Goal: Entertainment & Leisure: Browse casually

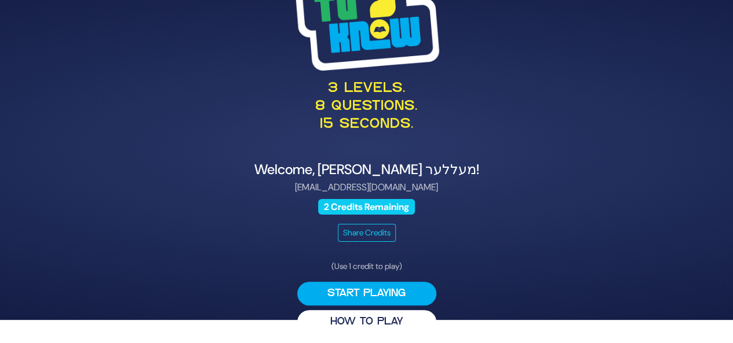
scroll to position [27, 0]
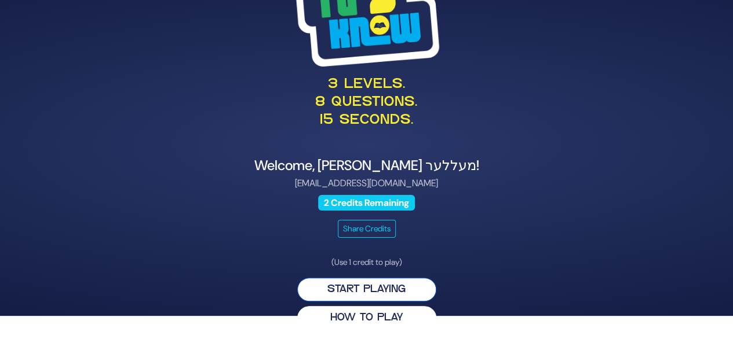
click at [390, 283] on button "Start Playing" at bounding box center [366, 290] width 139 height 24
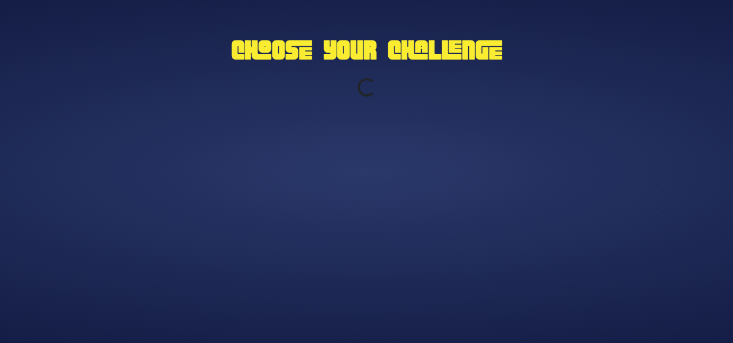
scroll to position [0, 0]
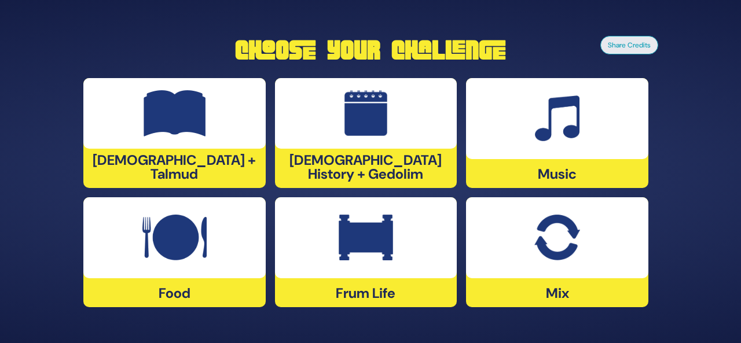
click at [431, 325] on div "Share Credits Choose Your Challenge Tanach + Talmud Jewish History + Gedolim Mu…" at bounding box center [370, 171] width 741 height 343
click at [564, 140] on img at bounding box center [557, 119] width 45 height 46
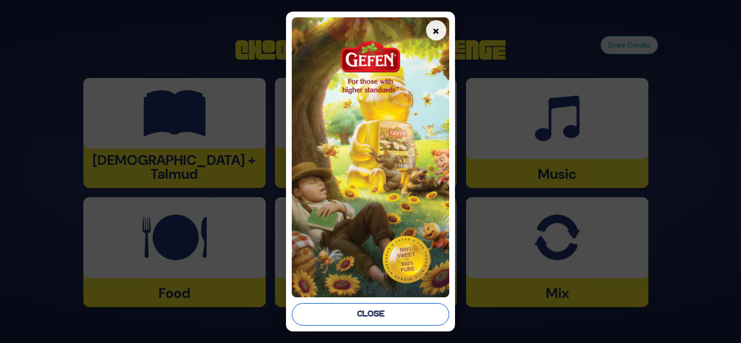
click at [399, 315] on button "Close" at bounding box center [371, 315] width 158 height 23
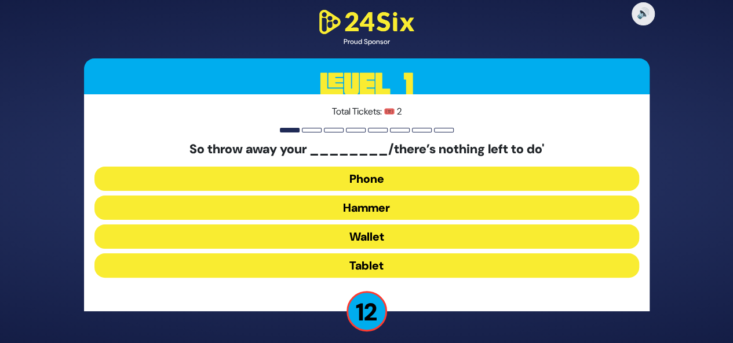
click at [394, 225] on button "Hammer" at bounding box center [366, 237] width 544 height 24
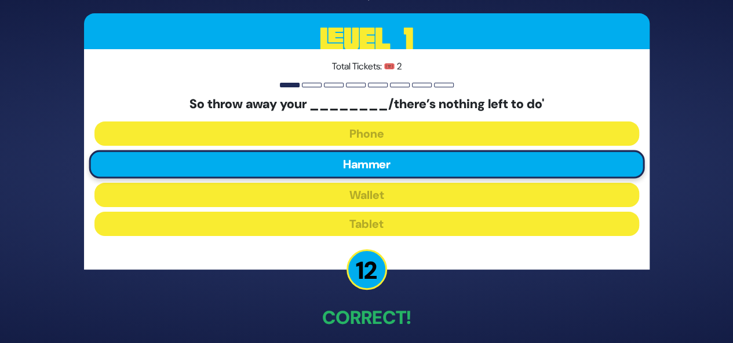
click at [360, 273] on p "12" at bounding box center [366, 270] width 41 height 41
click at [324, 83] on div at bounding box center [334, 85] width 20 height 5
click at [389, 265] on div "Total Tickets: 🎟️ 2 So throw away your ________/there’s nothing left to do' Pho…" at bounding box center [366, 159] width 565 height 220
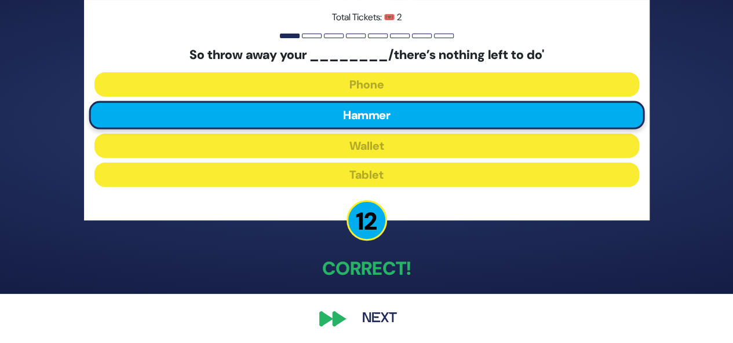
scroll to position [52, 0]
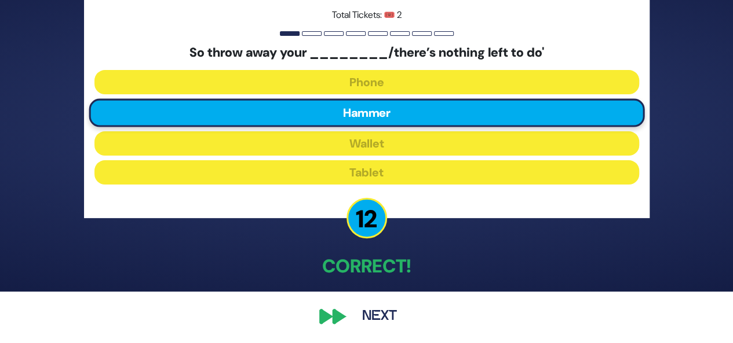
click at [389, 318] on button "Next" at bounding box center [379, 317] width 67 height 27
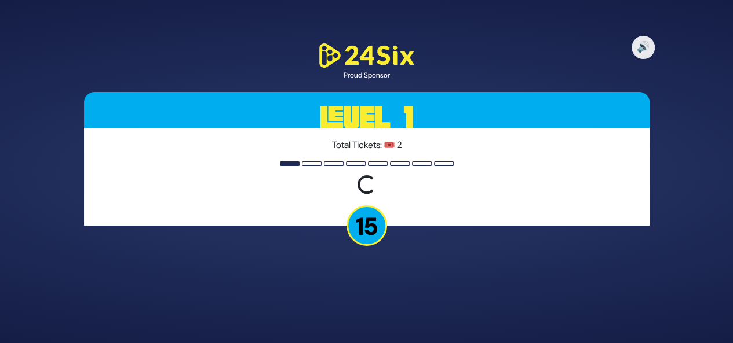
scroll to position [0, 0]
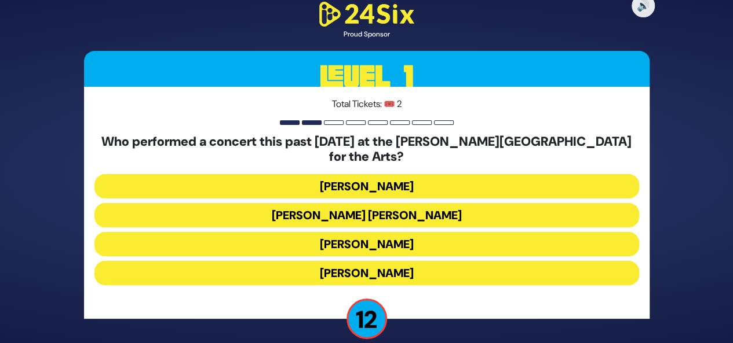
click at [375, 265] on button "[PERSON_NAME]" at bounding box center [366, 273] width 544 height 24
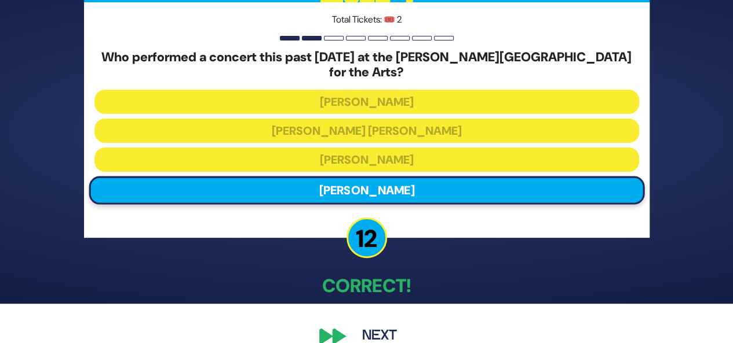
scroll to position [52, 0]
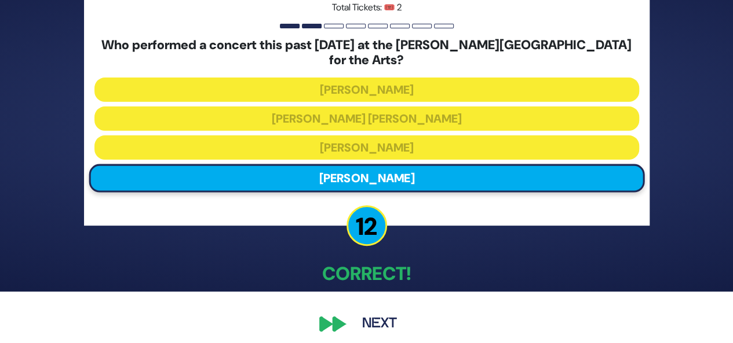
click at [373, 316] on button "Next" at bounding box center [379, 324] width 67 height 27
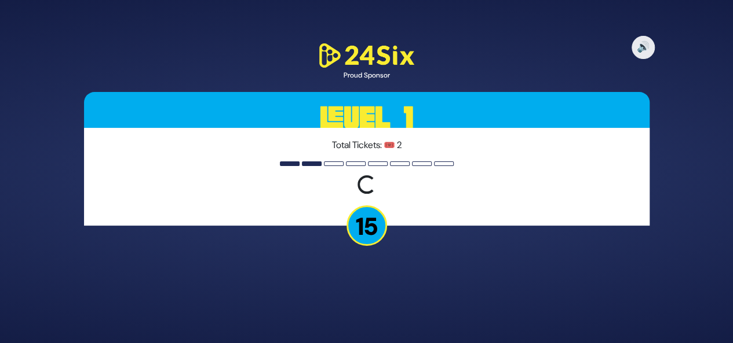
scroll to position [0, 0]
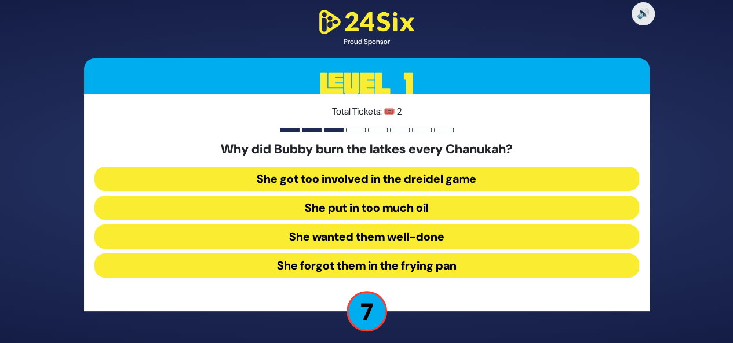
click at [431, 274] on button "She forgot them in the frying pan" at bounding box center [366, 266] width 544 height 24
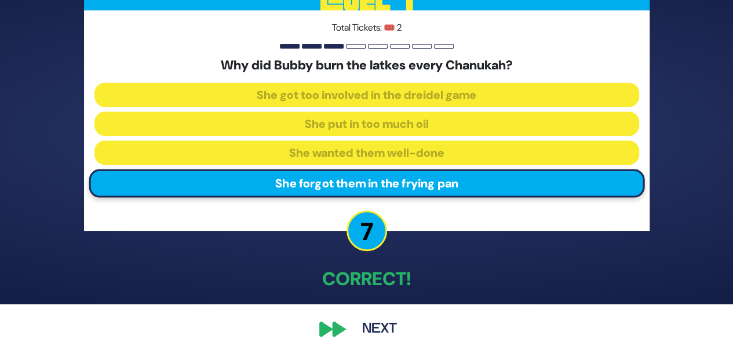
scroll to position [41, 0]
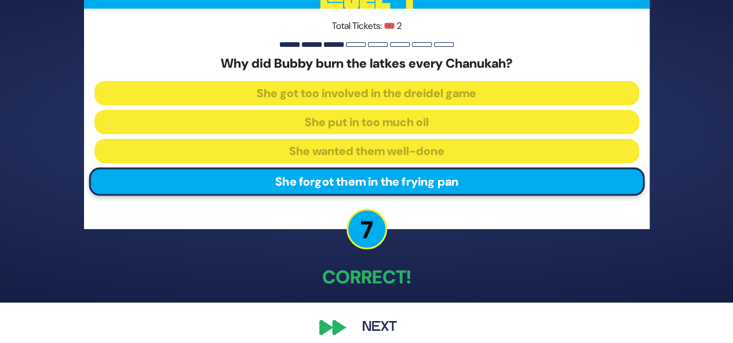
click at [344, 317] on div "🔊 Proud Sponsor Level 1 Total Tickets: 🎟️ 2 Why did Bubby burn the latkes every…" at bounding box center [366, 131] width 593 height 447
click at [373, 320] on button "Next" at bounding box center [379, 328] width 67 height 27
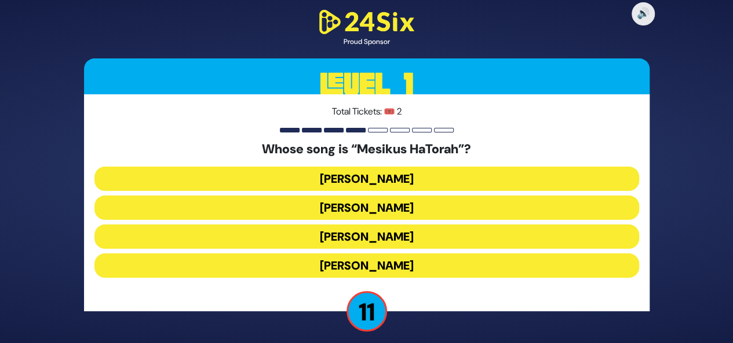
click at [411, 196] on button "Baruch Levine" at bounding box center [366, 208] width 544 height 24
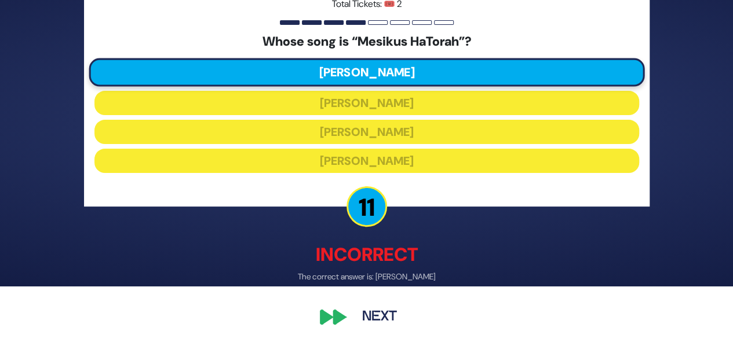
scroll to position [57, 0]
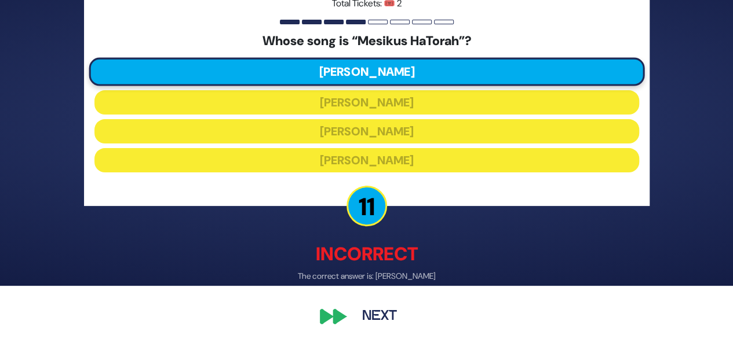
click at [381, 321] on button "Next" at bounding box center [379, 317] width 67 height 27
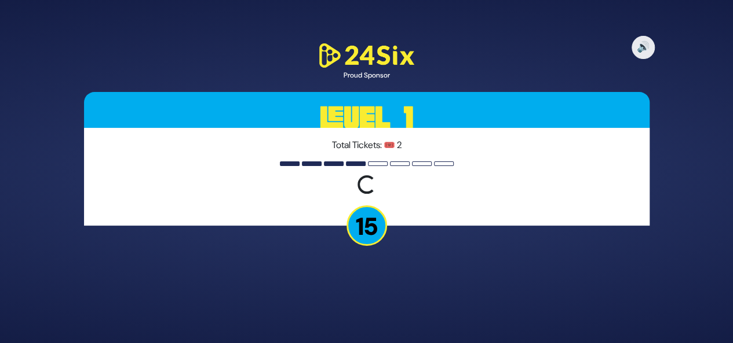
scroll to position [0, 0]
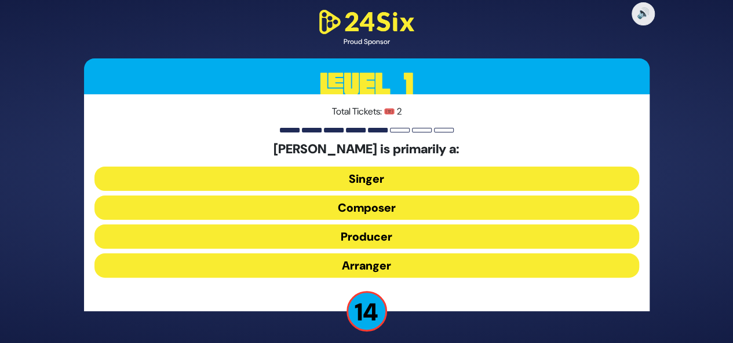
click at [395, 225] on button "Composer" at bounding box center [366, 237] width 544 height 24
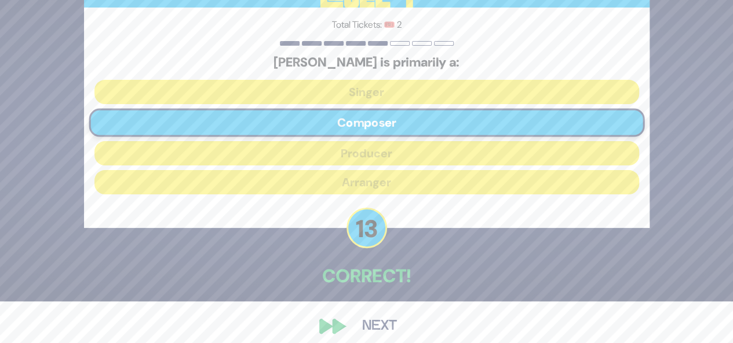
scroll to position [44, 0]
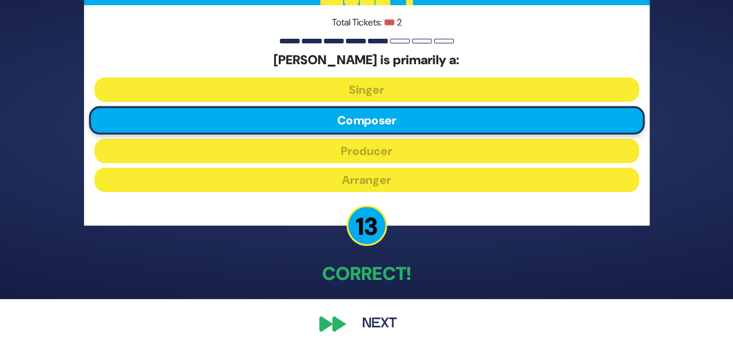
click at [366, 333] on button "Next" at bounding box center [379, 324] width 67 height 27
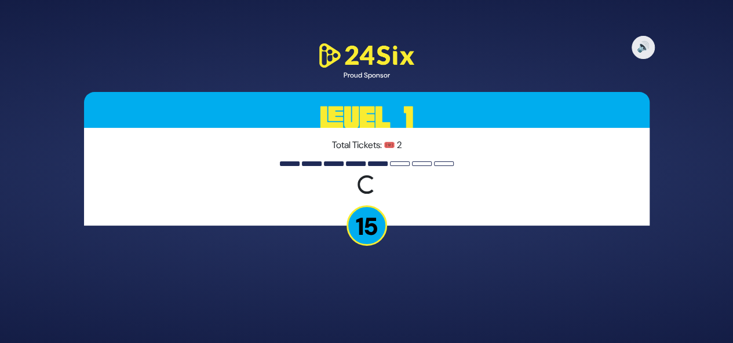
scroll to position [0, 0]
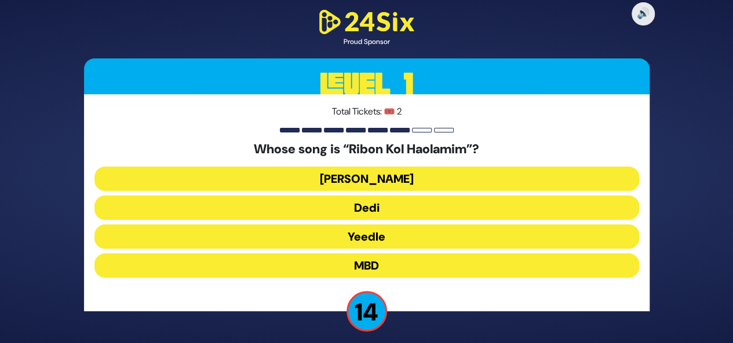
click at [414, 196] on button "[PERSON_NAME]" at bounding box center [366, 208] width 544 height 24
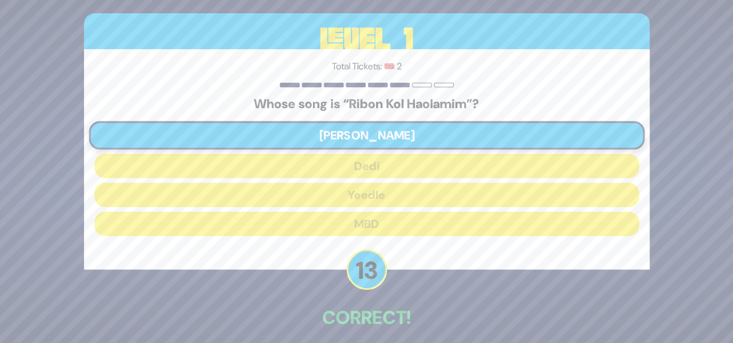
scroll to position [52, 0]
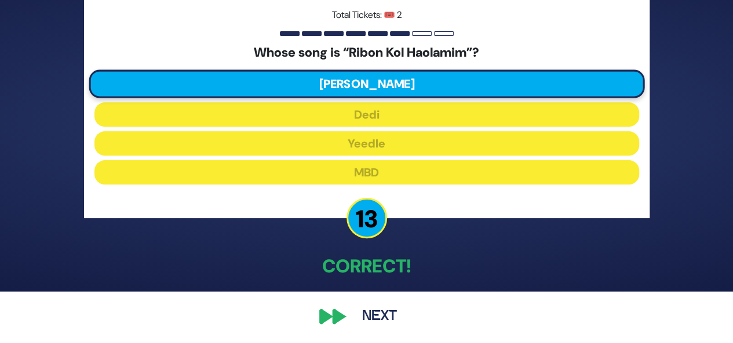
click at [368, 318] on button "Next" at bounding box center [379, 317] width 67 height 27
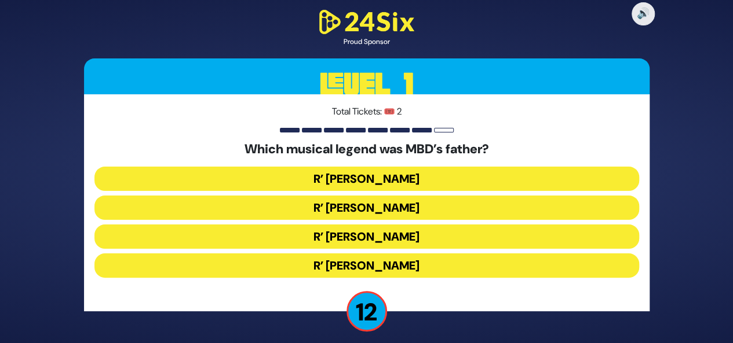
click at [426, 196] on button "R’ Yisroel Werdyger" at bounding box center [366, 208] width 544 height 24
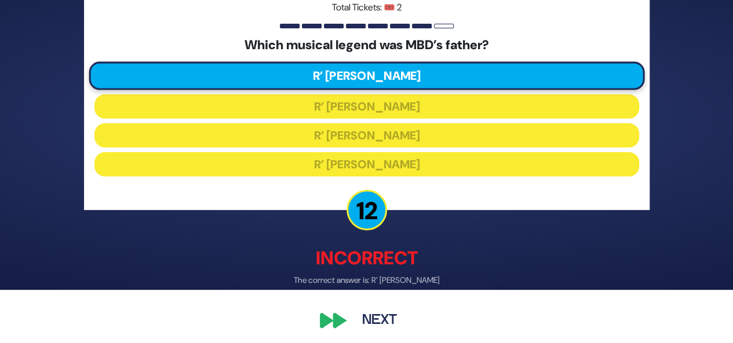
scroll to position [57, 0]
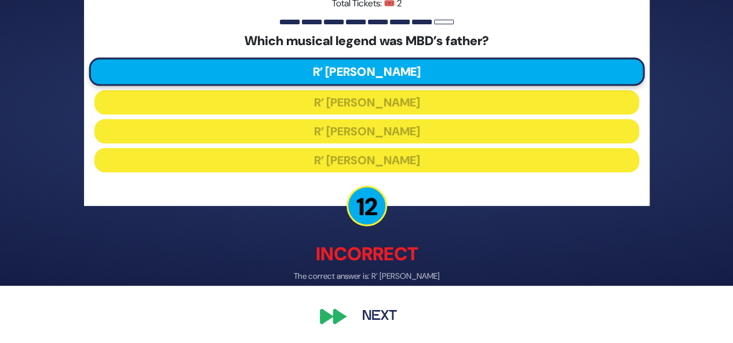
click at [375, 319] on button "Next" at bounding box center [379, 317] width 67 height 27
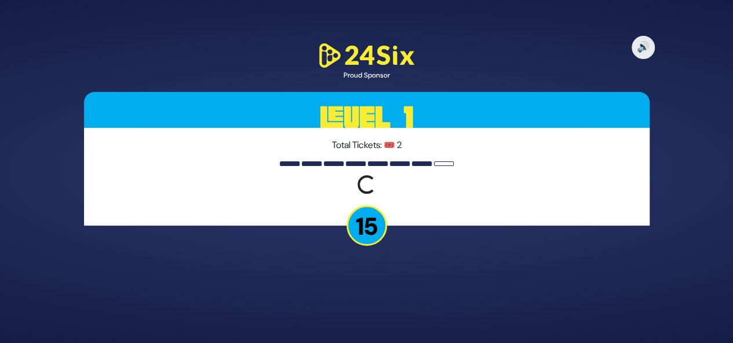
scroll to position [0, 0]
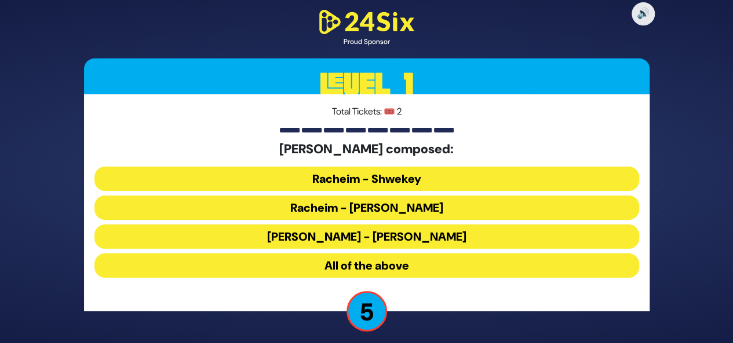
click at [417, 268] on button "All of the above" at bounding box center [366, 266] width 544 height 24
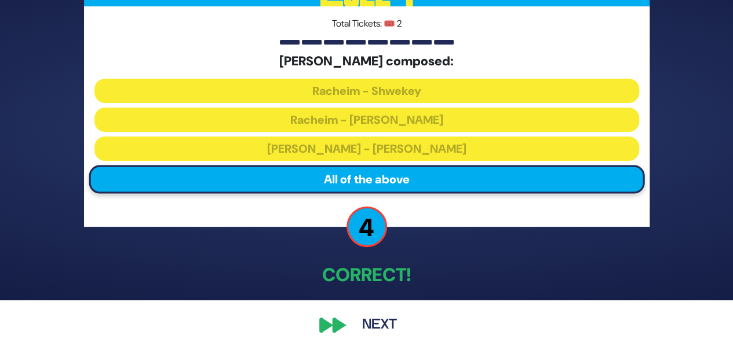
scroll to position [52, 0]
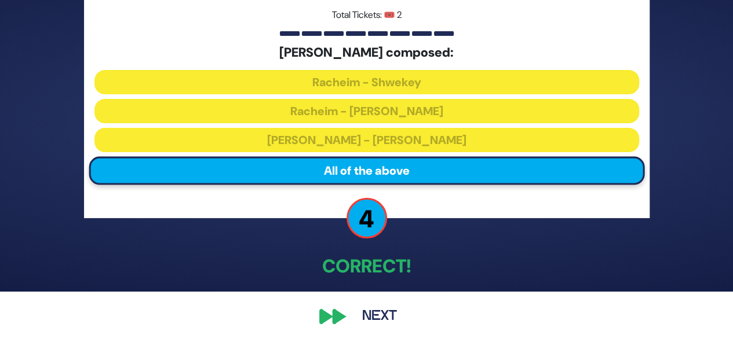
click at [370, 320] on button "Next" at bounding box center [379, 317] width 67 height 27
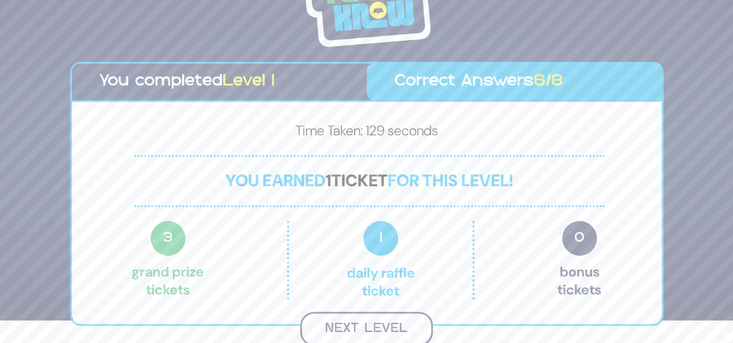
scroll to position [21, 0]
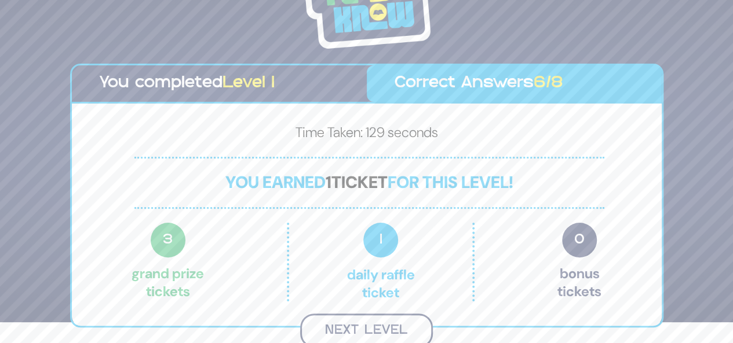
click at [378, 320] on button "Next Level" at bounding box center [366, 331] width 133 height 34
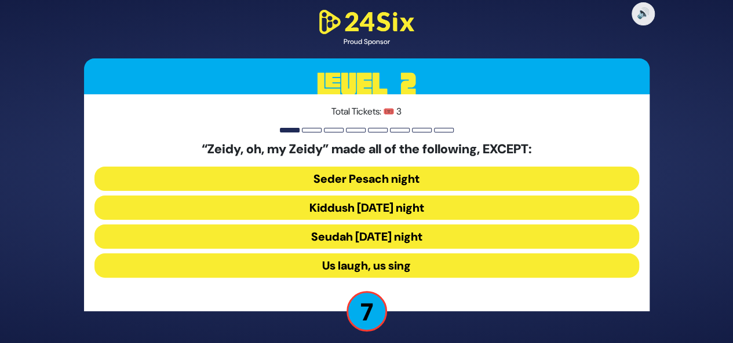
click at [402, 254] on button "Seudah Friday night" at bounding box center [366, 266] width 544 height 24
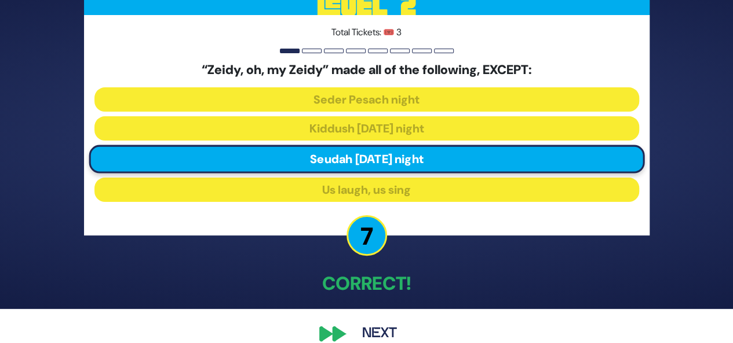
scroll to position [52, 0]
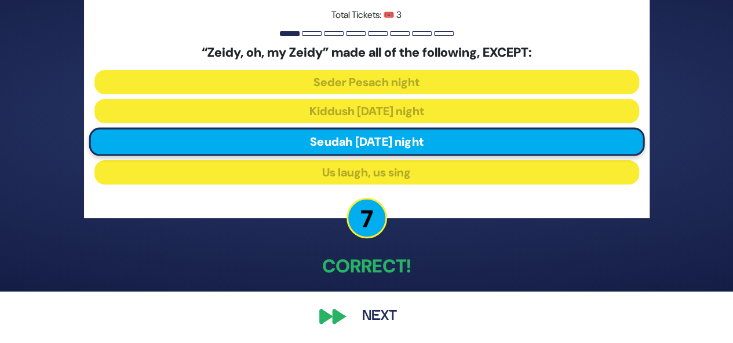
click at [378, 319] on button "Next" at bounding box center [379, 317] width 67 height 27
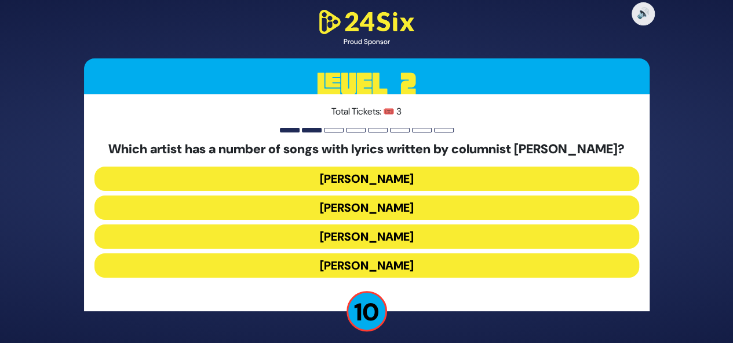
click at [385, 225] on button "Joey Newcomb" at bounding box center [366, 237] width 544 height 24
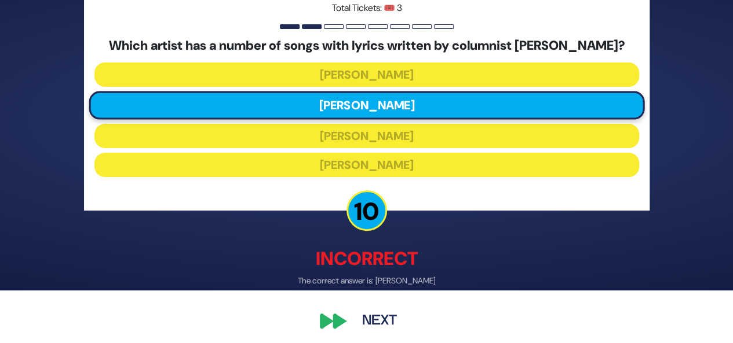
scroll to position [57, 0]
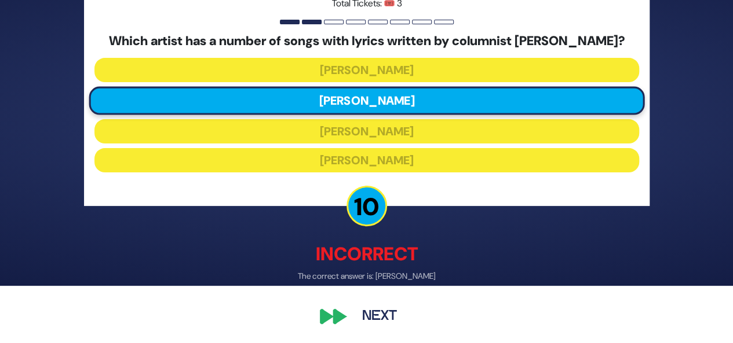
click at [371, 309] on button "Next" at bounding box center [379, 317] width 67 height 27
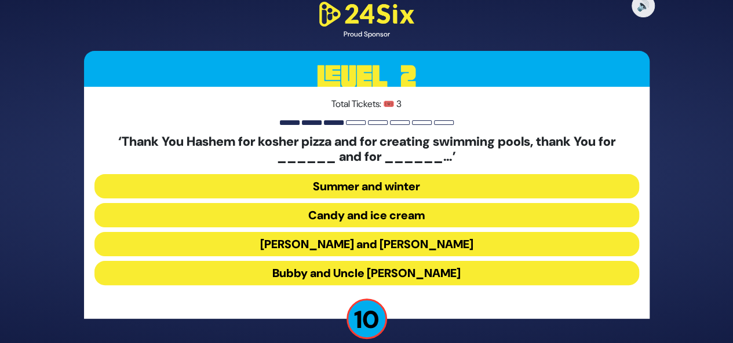
click at [376, 261] on button "[PERSON_NAME] and [PERSON_NAME]" at bounding box center [366, 273] width 544 height 24
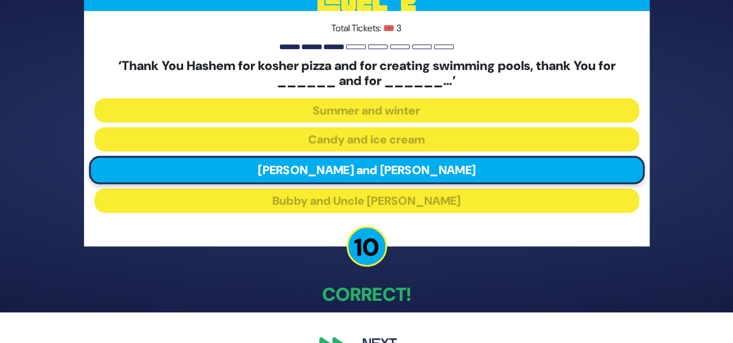
scroll to position [59, 0]
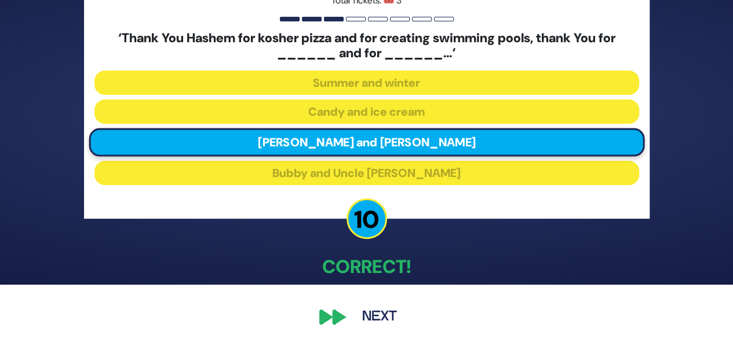
click at [370, 318] on button "Next" at bounding box center [379, 317] width 67 height 27
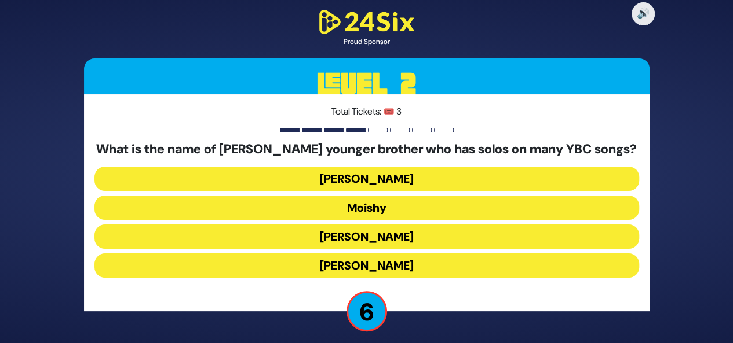
click at [390, 225] on button "Moishy" at bounding box center [366, 237] width 544 height 24
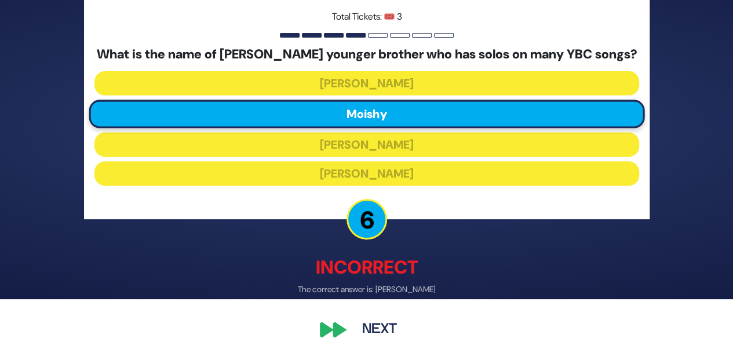
scroll to position [52, 0]
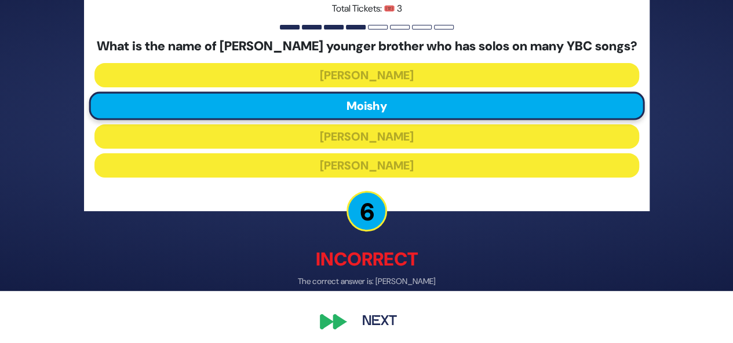
click at [341, 324] on div "🔊 Proud Sponsor Level 2 Total Tickets: 🎟️ 3 What is the name of Eli Gerstner’s …" at bounding box center [366, 119] width 593 height 459
click at [365, 322] on button "Next" at bounding box center [379, 322] width 67 height 27
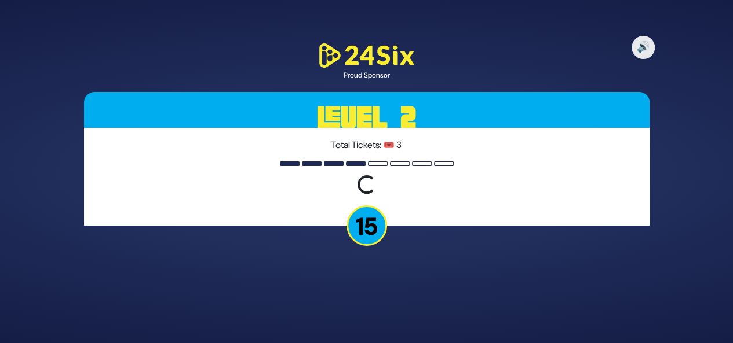
scroll to position [0, 0]
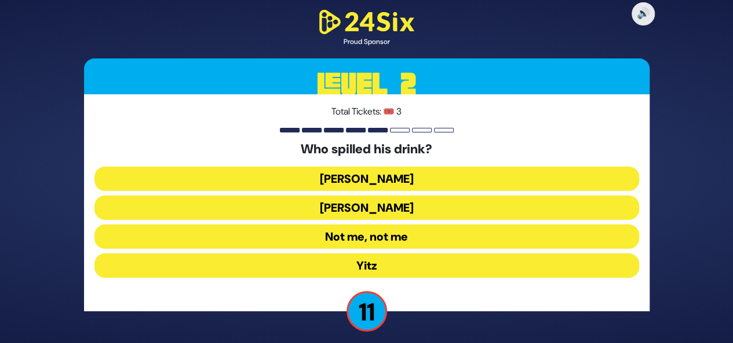
click at [386, 254] on button "Not me, not me" at bounding box center [366, 266] width 544 height 24
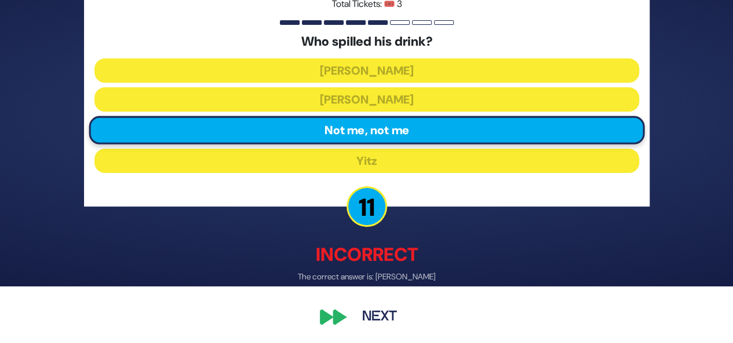
scroll to position [57, 0]
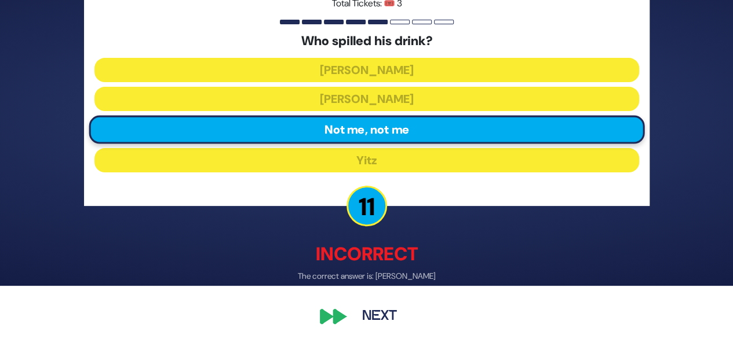
click at [378, 308] on button "Next" at bounding box center [379, 317] width 67 height 27
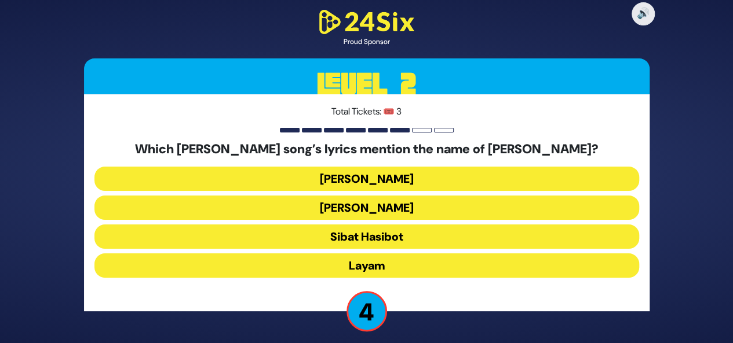
click at [403, 196] on button "Halev Sheli" at bounding box center [366, 208] width 544 height 24
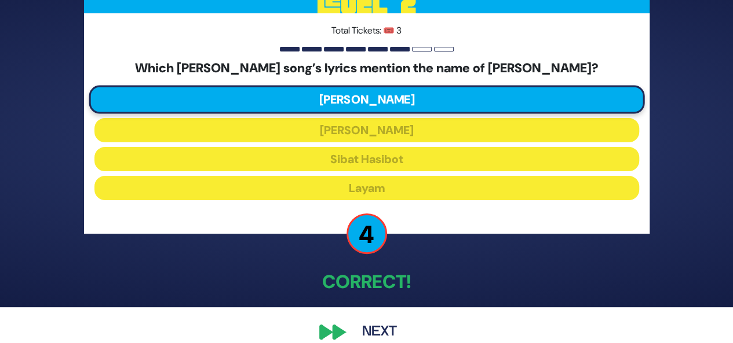
scroll to position [38, 0]
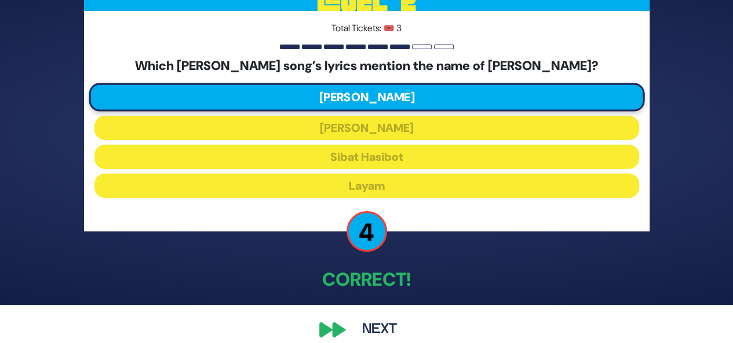
click at [372, 321] on button "Next" at bounding box center [379, 330] width 67 height 27
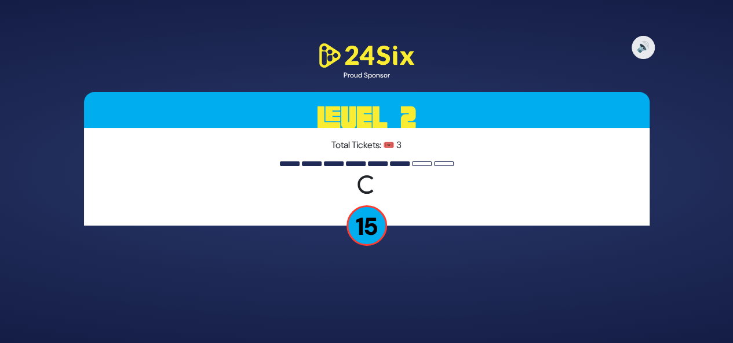
scroll to position [0, 0]
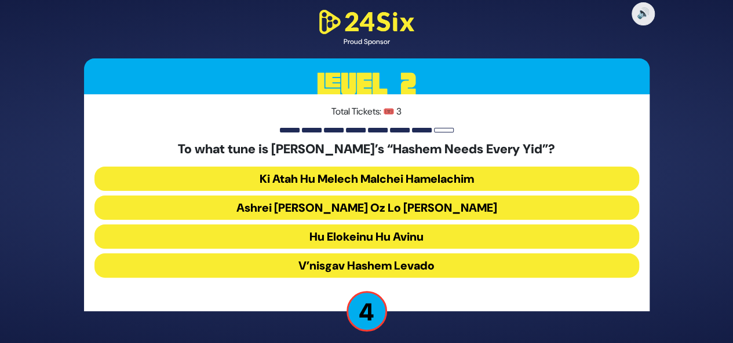
click at [410, 225] on button "Ashrei Adam Oz Lo Bach" at bounding box center [366, 237] width 544 height 24
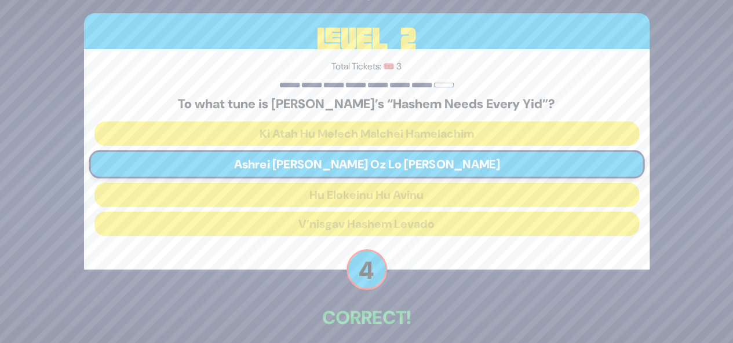
scroll to position [52, 0]
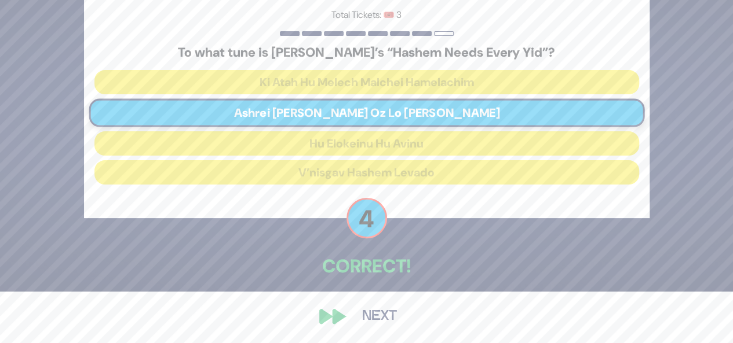
click at [364, 314] on button "Next" at bounding box center [379, 317] width 67 height 27
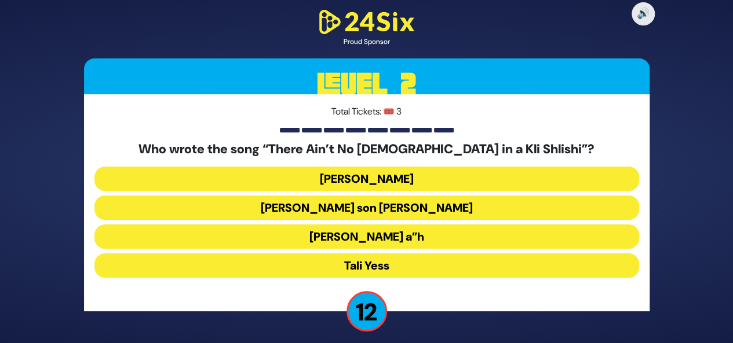
click at [386, 254] on button "Moshe Yess a”h" at bounding box center [366, 266] width 544 height 24
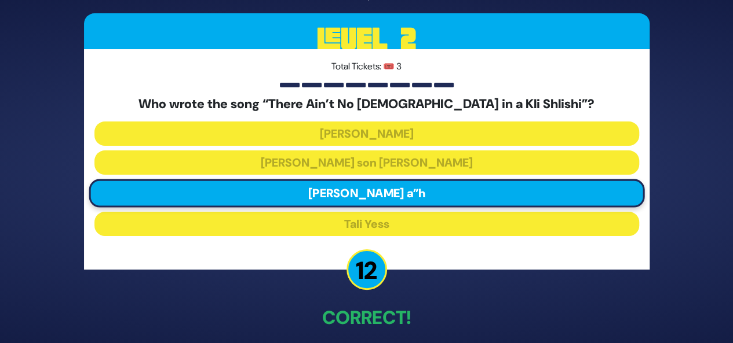
click at [657, 247] on div "🔊 Proud Sponsor Level 2 Total Tickets: 🎟️ 3 Who wrote the song “There Ain’t No …" at bounding box center [366, 171] width 593 height 447
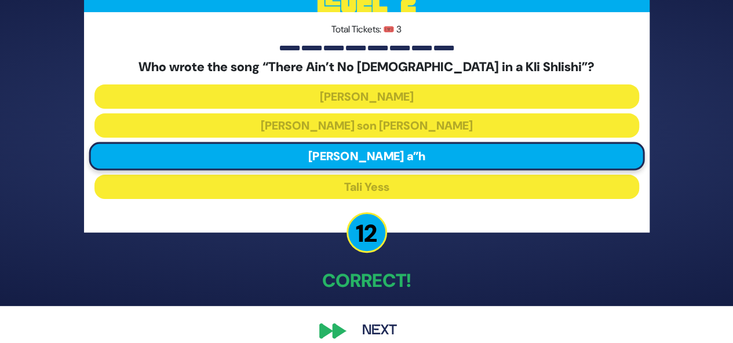
scroll to position [38, 0]
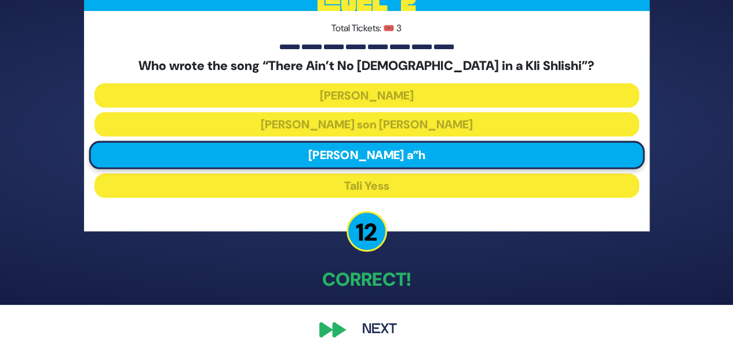
click at [387, 323] on button "Next" at bounding box center [379, 330] width 67 height 27
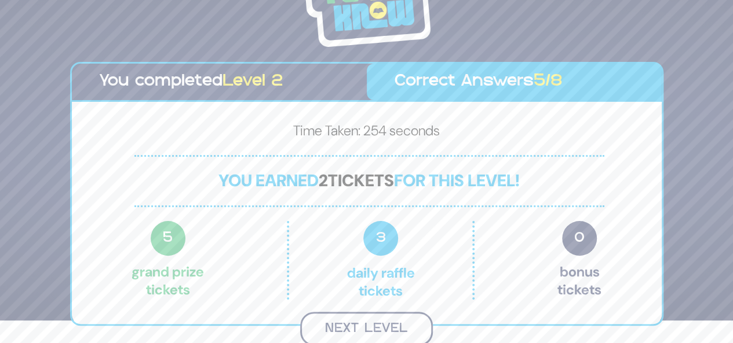
scroll to position [21, 0]
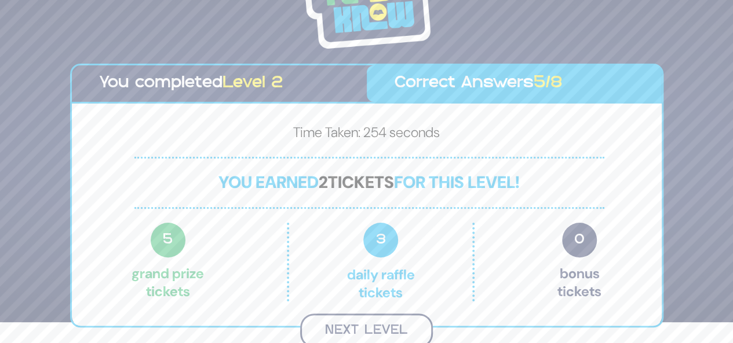
click at [395, 321] on button "Next Level" at bounding box center [366, 331] width 133 height 34
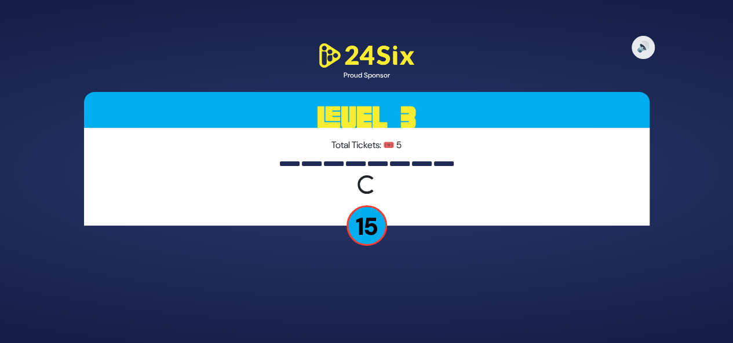
scroll to position [0, 0]
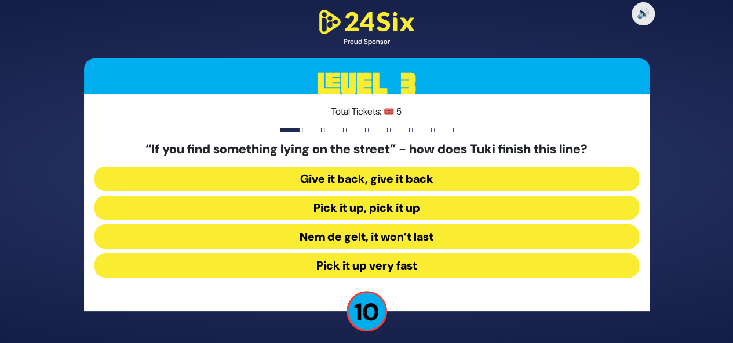
click at [386, 225] on button "Pick it up, pick it up" at bounding box center [366, 237] width 544 height 24
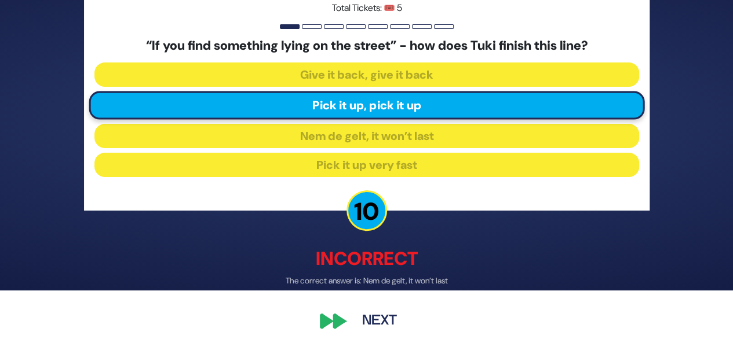
scroll to position [56, 0]
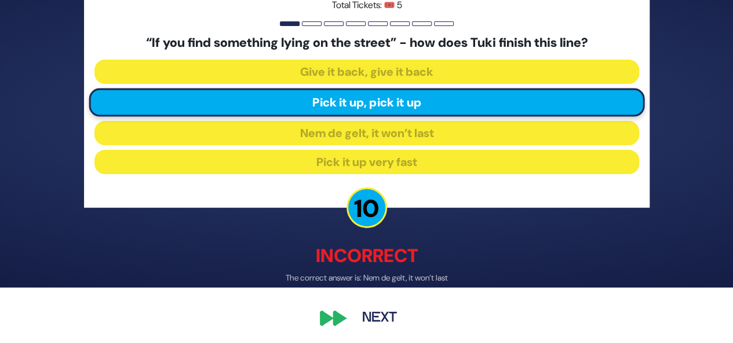
drag, startPoint x: 473, startPoint y: 338, endPoint x: 378, endPoint y: 309, distance: 99.3
click at [378, 309] on div "🔊 Proud Sponsor Level 3 Total Tickets: 🎟️ 5 “If you find something lying on the…" at bounding box center [366, 115] width 593 height 459
click at [378, 316] on button "Next" at bounding box center [379, 318] width 67 height 27
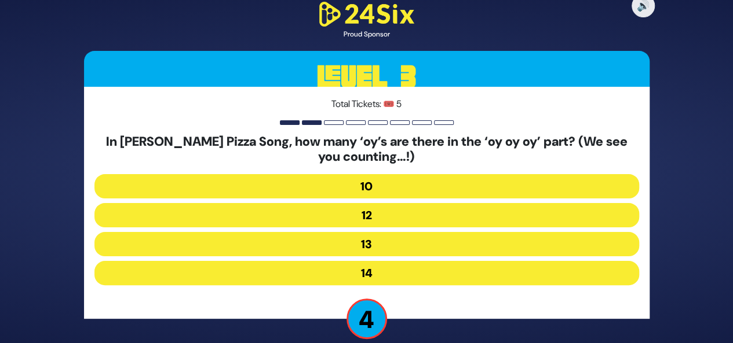
click at [390, 232] on button "12" at bounding box center [366, 244] width 544 height 24
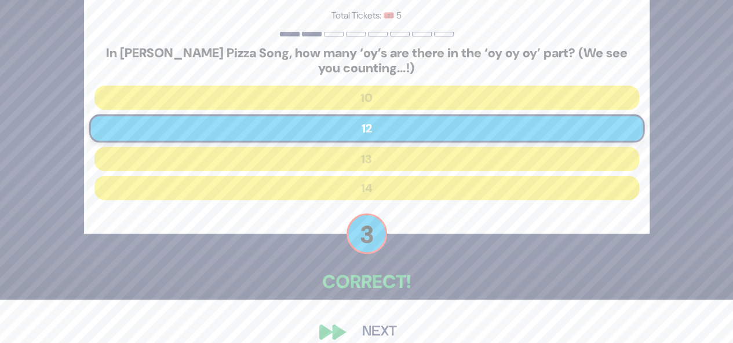
scroll to position [59, 0]
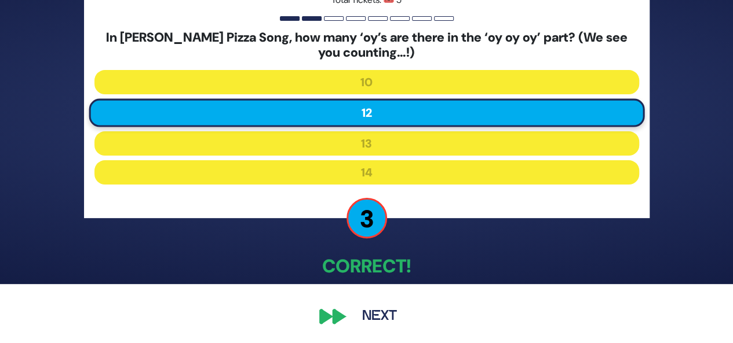
click at [370, 323] on button "Next" at bounding box center [379, 317] width 67 height 27
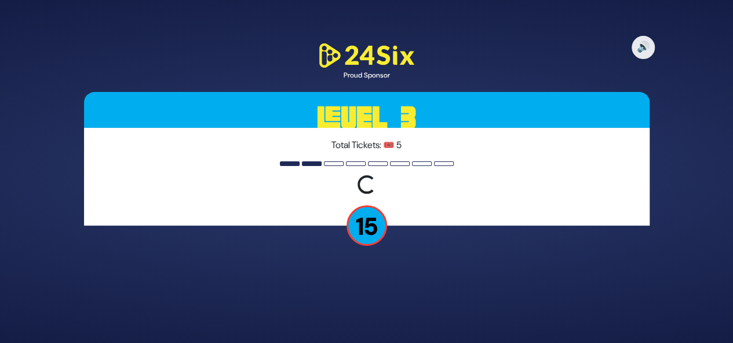
scroll to position [0, 0]
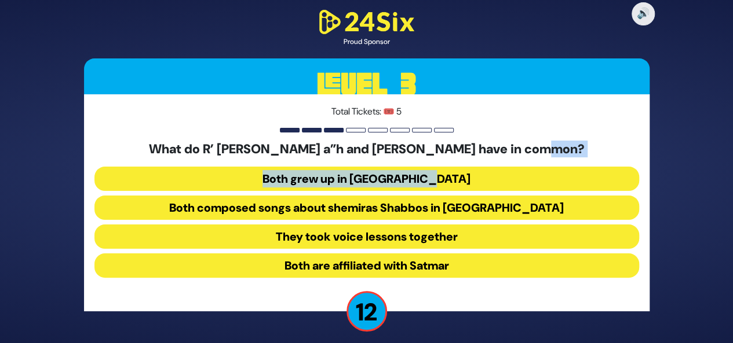
drag, startPoint x: 532, startPoint y: 154, endPoint x: 346, endPoint y: 200, distance: 191.8
click at [343, 193] on div "What do R’ Shmuel Kunda a”h and Hershy Weinberger have in common? Both grew up …" at bounding box center [366, 212] width 544 height 140
click at [480, 225] on button "Both composed songs about shemiras Shabbos in America" at bounding box center [366, 237] width 544 height 24
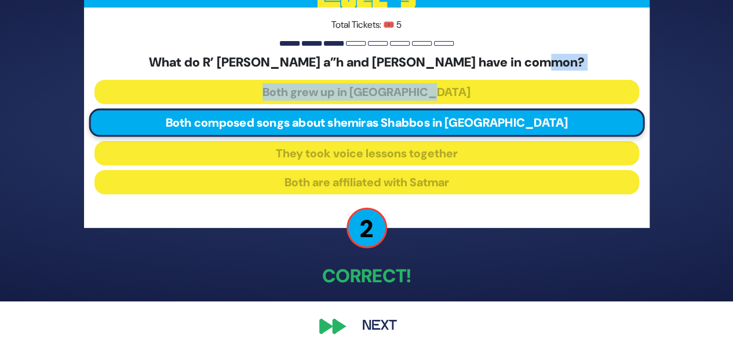
scroll to position [52, 0]
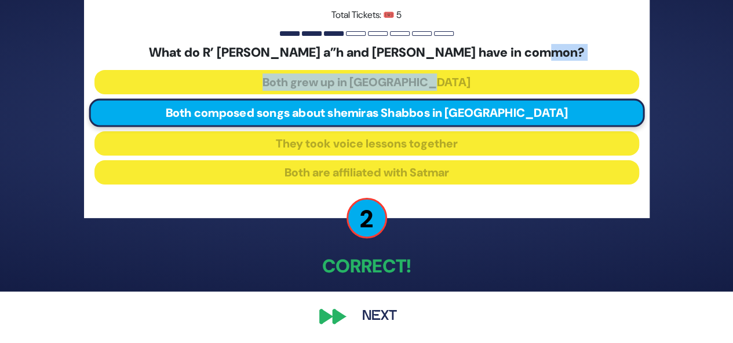
click at [361, 321] on button "Next" at bounding box center [379, 317] width 67 height 27
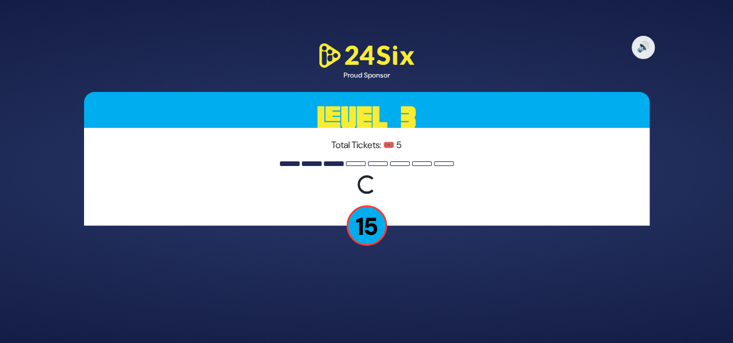
scroll to position [0, 0]
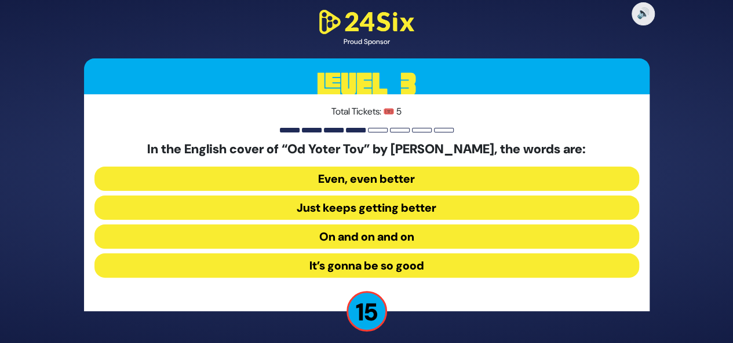
click at [361, 321] on p "15" at bounding box center [366, 311] width 41 height 41
click at [365, 254] on button "On and on and on" at bounding box center [366, 266] width 544 height 24
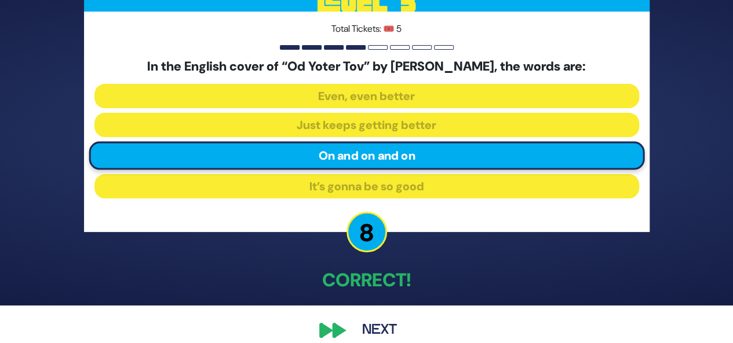
scroll to position [39, 0]
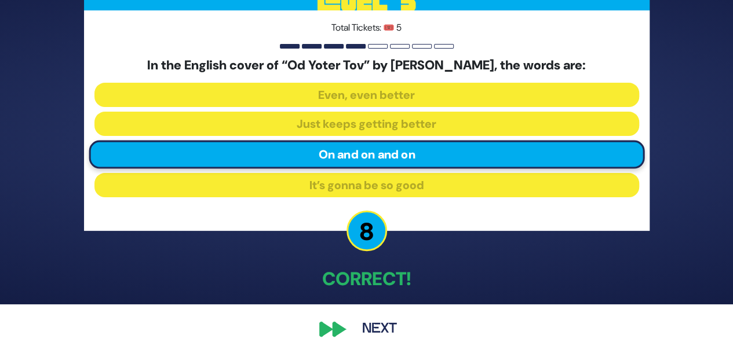
click at [386, 326] on button "Next" at bounding box center [379, 329] width 67 height 27
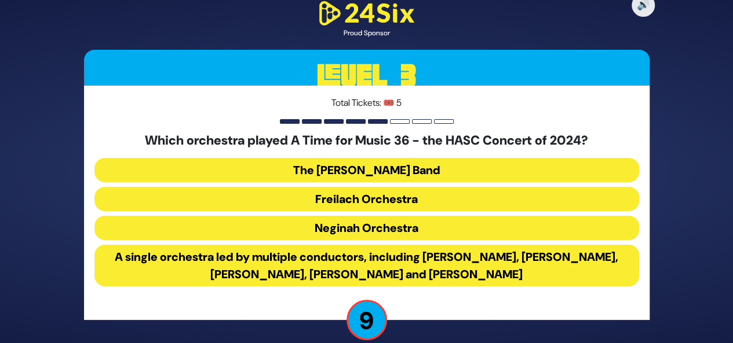
click at [382, 187] on button "The Mendy Hershkowitz Band" at bounding box center [366, 199] width 544 height 24
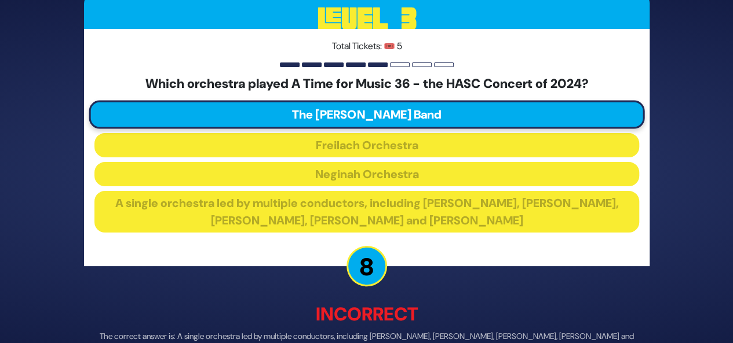
scroll to position [70, 0]
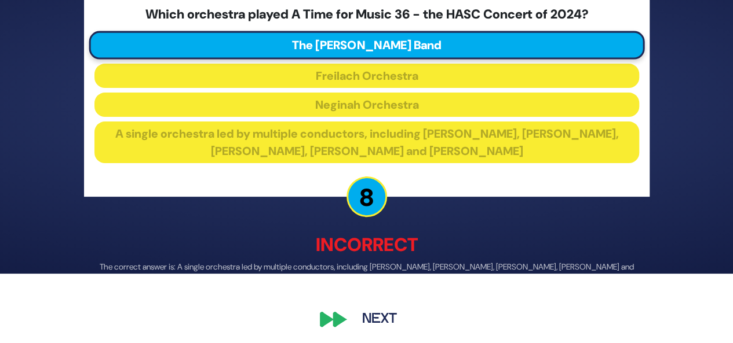
click at [389, 303] on div "🔊 Proud Sponsor Level 3 Total Tickets: 🎟️ 5 Which orchestra played A Time for M…" at bounding box center [366, 102] width 593 height 489
click at [383, 324] on button "Next" at bounding box center [379, 319] width 67 height 27
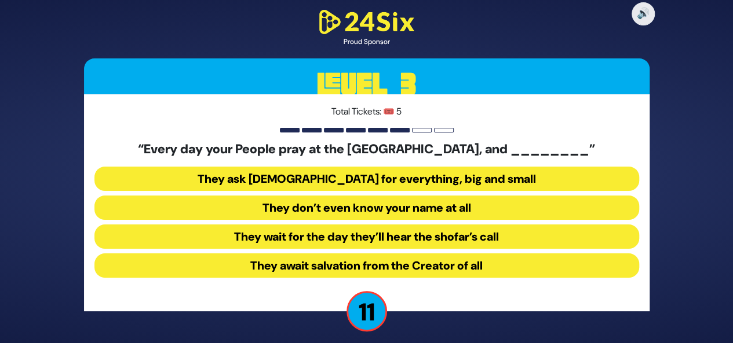
click at [449, 225] on button "They don’t even know your name at all" at bounding box center [366, 237] width 544 height 24
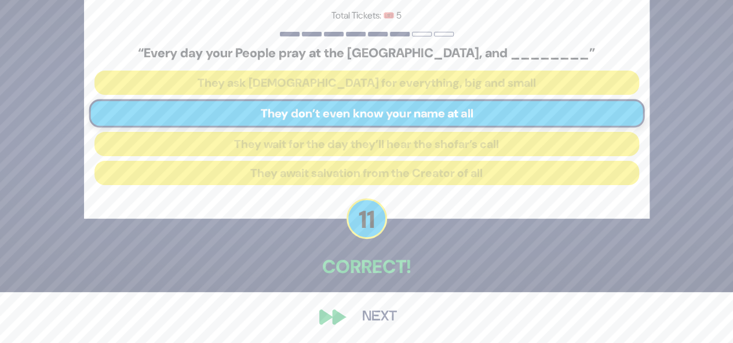
scroll to position [52, 0]
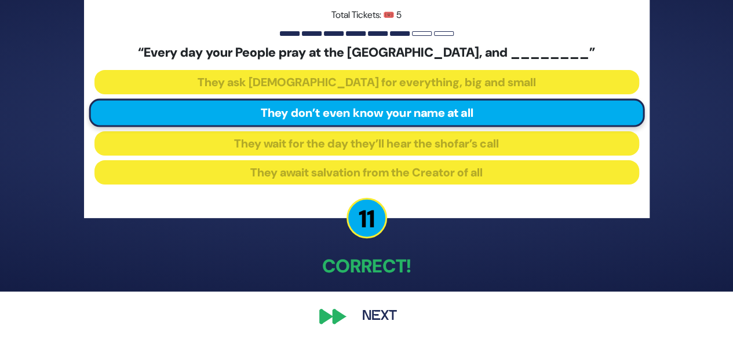
click at [328, 313] on div "🔊 Proud Sponsor Level 3 Total Tickets: 🎟️ 5 “Every day your People pray at the …" at bounding box center [366, 120] width 593 height 447
click at [359, 315] on button "Next" at bounding box center [379, 317] width 67 height 27
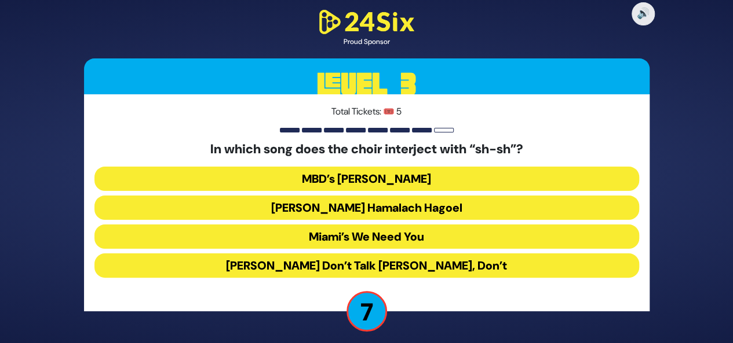
click at [405, 254] on button "Miami’s We Need You" at bounding box center [366, 266] width 544 height 24
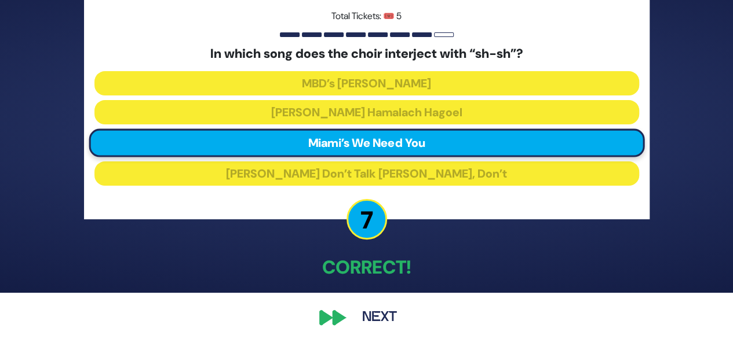
scroll to position [52, 0]
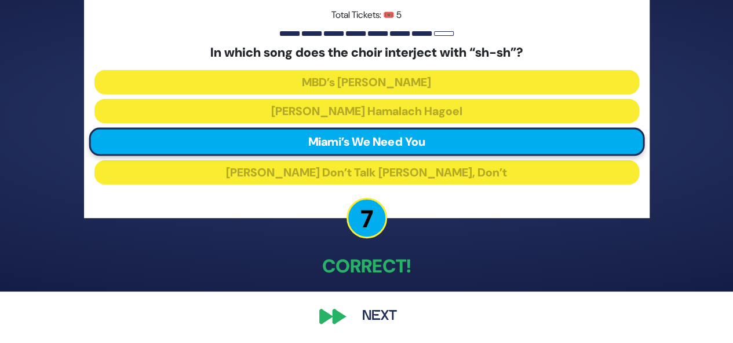
click at [371, 326] on button "Next" at bounding box center [379, 317] width 67 height 27
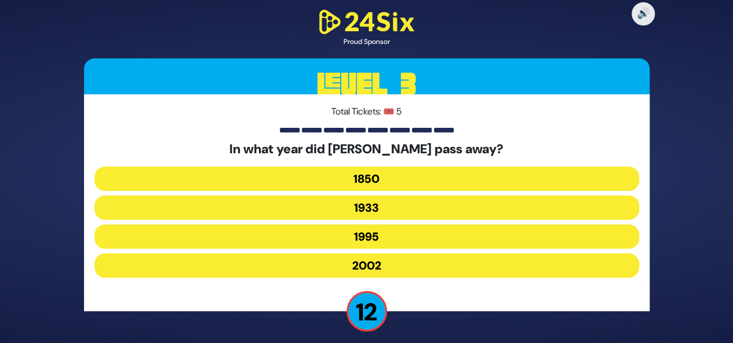
drag, startPoint x: 431, startPoint y: 315, endPoint x: 392, endPoint y: 233, distance: 90.9
click at [392, 233] on div "🔊 Proud Sponsor Level 3 Total Tickets: 🎟️ 5 In what year did Chazzan Yossele Ro…" at bounding box center [366, 172] width 593 height 357
click at [381, 225] on button "1933" at bounding box center [366, 237] width 544 height 24
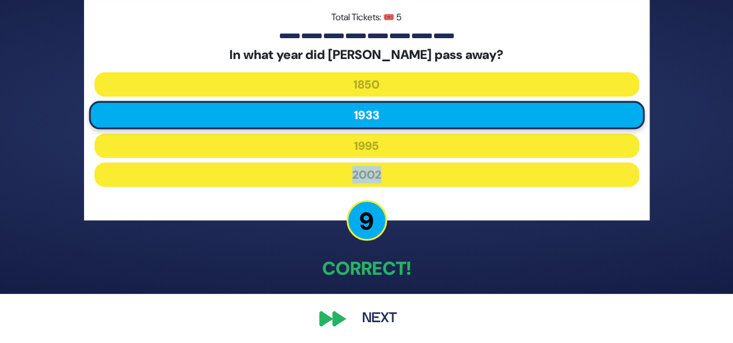
scroll to position [52, 0]
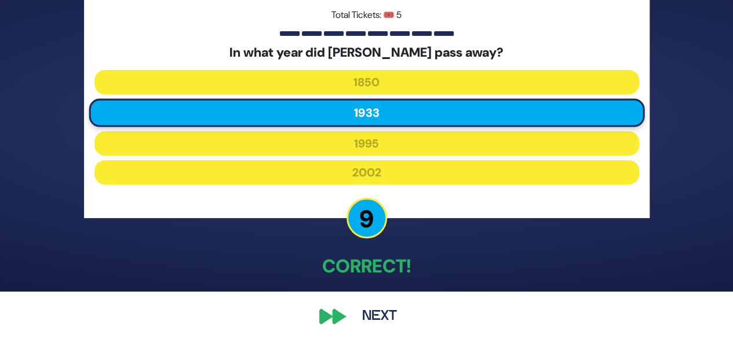
drag, startPoint x: 383, startPoint y: 321, endPoint x: 332, endPoint y: 309, distance: 52.5
click at [332, 309] on div "🔊 Proud Sponsor Level 3 Total Tickets: 🎟️ 5 In what year did Chazzan Yossele Ro…" at bounding box center [366, 120] width 593 height 447
drag, startPoint x: 370, startPoint y: 318, endPoint x: 354, endPoint y: 318, distance: 16.2
drag, startPoint x: 354, startPoint y: 318, endPoint x: 680, endPoint y: 257, distance: 331.8
click at [680, 257] on div "🔊 Proud Sponsor Level 3 Total Tickets: 🎟️ 5 In what year did Chazzan Yossele Ro…" at bounding box center [366, 119] width 733 height 343
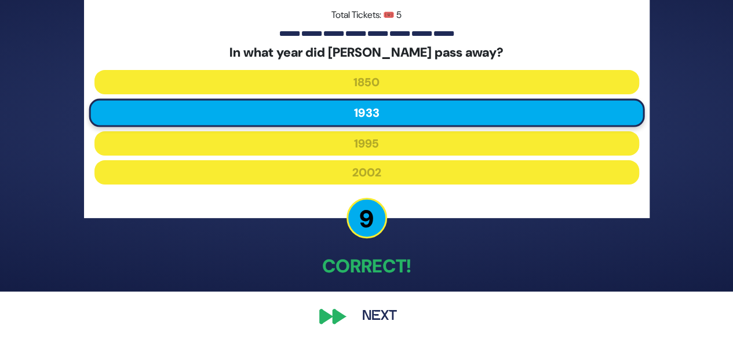
click at [378, 321] on button "Next" at bounding box center [379, 317] width 67 height 27
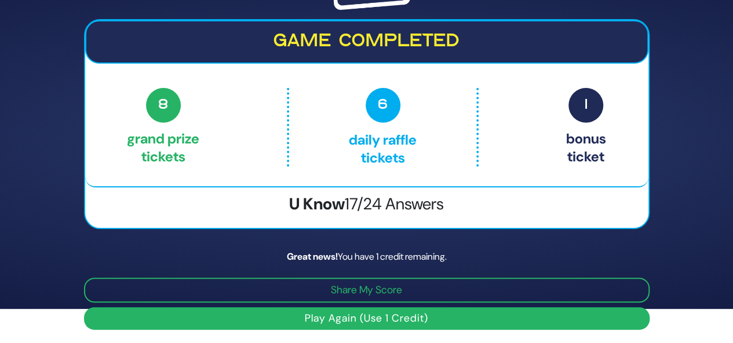
scroll to position [0, 0]
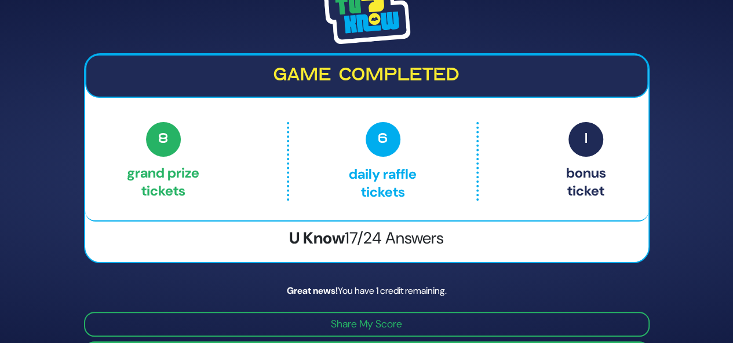
click at [428, 76] on h2 "Game completed" at bounding box center [367, 76] width 542 height 22
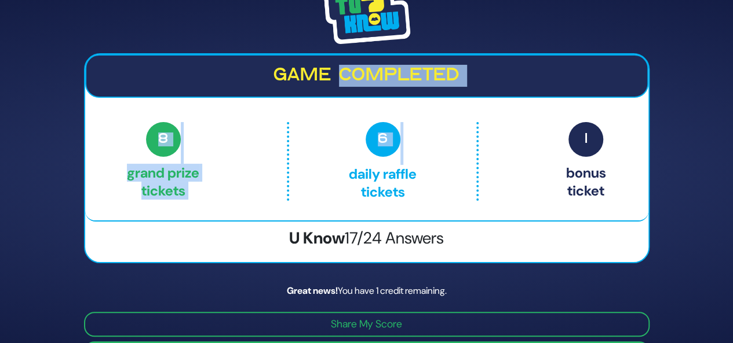
drag, startPoint x: 428, startPoint y: 76, endPoint x: 400, endPoint y: 139, distance: 68.7
click at [400, 139] on div "Game completed 8 Grand Prize tickets 6 Daily Raffle tickets 1 Bonus ticket 8 Gr…" at bounding box center [366, 137] width 563 height 167
click at [424, 143] on p "6 Daily Raffle tickets" at bounding box center [382, 161] width 138 height 79
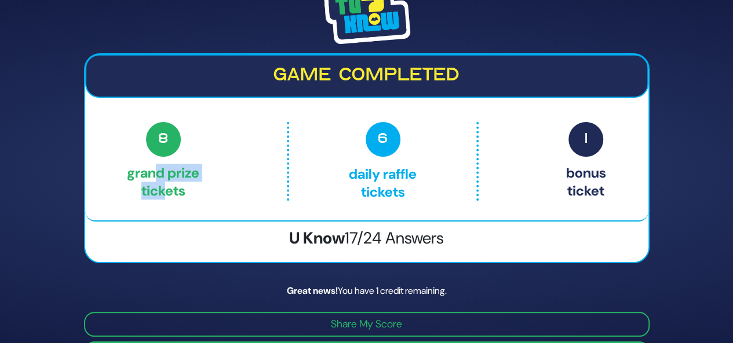
drag, startPoint x: 158, startPoint y: 200, endPoint x: 203, endPoint y: 136, distance: 78.1
click at [162, 162] on p "8 Grand Prize tickets" at bounding box center [163, 161] width 72 height 79
click at [679, 78] on div "Share Credits Game completed 8 Grand Prize tickets 6 Daily Raffle tickets 1 Bon…" at bounding box center [366, 171] width 733 height 343
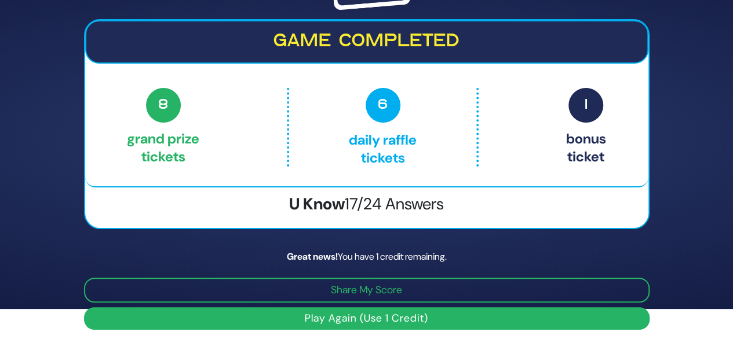
click at [313, 309] on html "Share Credits Game completed 8 Grand Prize tickets 6 Daily Raffle tickets 1 Bon…" at bounding box center [366, 137] width 733 height 343
click at [434, 313] on button "Play Again (Use 1 Credit)" at bounding box center [366, 319] width 565 height 23
click at [386, 317] on button "Play Again (Use 1 Credit)" at bounding box center [366, 319] width 565 height 23
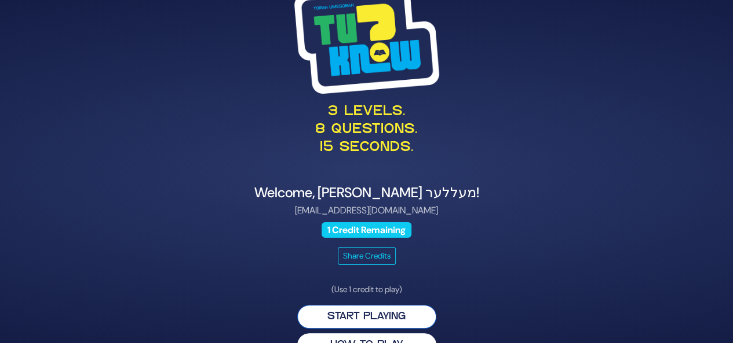
click at [384, 313] on button "Start Playing" at bounding box center [366, 317] width 139 height 24
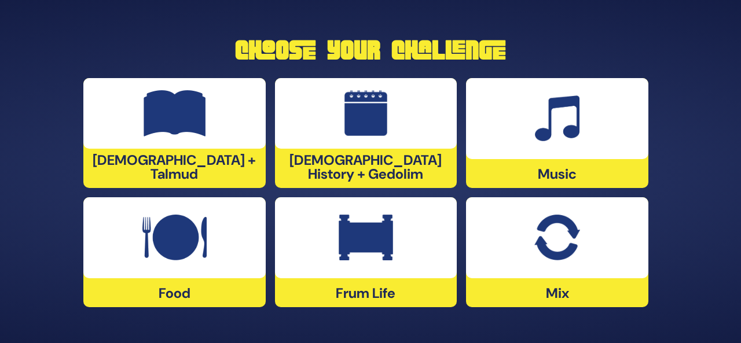
click at [584, 155] on div at bounding box center [557, 118] width 182 height 81
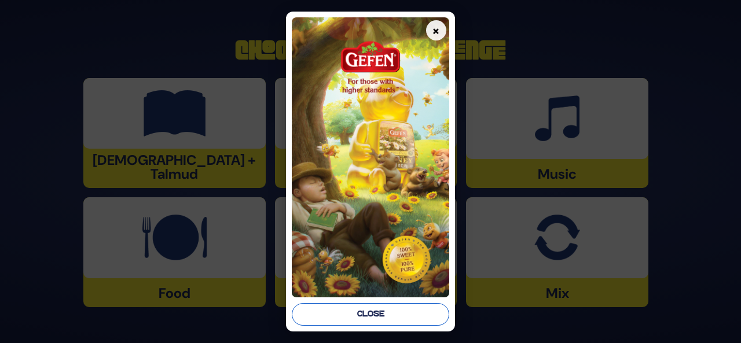
click at [408, 308] on button "Close" at bounding box center [371, 315] width 158 height 23
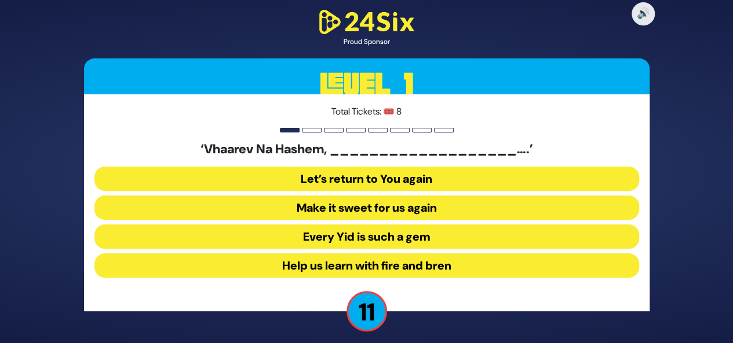
click at [447, 225] on button "Make it sweet for us again" at bounding box center [366, 237] width 544 height 24
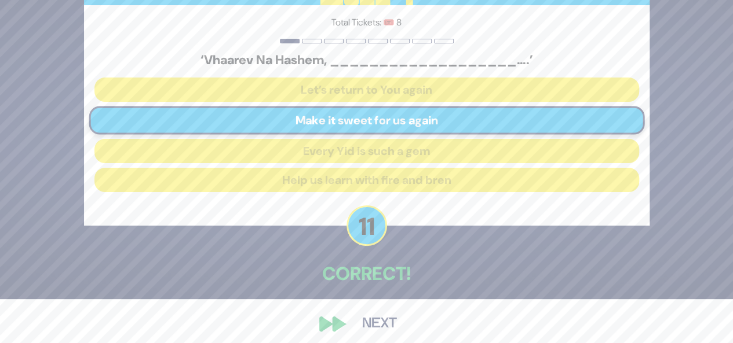
scroll to position [52, 0]
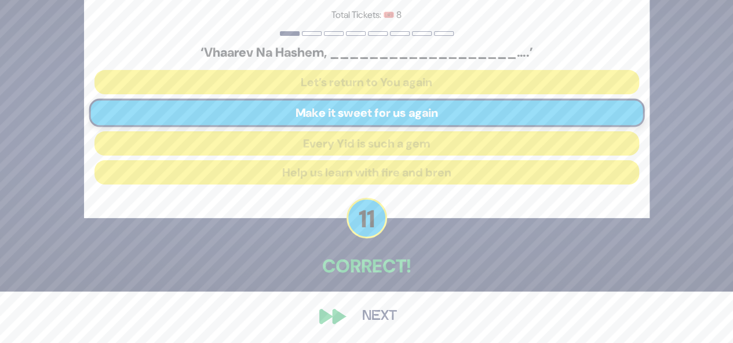
click at [385, 309] on button "Next" at bounding box center [379, 317] width 67 height 27
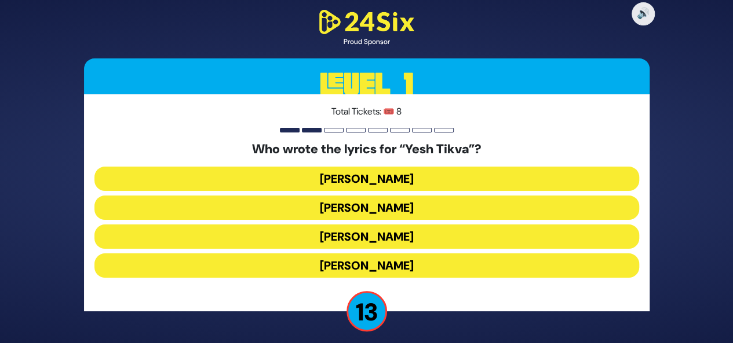
click at [400, 225] on button "[PERSON_NAME]" at bounding box center [366, 237] width 544 height 24
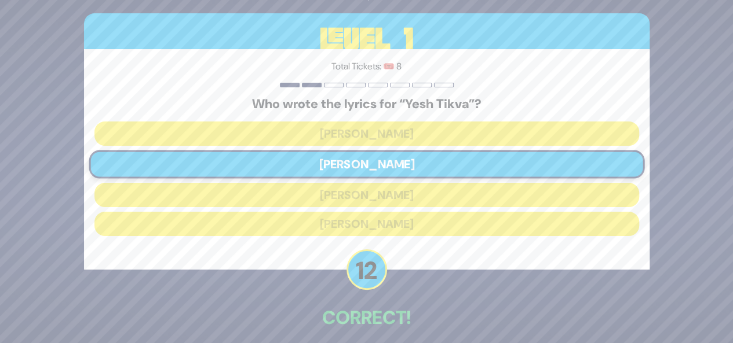
scroll to position [52, 0]
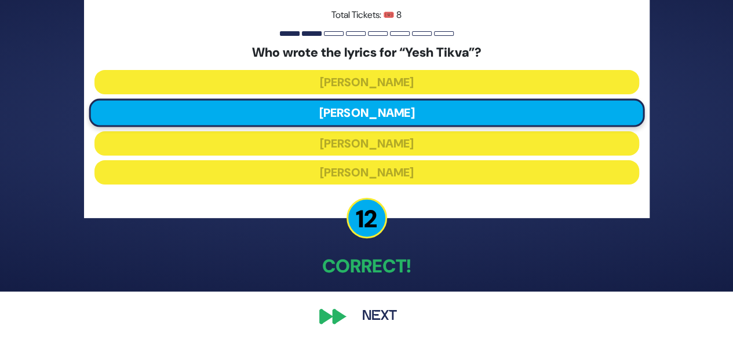
click at [377, 311] on button "Next" at bounding box center [379, 317] width 67 height 27
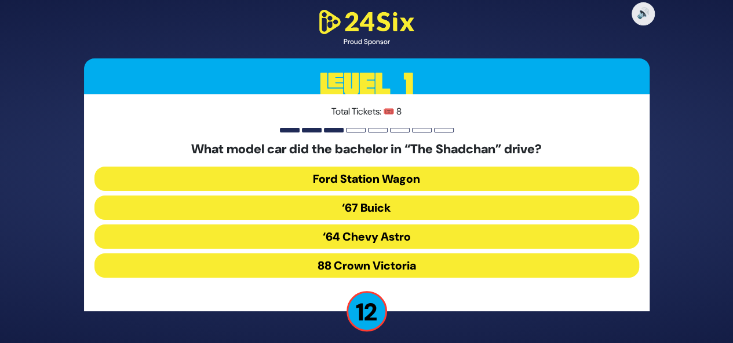
click at [434, 225] on button "‘67 Buick" at bounding box center [366, 237] width 544 height 24
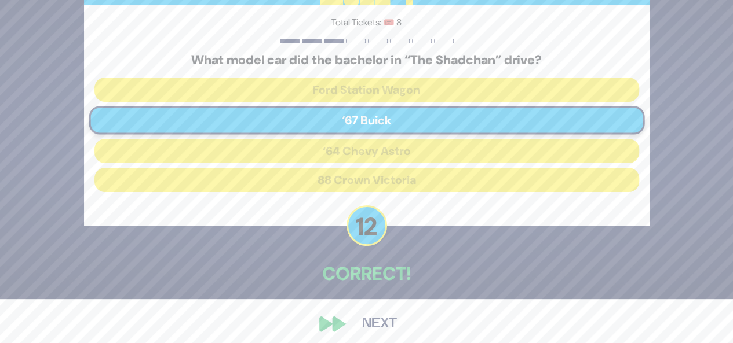
scroll to position [52, 0]
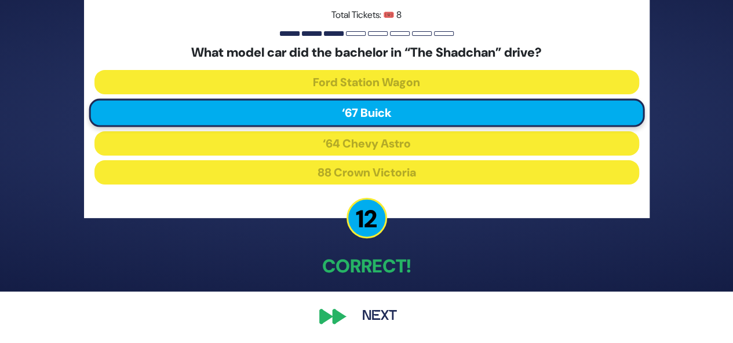
click at [373, 316] on button "Next" at bounding box center [379, 317] width 67 height 27
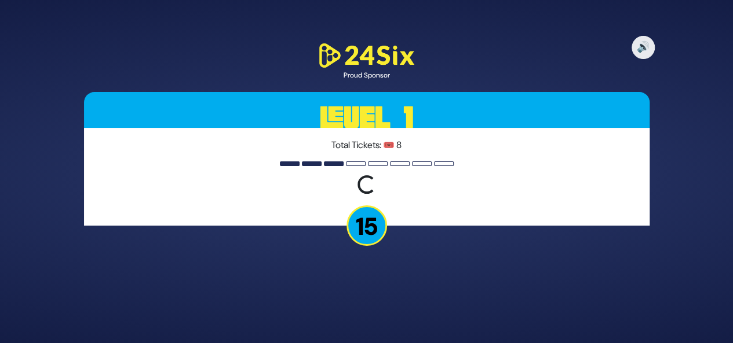
scroll to position [0, 0]
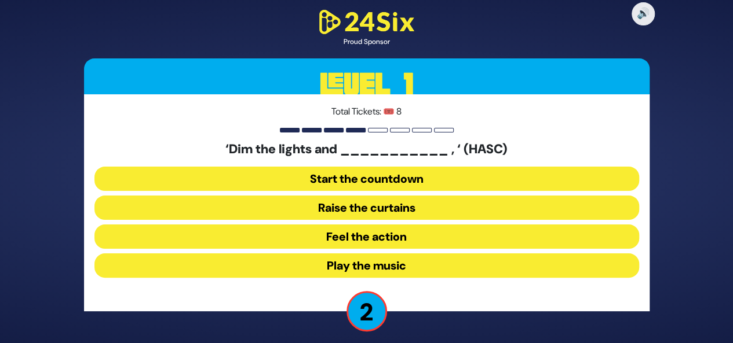
click at [382, 254] on button "Feel the action" at bounding box center [366, 266] width 544 height 24
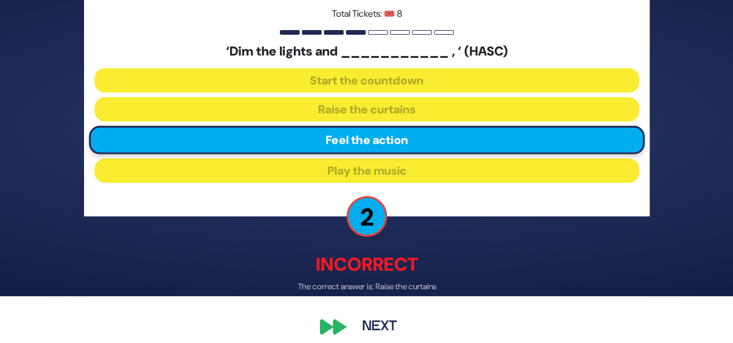
scroll to position [48, 0]
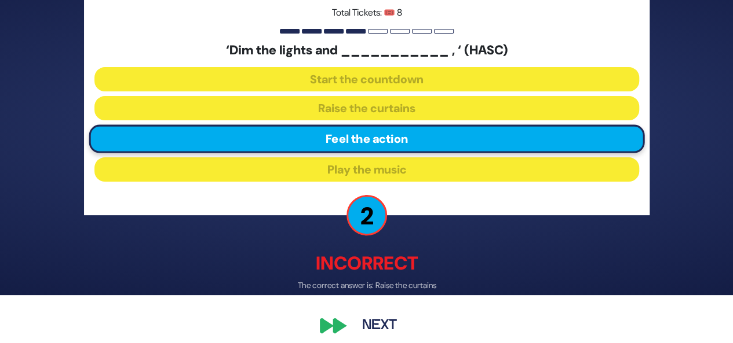
click at [387, 330] on button "Next" at bounding box center [379, 326] width 67 height 27
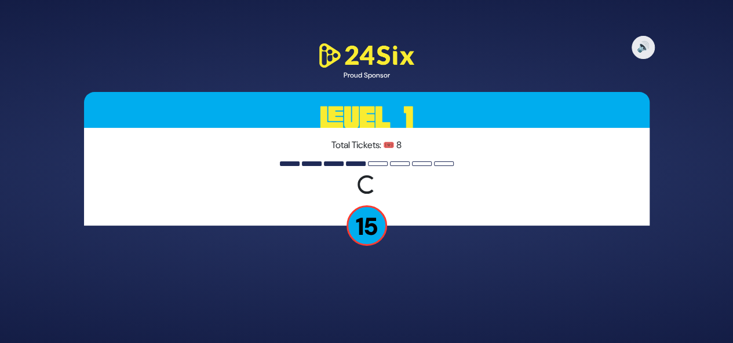
scroll to position [0, 0]
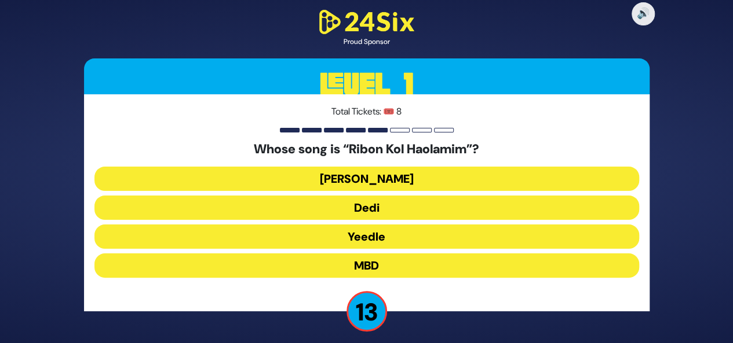
click at [425, 196] on button "[PERSON_NAME]" at bounding box center [366, 208] width 544 height 24
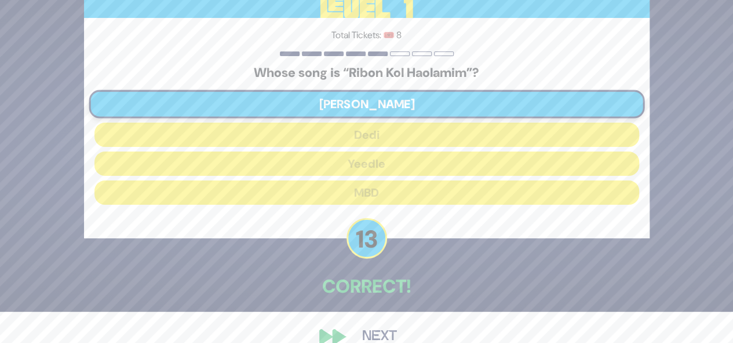
scroll to position [52, 0]
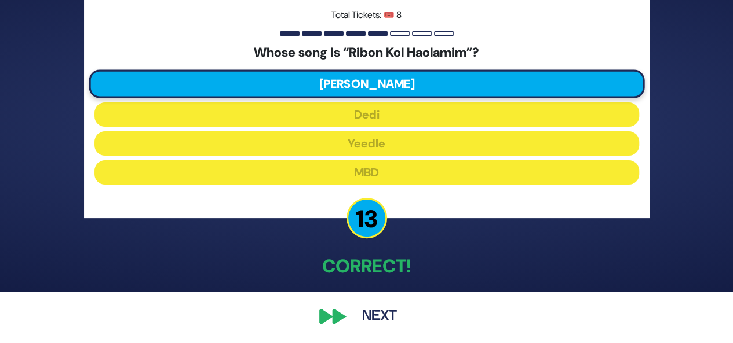
click at [376, 315] on button "Next" at bounding box center [379, 317] width 67 height 27
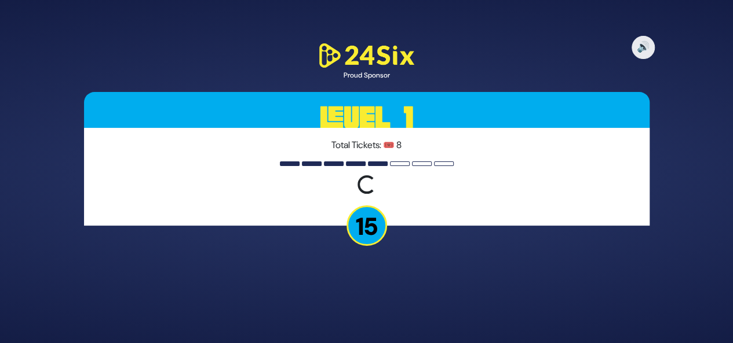
scroll to position [0, 0]
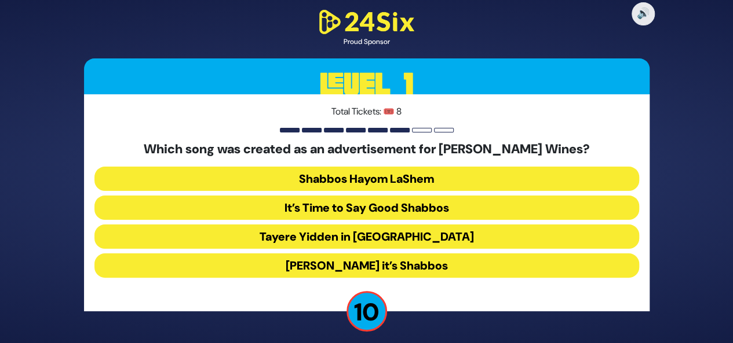
click at [419, 268] on button "[PERSON_NAME] it’s Shabbos" at bounding box center [366, 266] width 544 height 24
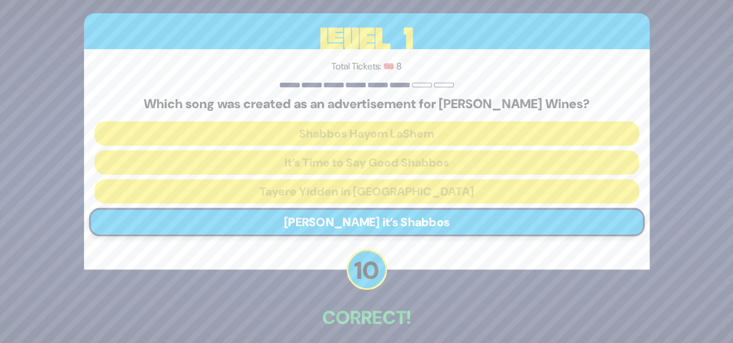
scroll to position [52, 0]
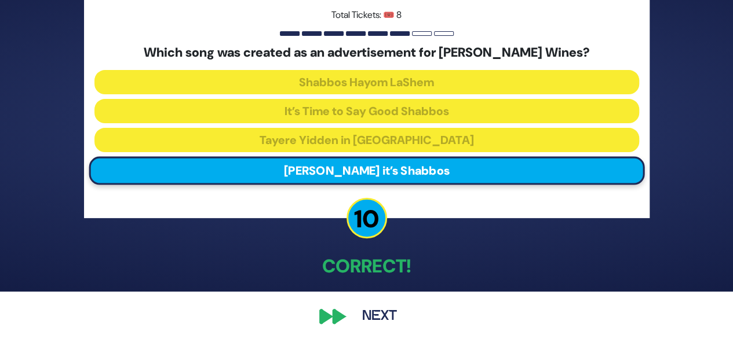
click at [389, 319] on button "Next" at bounding box center [379, 317] width 67 height 27
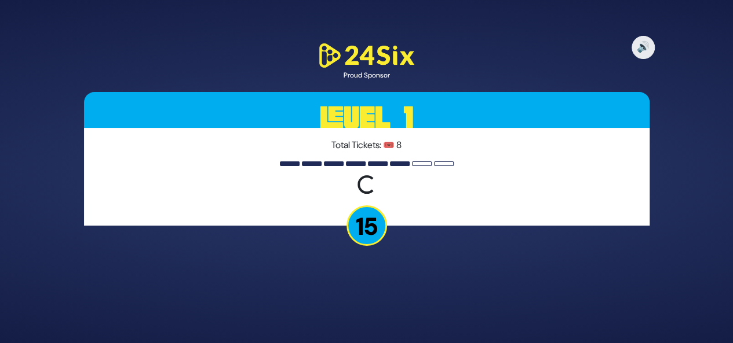
scroll to position [0, 0]
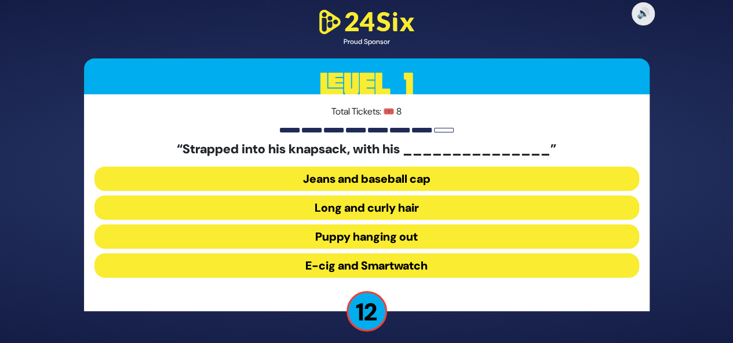
click at [416, 225] on button "Long and curly hair" at bounding box center [366, 237] width 544 height 24
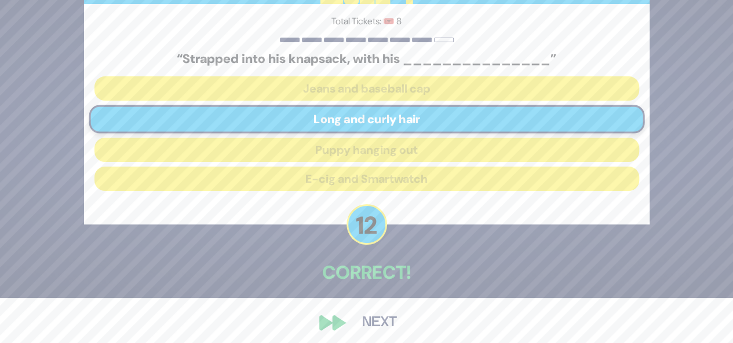
scroll to position [52, 0]
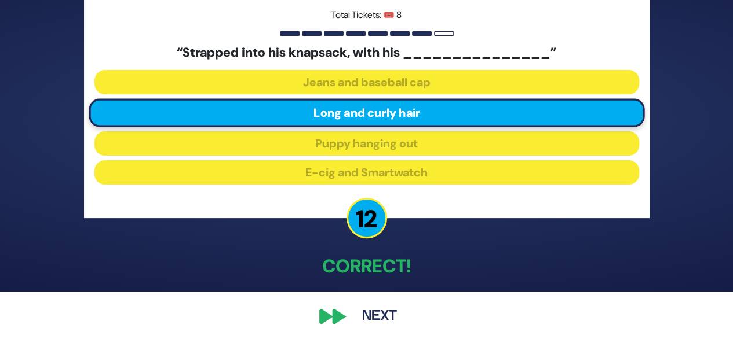
click at [369, 317] on button "Next" at bounding box center [379, 317] width 67 height 27
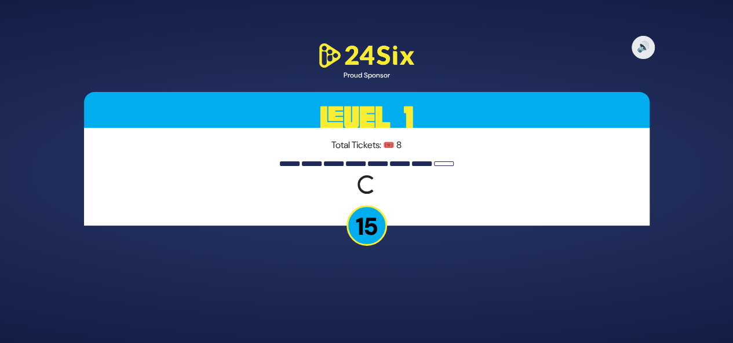
scroll to position [0, 0]
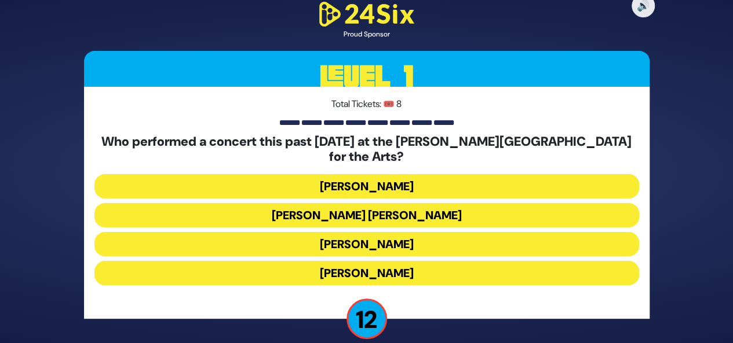
click at [299, 275] on button "[PERSON_NAME]" at bounding box center [366, 273] width 544 height 24
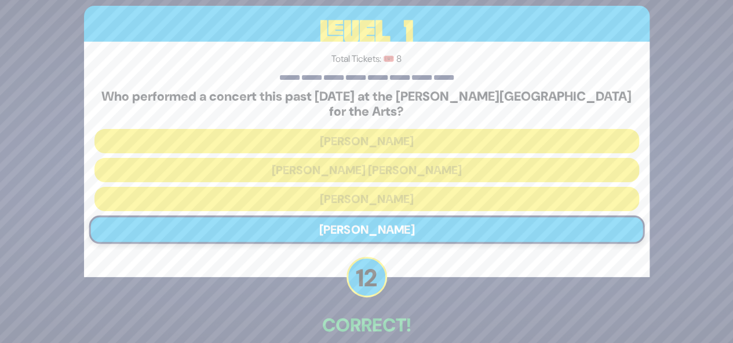
scroll to position [52, 0]
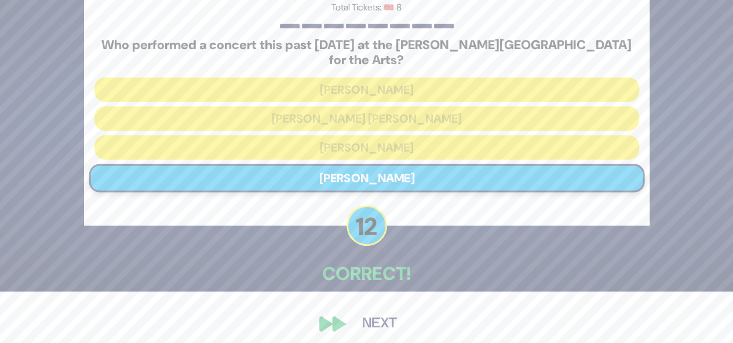
click at [386, 316] on button "Next" at bounding box center [379, 324] width 67 height 27
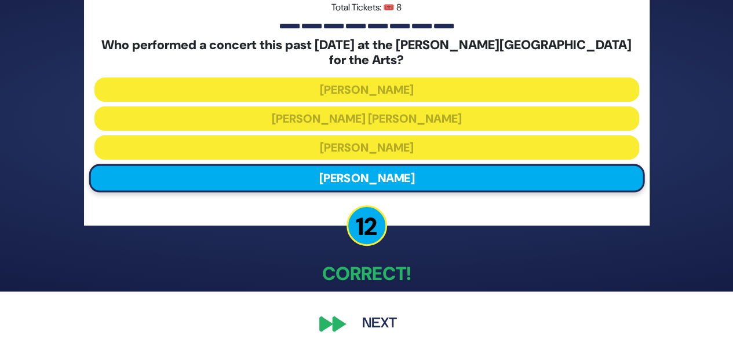
scroll to position [0, 0]
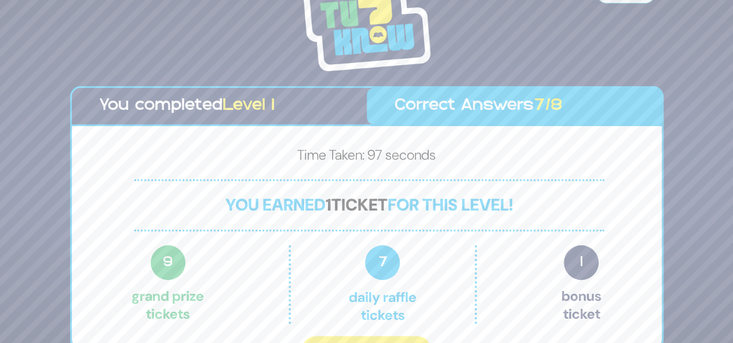
drag, startPoint x: 731, startPoint y: 174, endPoint x: 740, endPoint y: 199, distance: 26.6
click at [733, 199] on html "Share Credits You completed Level 1 Correct Answers 7/8 Time Taken: 97 seconds …" at bounding box center [366, 171] width 733 height 343
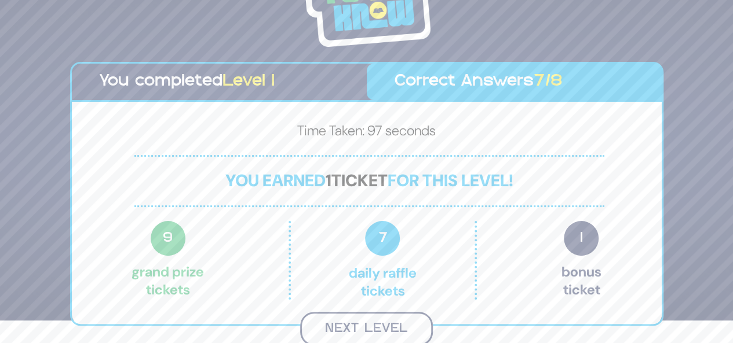
scroll to position [21, 0]
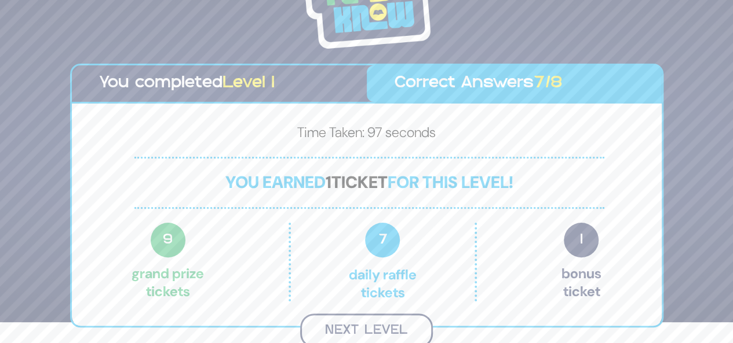
click at [400, 325] on button "Next Level" at bounding box center [366, 331] width 133 height 34
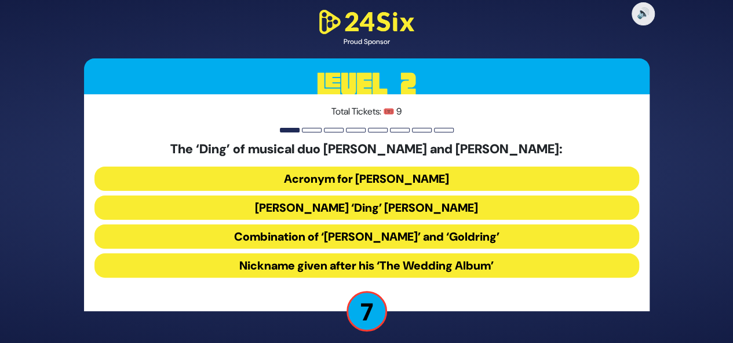
click at [481, 196] on button "Acronym for [PERSON_NAME]" at bounding box center [366, 208] width 544 height 24
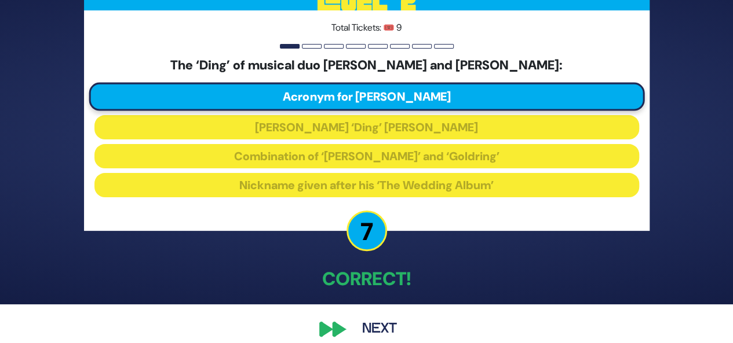
scroll to position [52, 0]
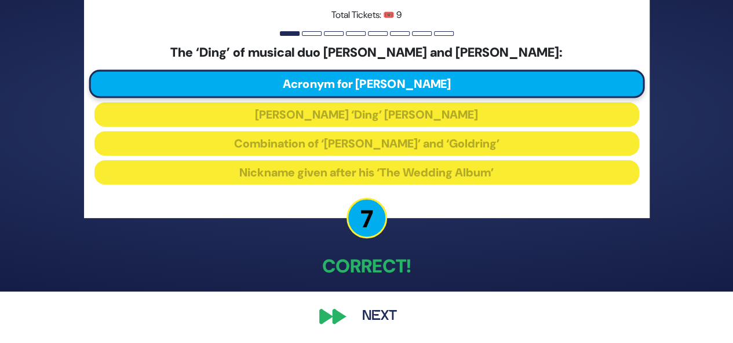
click at [370, 316] on button "Next" at bounding box center [379, 317] width 67 height 27
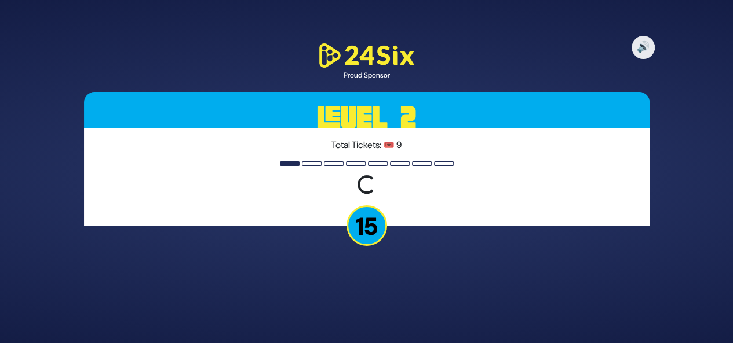
scroll to position [0, 0]
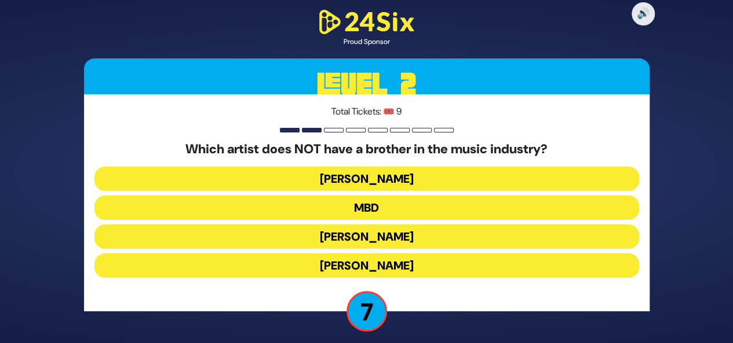
click at [399, 267] on button "[PERSON_NAME]" at bounding box center [366, 266] width 544 height 24
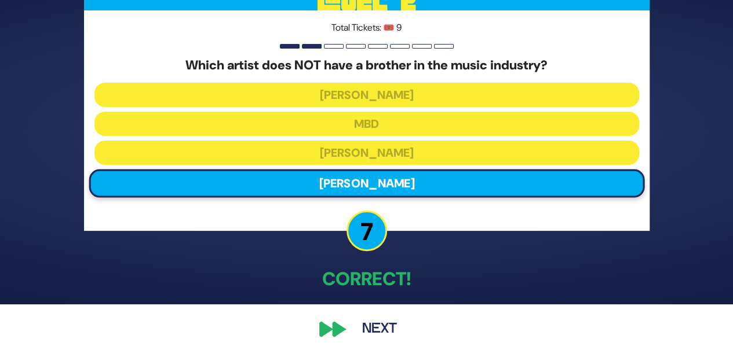
scroll to position [52, 0]
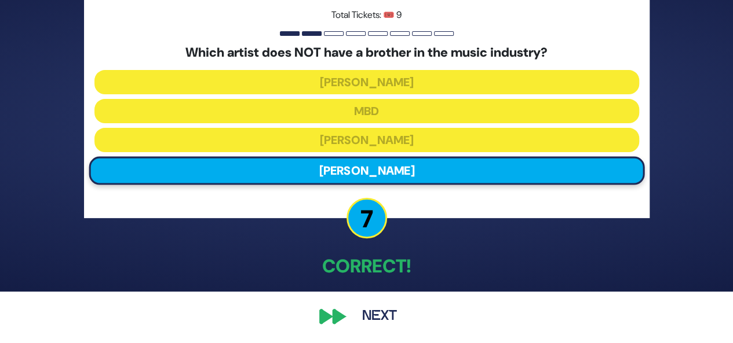
click at [376, 315] on button "Next" at bounding box center [379, 317] width 67 height 27
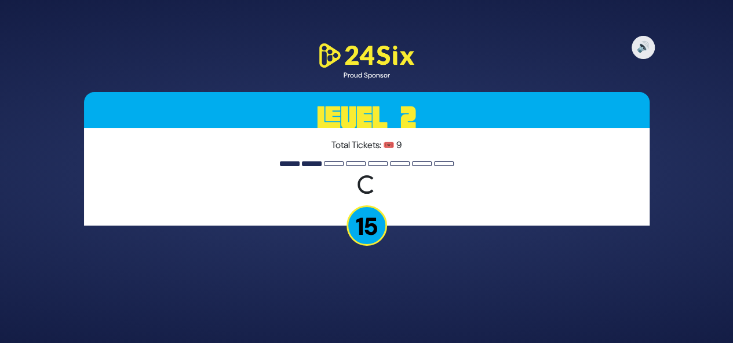
scroll to position [0, 0]
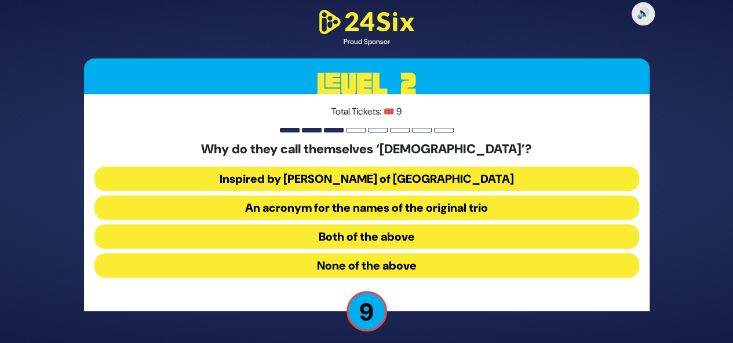
click at [418, 254] on button "Both of the above" at bounding box center [366, 266] width 544 height 24
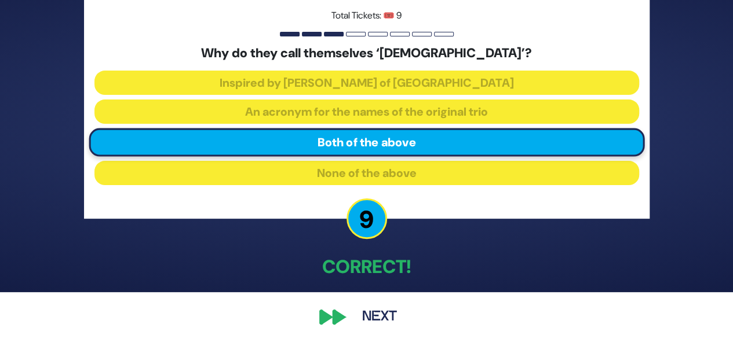
scroll to position [52, 0]
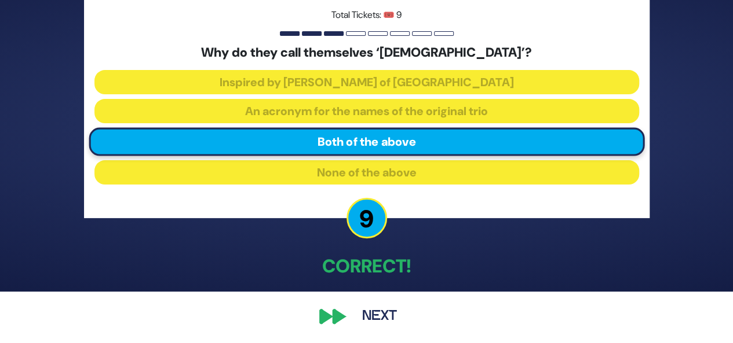
click at [386, 313] on button "Next" at bounding box center [379, 317] width 67 height 27
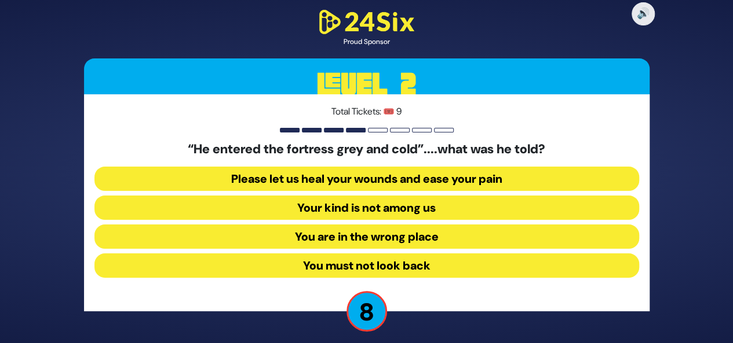
click at [402, 225] on button "Your kind is not among us" at bounding box center [366, 237] width 544 height 24
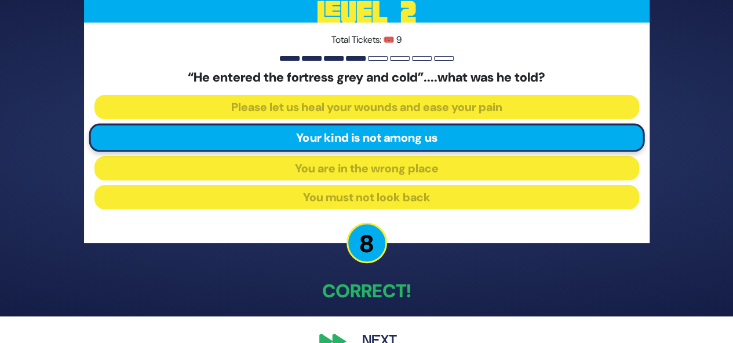
scroll to position [36, 0]
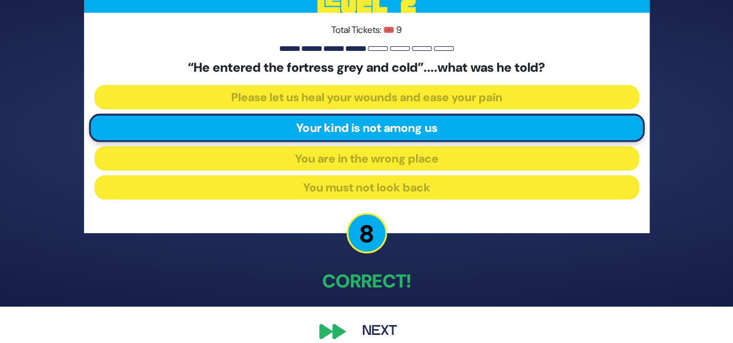
click at [382, 327] on button "Next" at bounding box center [379, 332] width 67 height 27
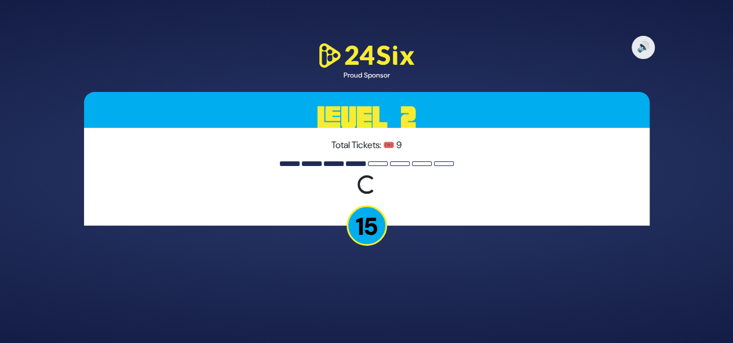
scroll to position [0, 0]
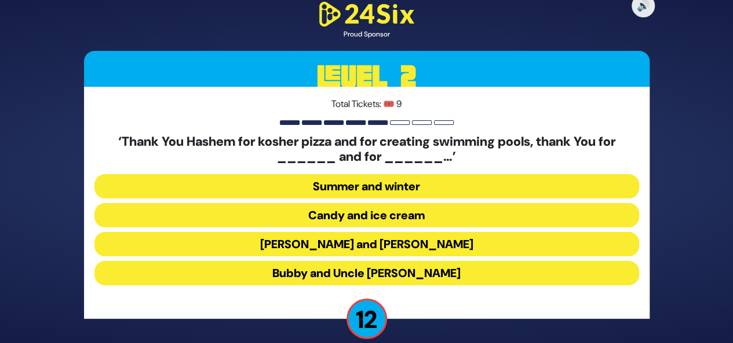
click at [363, 261] on button "[PERSON_NAME] and [PERSON_NAME]" at bounding box center [366, 273] width 544 height 24
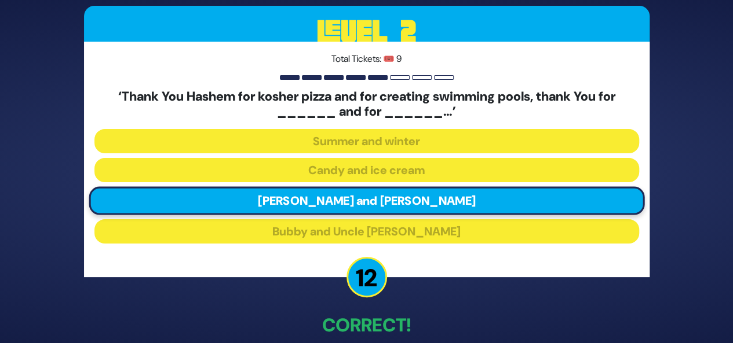
scroll to position [59, 0]
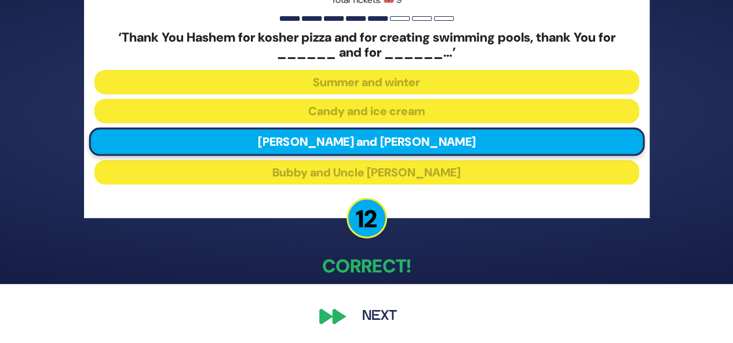
click at [382, 324] on button "Next" at bounding box center [379, 317] width 67 height 27
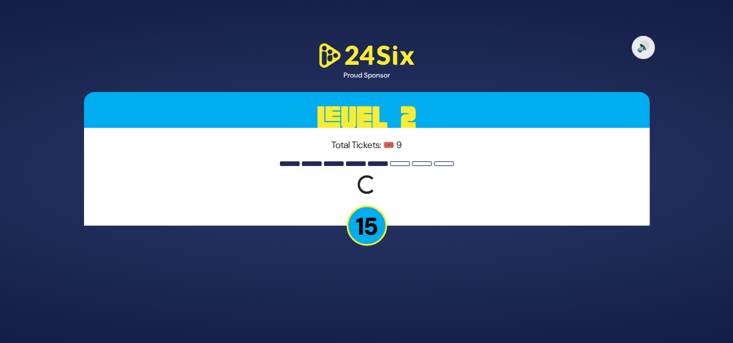
scroll to position [0, 0]
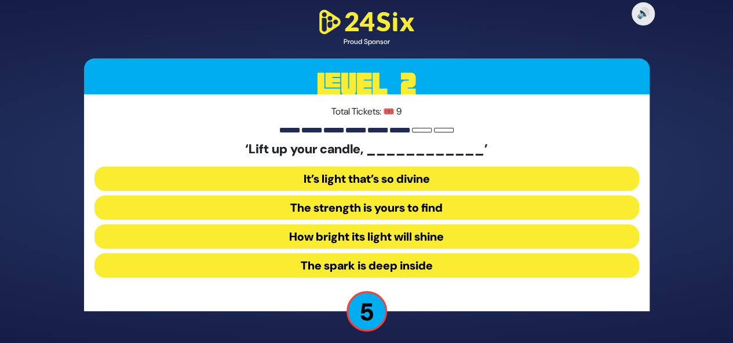
drag, startPoint x: 453, startPoint y: 272, endPoint x: 419, endPoint y: 272, distance: 33.6
click at [419, 272] on button "The spark is deep inside" at bounding box center [366, 266] width 544 height 24
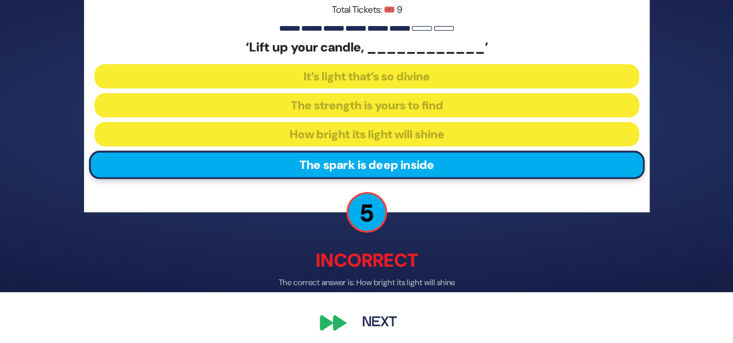
scroll to position [52, 0]
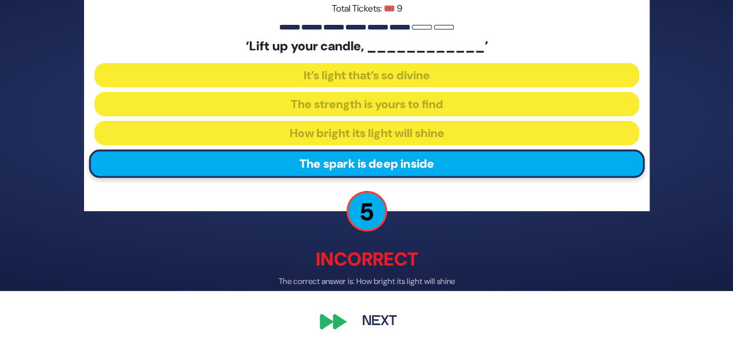
click at [360, 326] on button "Next" at bounding box center [379, 322] width 67 height 27
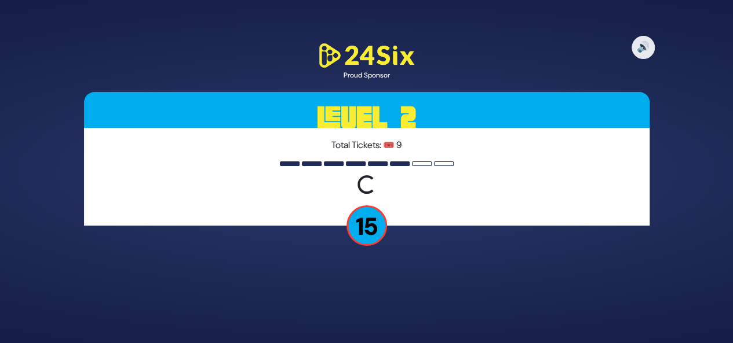
scroll to position [0, 0]
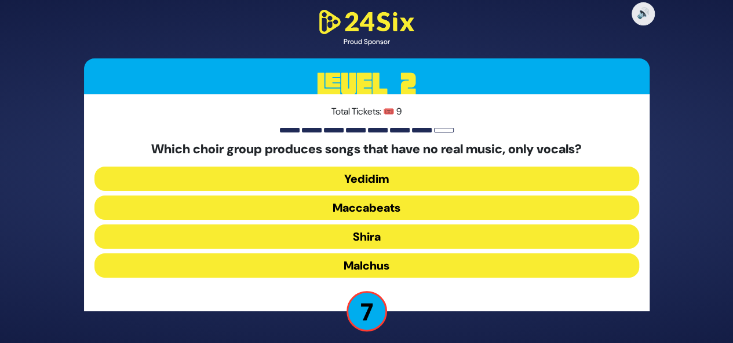
click at [393, 225] on button "Maccabeats" at bounding box center [366, 237] width 544 height 24
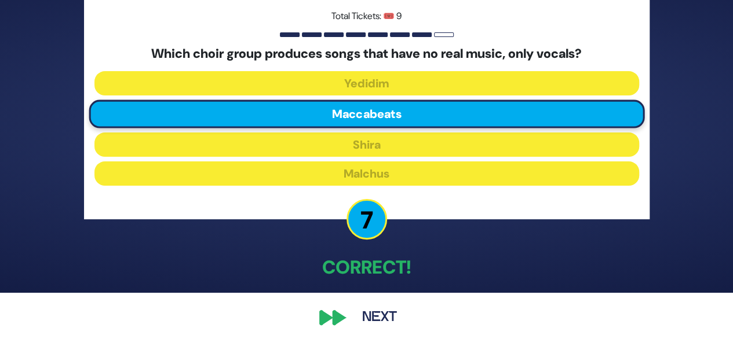
scroll to position [52, 0]
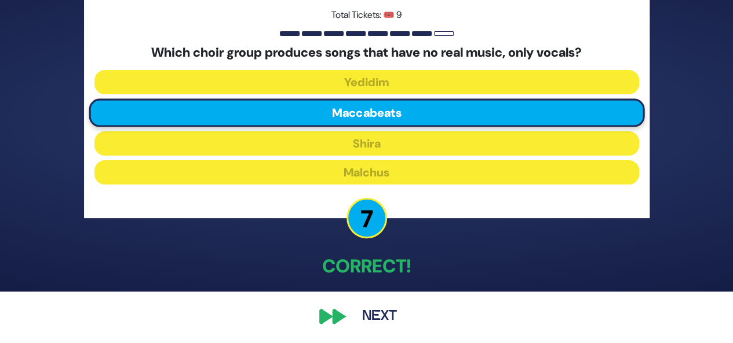
click at [371, 312] on button "Next" at bounding box center [379, 317] width 67 height 27
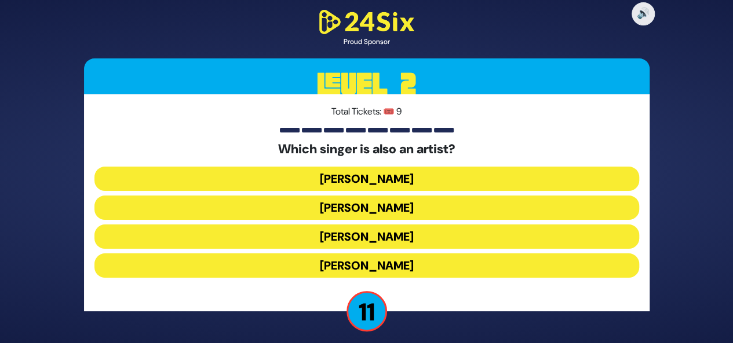
click at [390, 254] on button "[PERSON_NAME]" at bounding box center [366, 266] width 544 height 24
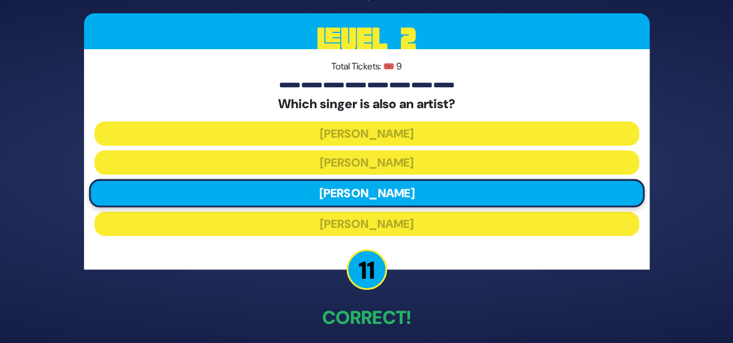
scroll to position [52, 0]
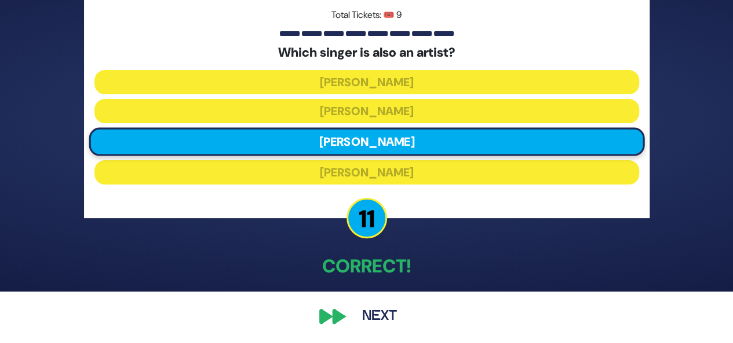
click at [368, 323] on button "Next" at bounding box center [379, 317] width 67 height 27
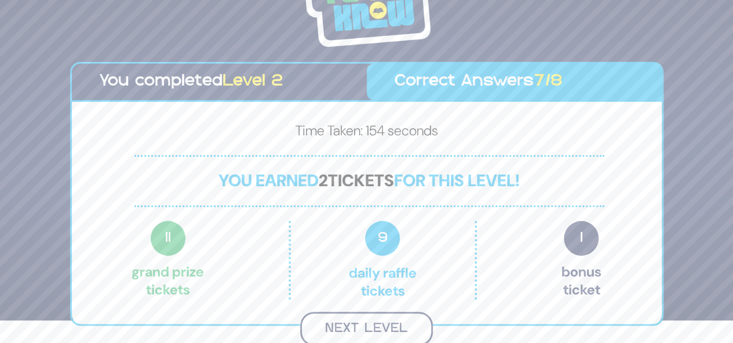
scroll to position [21, 0]
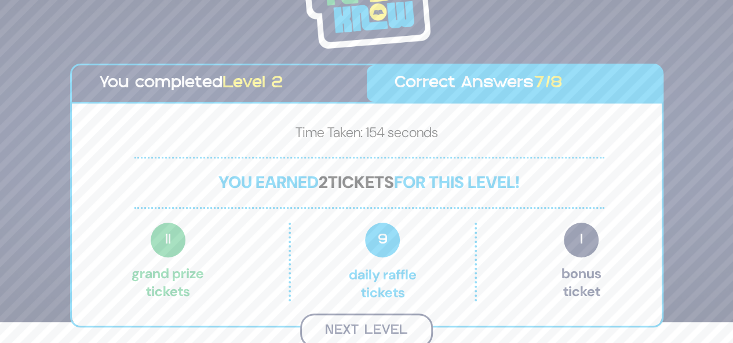
click at [348, 330] on button "Next Level" at bounding box center [366, 331] width 133 height 34
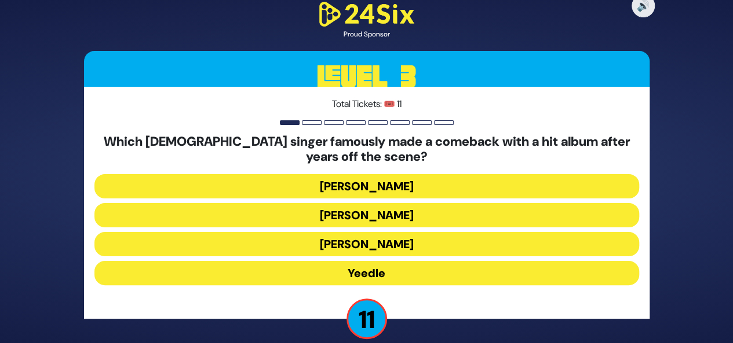
click at [390, 275] on button "Yeedle" at bounding box center [366, 273] width 544 height 24
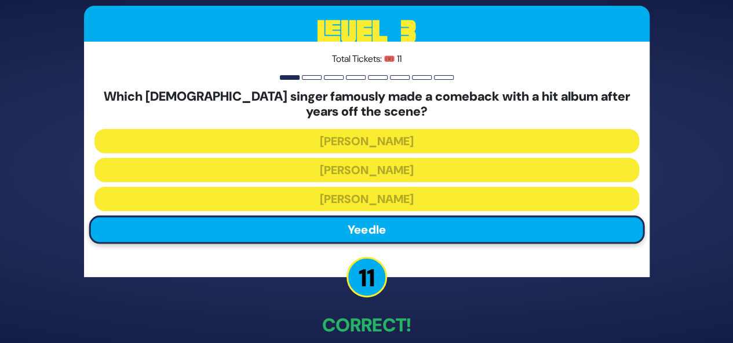
scroll to position [59, 0]
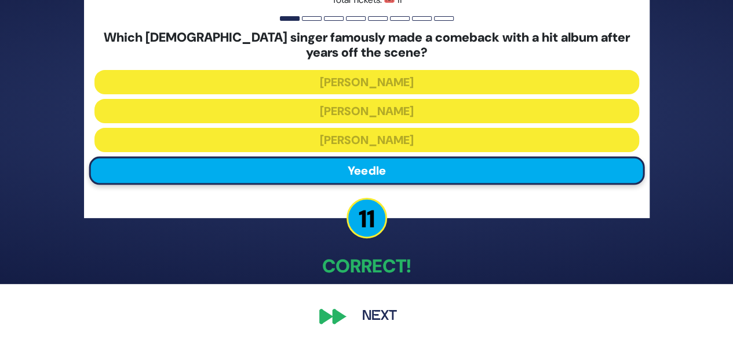
click at [382, 317] on button "Next" at bounding box center [379, 317] width 67 height 27
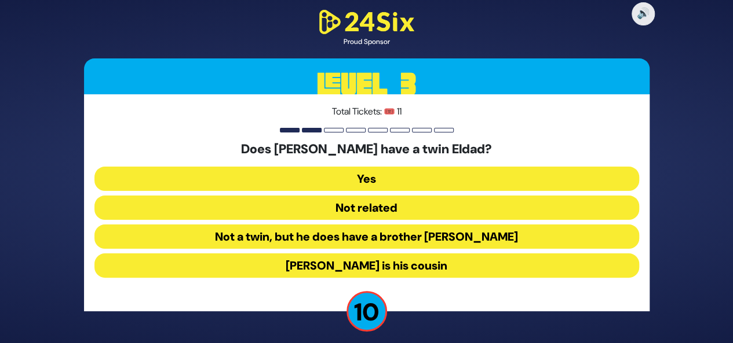
click at [354, 254] on button "Not a twin, but he does have a brother [PERSON_NAME]" at bounding box center [366, 266] width 544 height 24
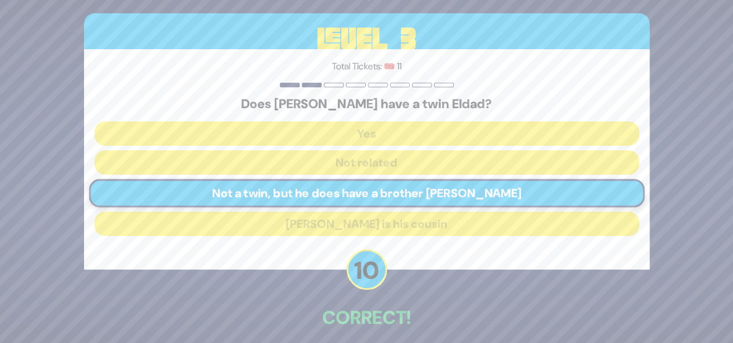
scroll to position [52, 0]
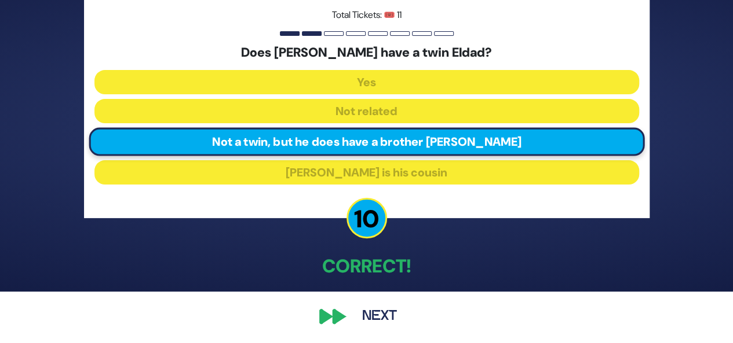
click at [377, 317] on button "Next" at bounding box center [379, 317] width 67 height 27
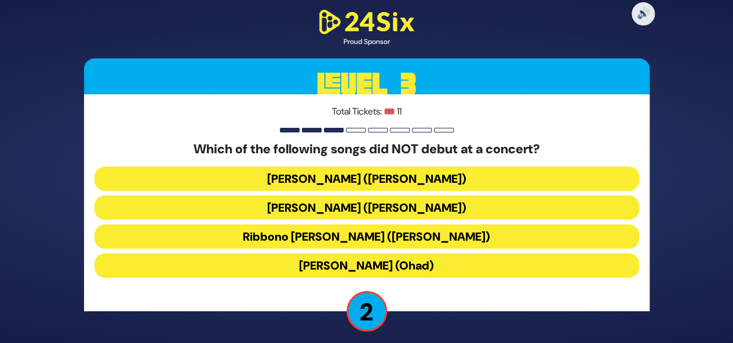
click at [449, 196] on button "[PERSON_NAME] ([PERSON_NAME])" at bounding box center [366, 208] width 544 height 24
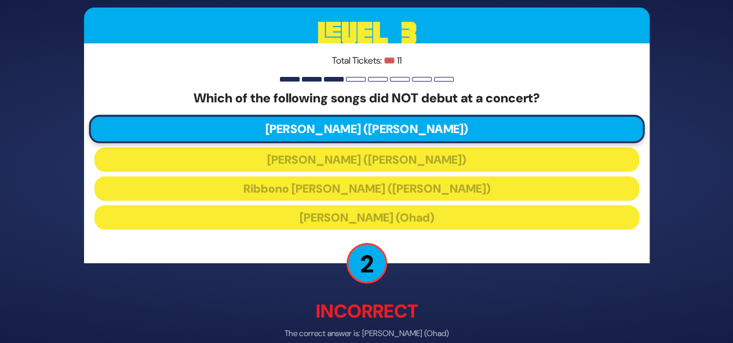
scroll to position [32, 0]
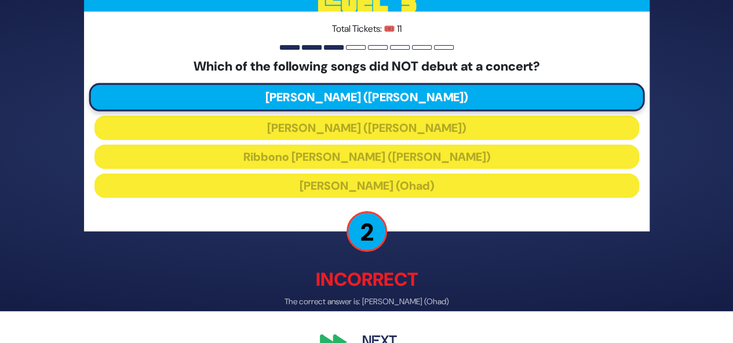
click at [386, 339] on button "Next" at bounding box center [379, 342] width 67 height 27
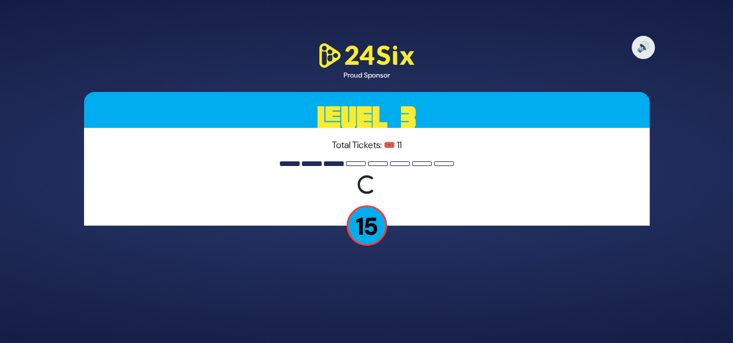
scroll to position [0, 0]
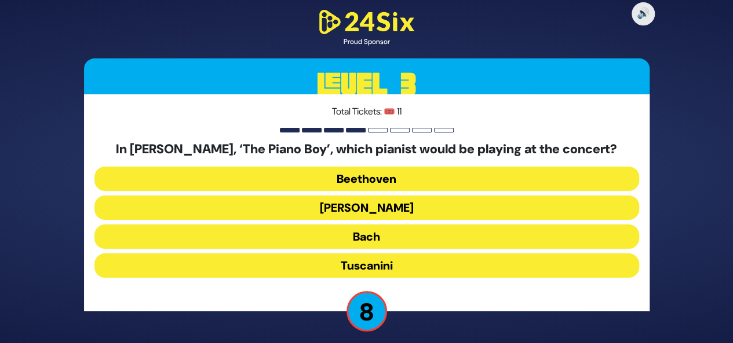
click at [392, 225] on button "[PERSON_NAME]" at bounding box center [366, 237] width 544 height 24
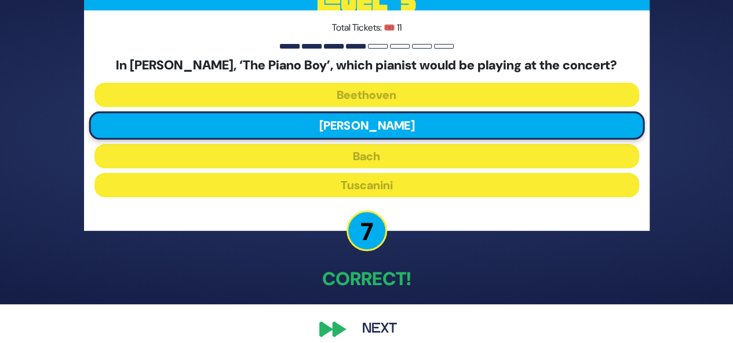
scroll to position [42, 0]
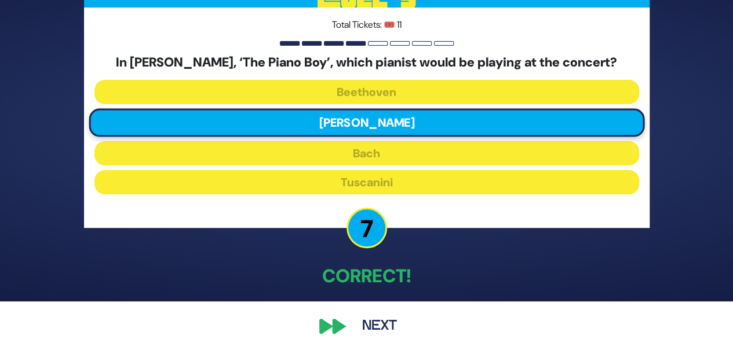
click at [367, 324] on button "Next" at bounding box center [379, 326] width 67 height 27
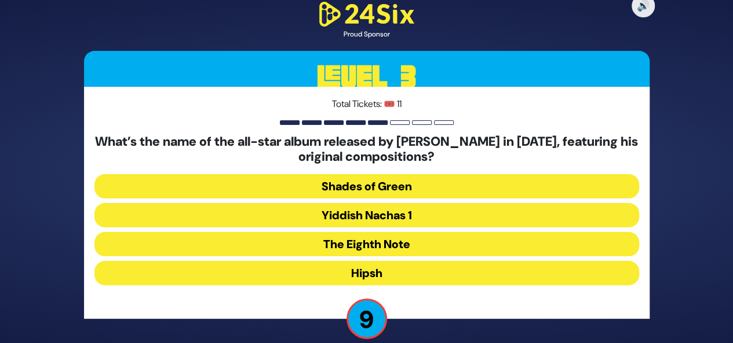
click at [392, 261] on button "The Eighth Note" at bounding box center [366, 273] width 544 height 24
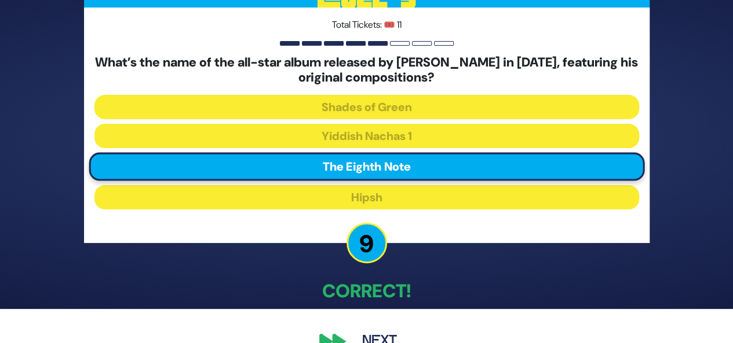
scroll to position [53, 0]
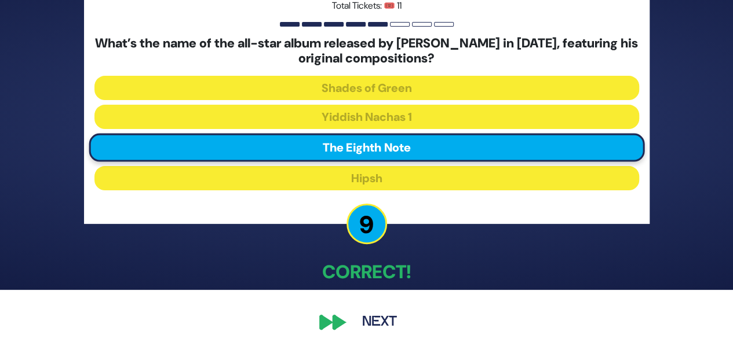
click at [360, 319] on button "Next" at bounding box center [379, 322] width 67 height 27
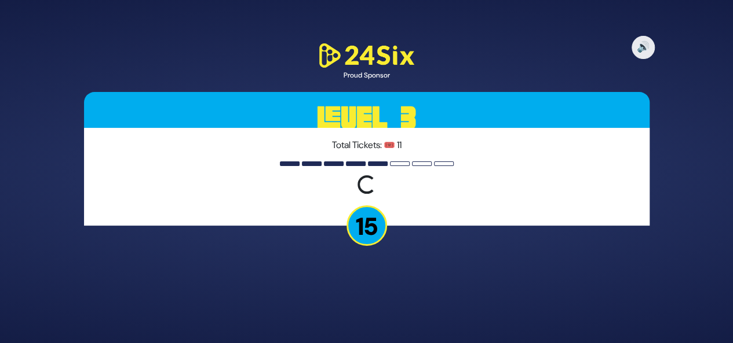
scroll to position [0, 0]
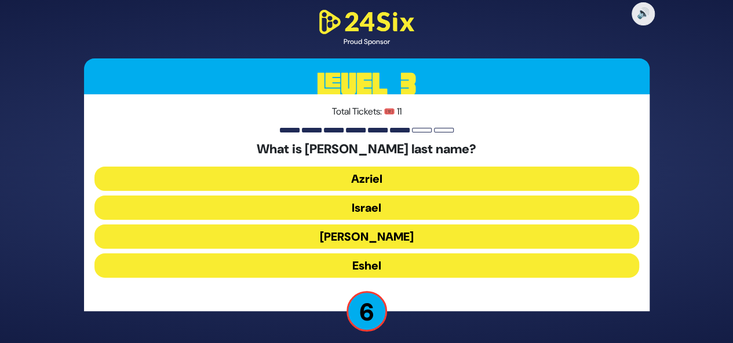
click at [404, 225] on button "Israel" at bounding box center [366, 237] width 544 height 24
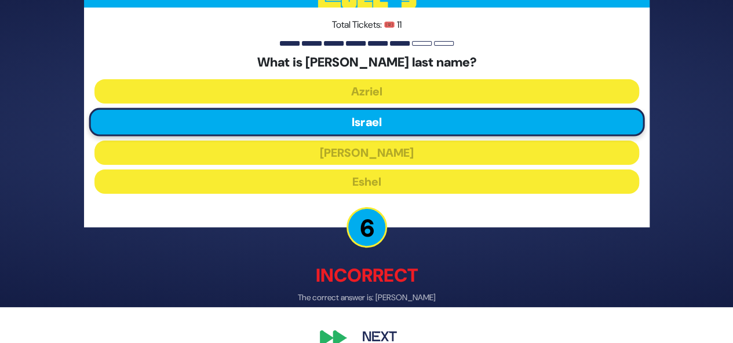
scroll to position [57, 0]
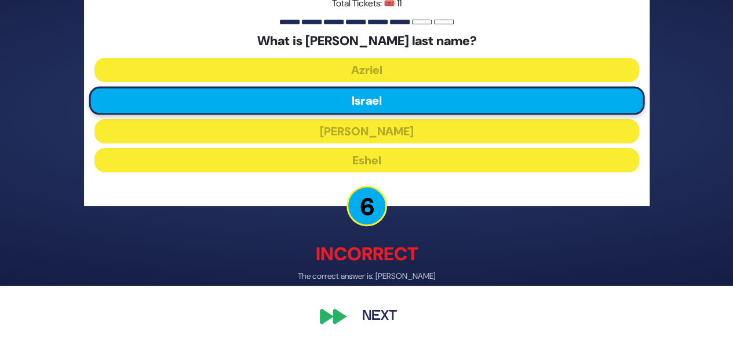
click at [396, 310] on button "Next" at bounding box center [379, 317] width 67 height 27
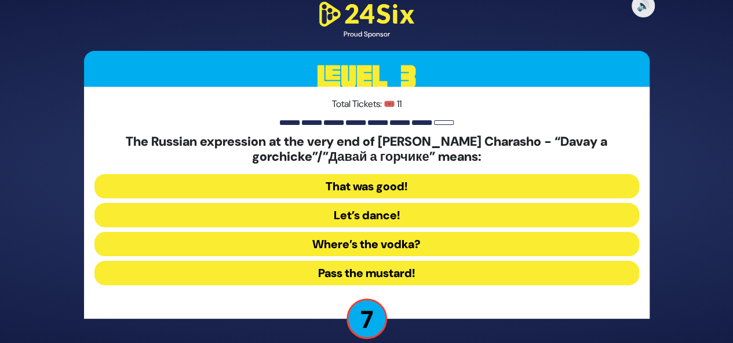
click at [390, 203] on button "That was good!" at bounding box center [366, 215] width 544 height 24
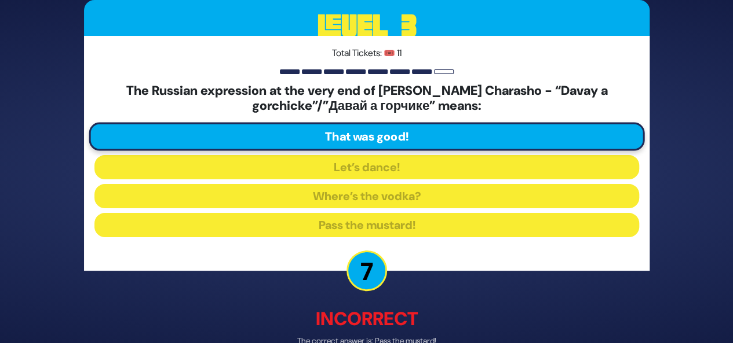
scroll to position [65, 0]
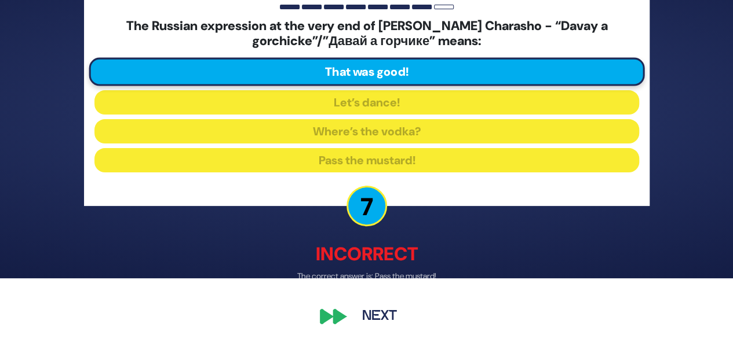
click at [392, 310] on button "Next" at bounding box center [379, 317] width 67 height 27
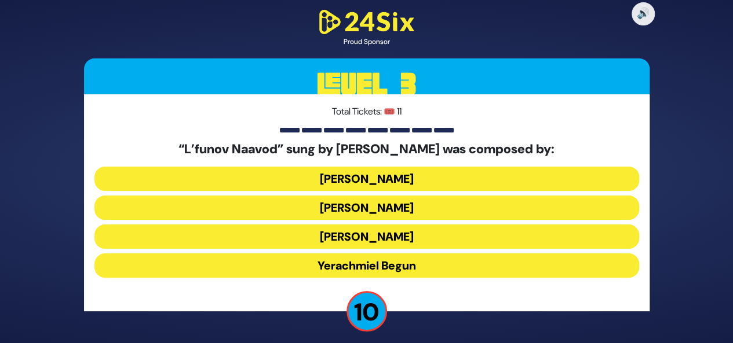
drag, startPoint x: 433, startPoint y: 269, endPoint x: 388, endPoint y: 270, distance: 45.8
click at [388, 270] on button "Yerachmiel Begun" at bounding box center [366, 266] width 544 height 24
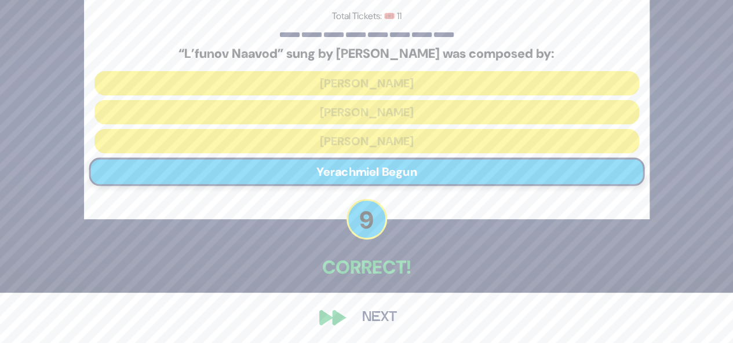
scroll to position [52, 0]
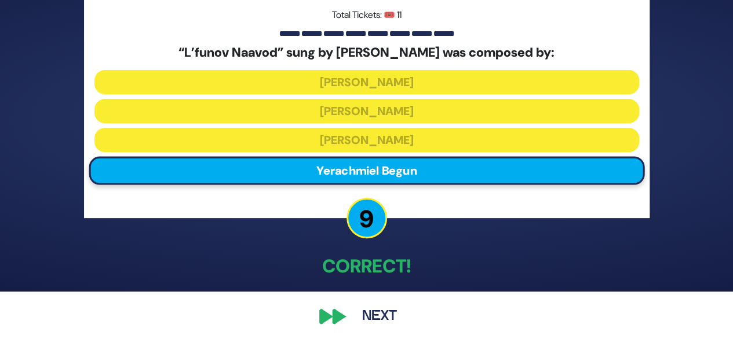
click at [381, 314] on button "Next" at bounding box center [379, 317] width 67 height 27
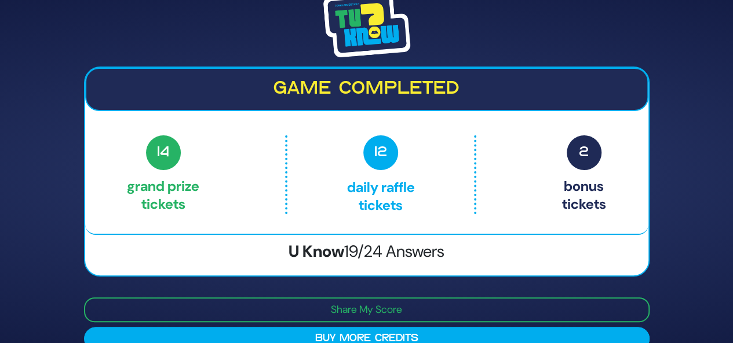
scroll to position [21, 0]
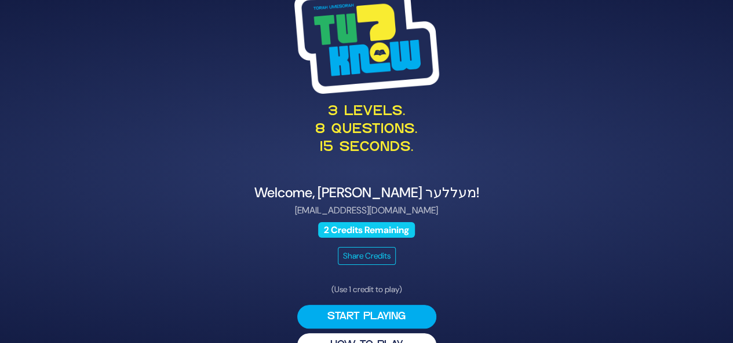
click at [287, 222] on div "Welcome, לוי מעללער! emaillym@gmail.com 2 Credits Remaining Share Credits" at bounding box center [366, 225] width 565 height 81
click at [480, 304] on div "3 levels. 8 questions. 15 seconds. Welcome, לוי מעללער! emaillym@gmail.com 2 Cr…" at bounding box center [366, 172] width 593 height 400
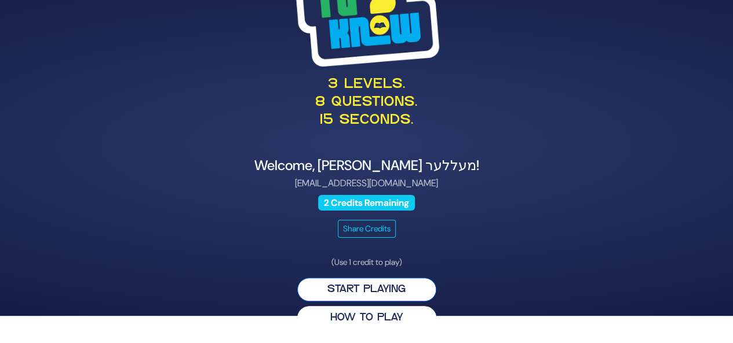
click at [375, 298] on button "Start Playing" at bounding box center [366, 290] width 139 height 24
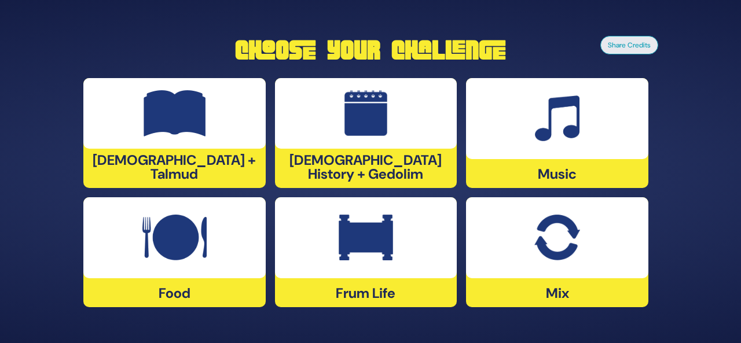
click at [246, 255] on div at bounding box center [174, 238] width 182 height 81
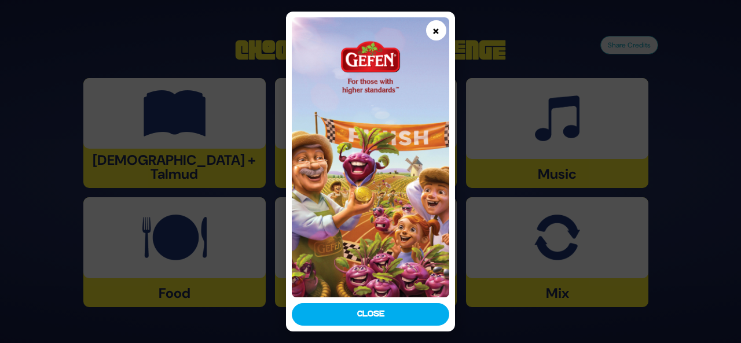
click at [433, 30] on button "×" at bounding box center [436, 30] width 20 height 20
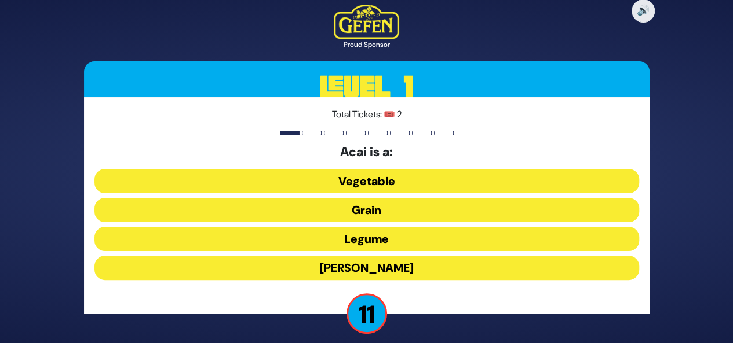
click at [415, 271] on button "Berry" at bounding box center [366, 268] width 544 height 24
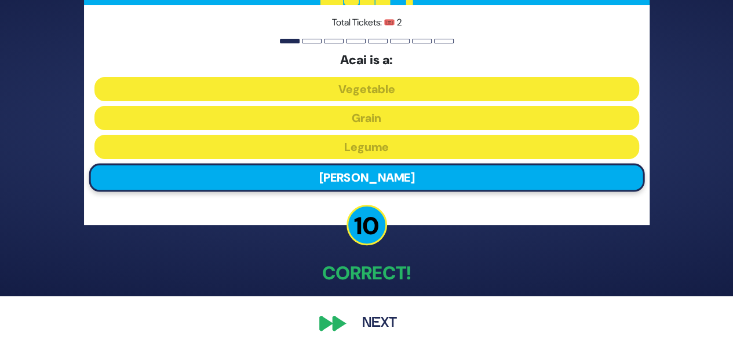
scroll to position [54, 0]
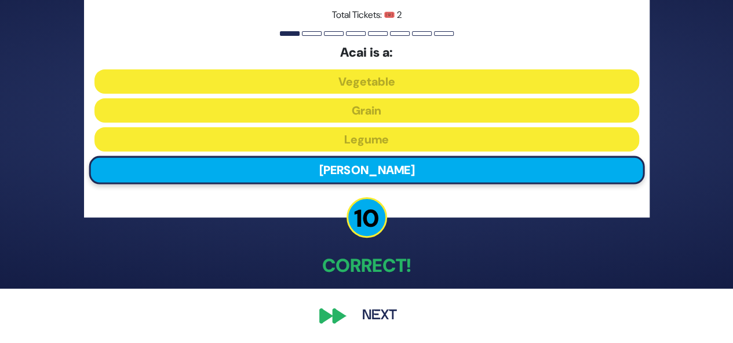
click at [371, 313] on button "Next" at bounding box center [379, 316] width 67 height 27
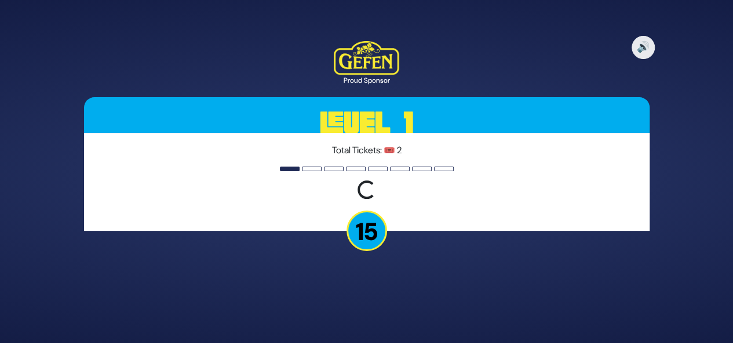
scroll to position [0, 0]
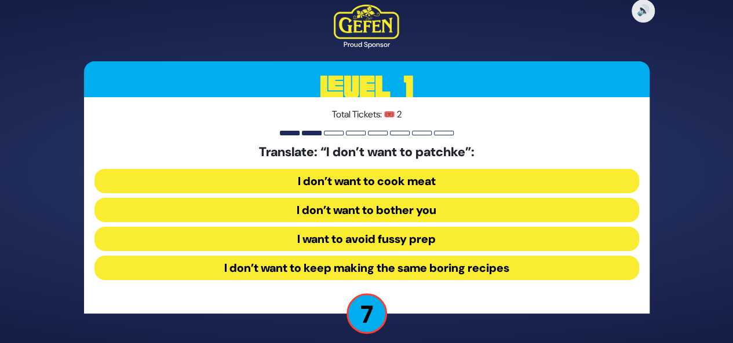
click at [454, 256] on button "I want to avoid fussy prep" at bounding box center [366, 268] width 544 height 24
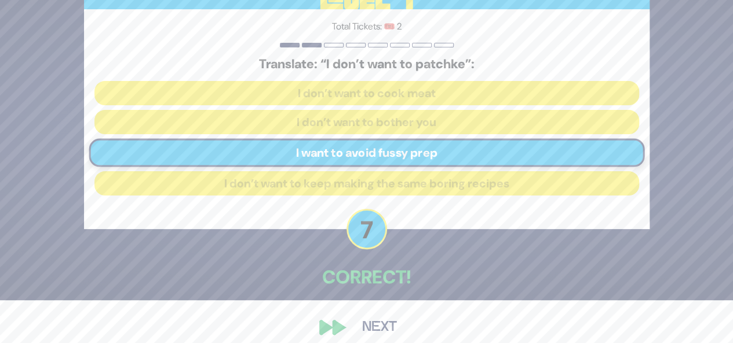
scroll to position [53, 0]
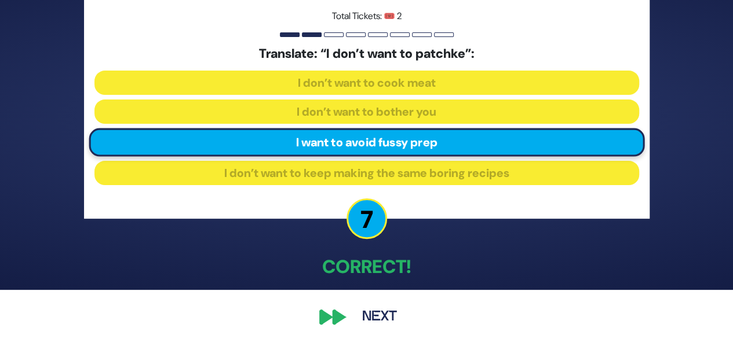
click at [388, 330] on button "Next" at bounding box center [379, 317] width 67 height 27
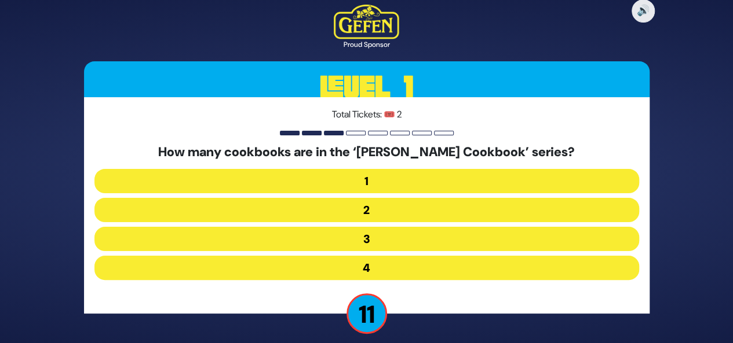
click at [550, 227] on button "2" at bounding box center [366, 239] width 544 height 24
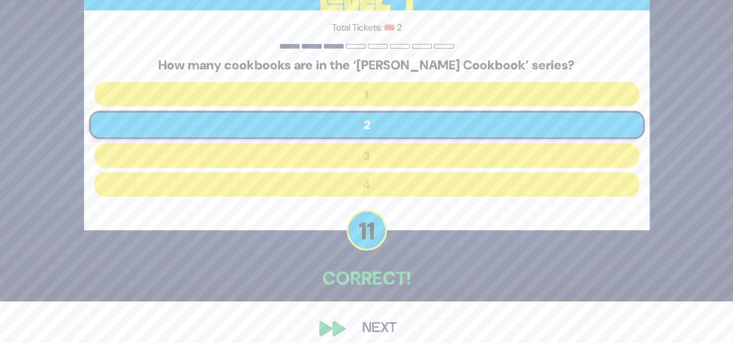
scroll to position [54, 0]
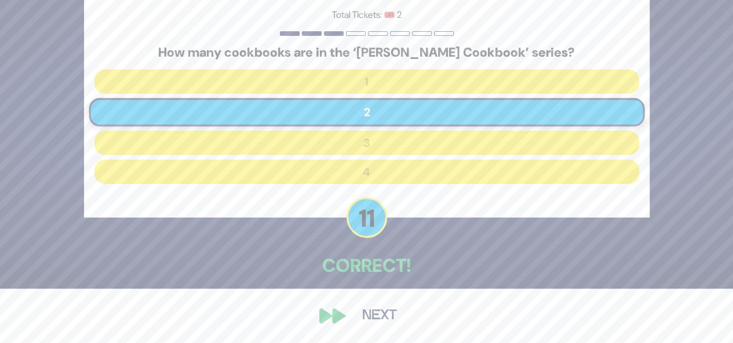
click at [365, 320] on button "Next" at bounding box center [379, 316] width 67 height 27
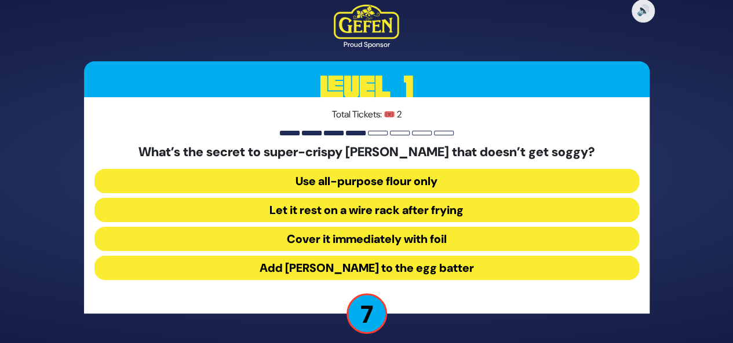
click at [408, 227] on button "Let it rest on a wire rack after frying" at bounding box center [366, 239] width 544 height 24
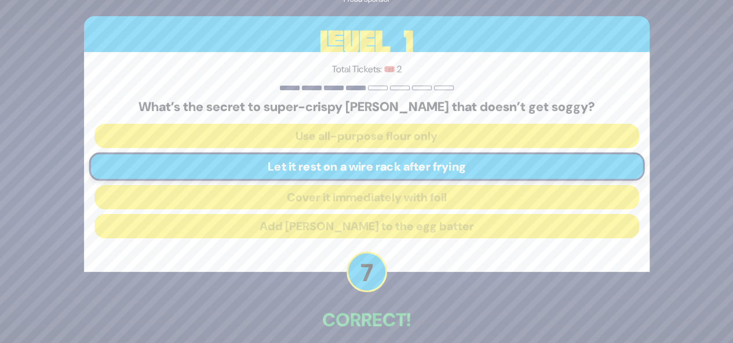
scroll to position [54, 0]
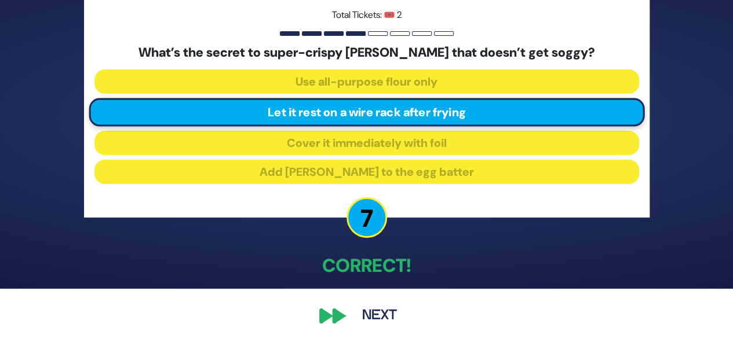
click at [374, 310] on button "Next" at bounding box center [379, 316] width 67 height 27
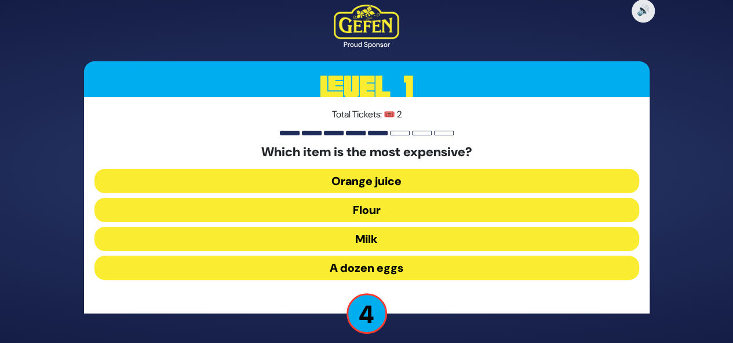
click at [389, 260] on button "A dozen eggs" at bounding box center [366, 268] width 544 height 24
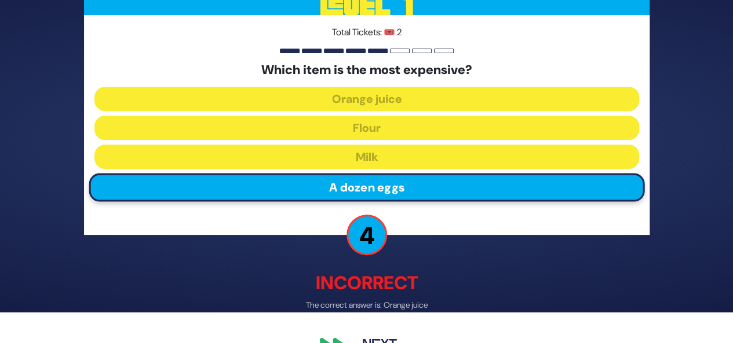
scroll to position [60, 0]
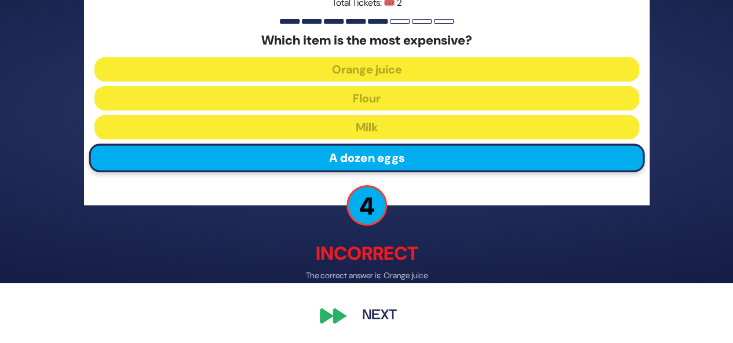
click at [378, 319] on button "Next" at bounding box center [379, 317] width 67 height 27
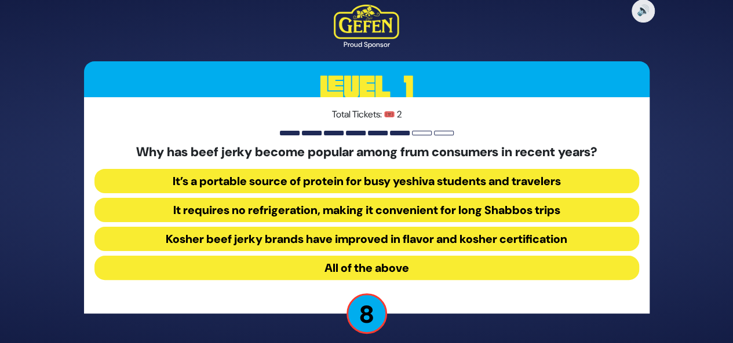
click at [436, 264] on button "All of the above" at bounding box center [366, 268] width 544 height 24
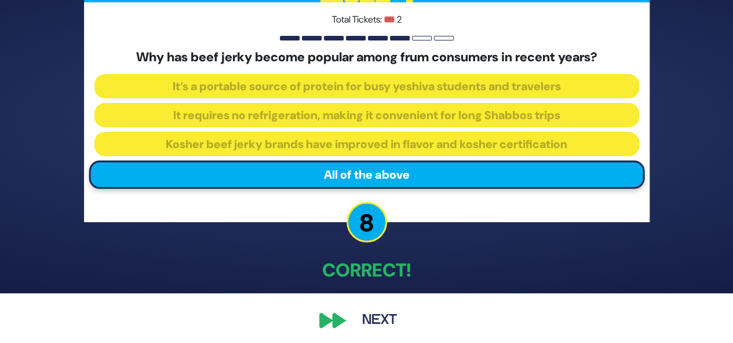
scroll to position [53, 0]
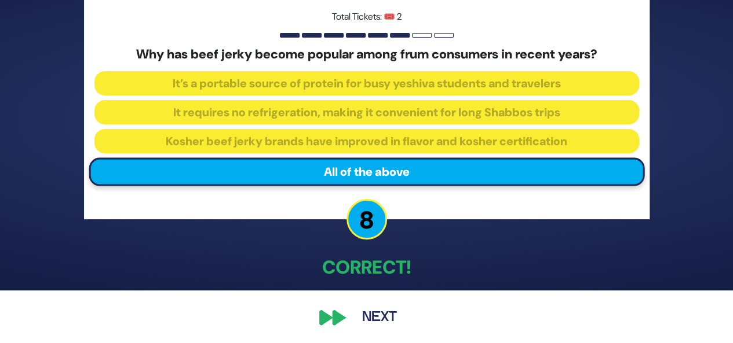
click at [368, 319] on button "Next" at bounding box center [379, 318] width 67 height 27
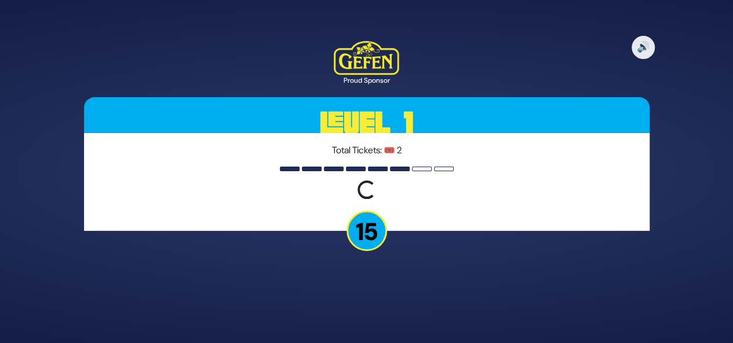
scroll to position [0, 0]
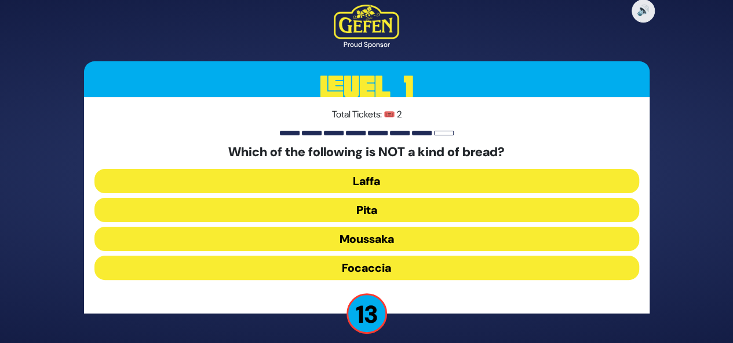
click at [399, 256] on button "Moussaka" at bounding box center [366, 268] width 544 height 24
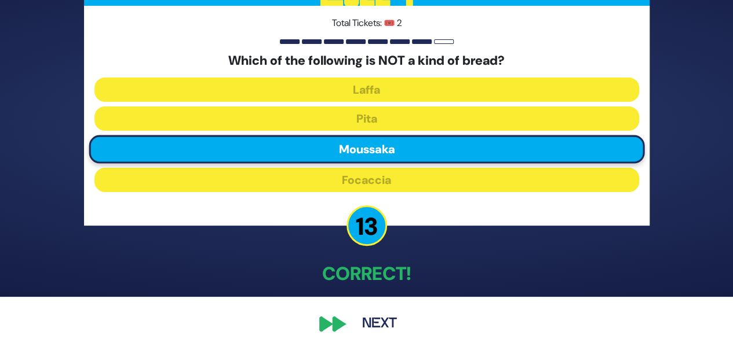
scroll to position [54, 0]
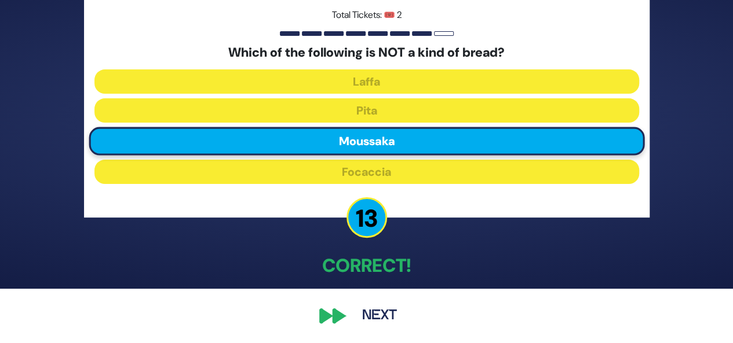
click at [339, 318] on div "🔊 Proud Sponsor Level 1 Total Tickets: 🎟️ 2 Which of the following is NOT a kin…" at bounding box center [366, 117] width 593 height 452
click at [390, 318] on button "Next" at bounding box center [379, 316] width 67 height 27
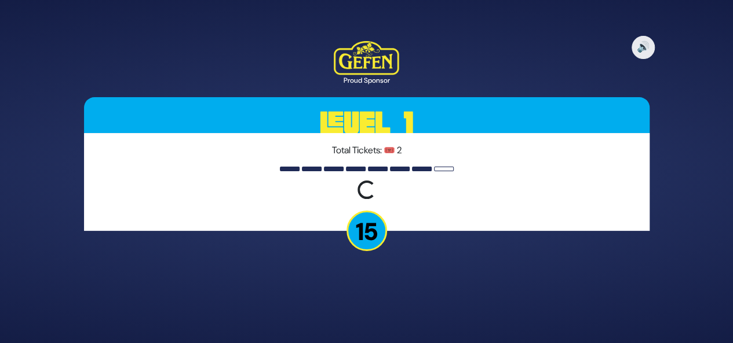
scroll to position [0, 0]
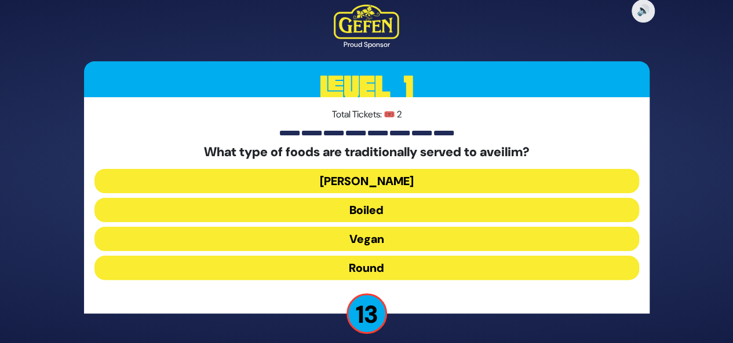
click at [379, 265] on button "Round" at bounding box center [366, 268] width 544 height 24
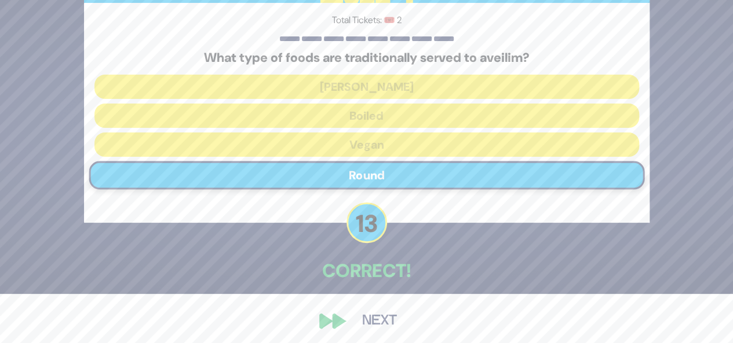
scroll to position [54, 0]
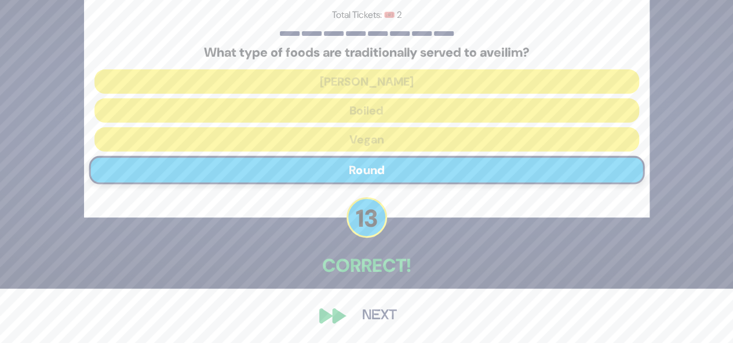
click at [389, 318] on button "Next" at bounding box center [379, 316] width 67 height 27
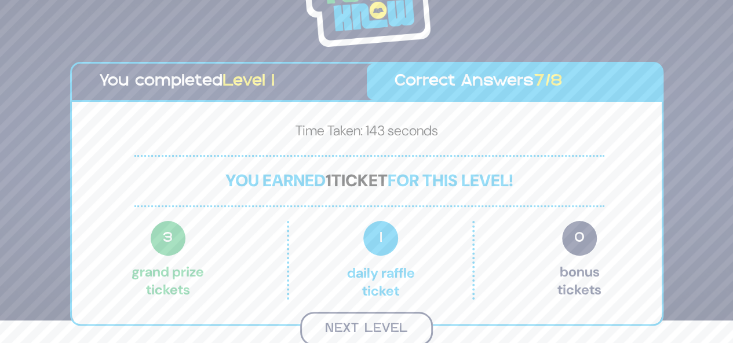
scroll to position [21, 0]
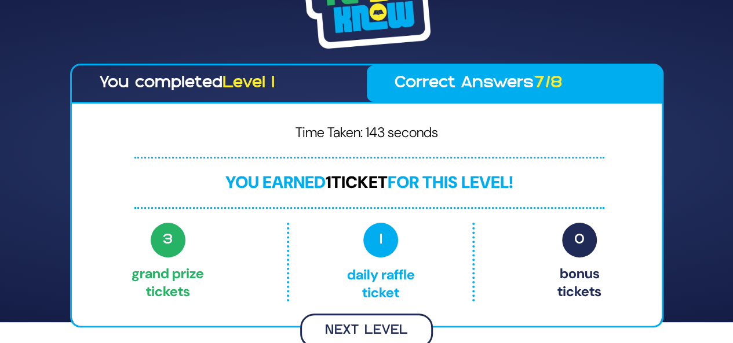
click at [398, 324] on button "Next Level" at bounding box center [366, 331] width 133 height 34
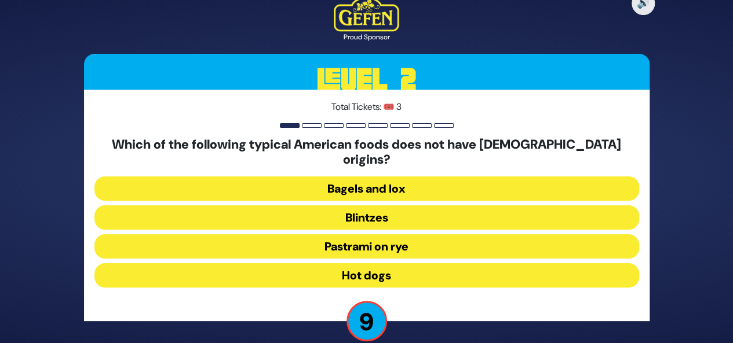
click at [380, 266] on button "Hot dogs" at bounding box center [366, 276] width 544 height 24
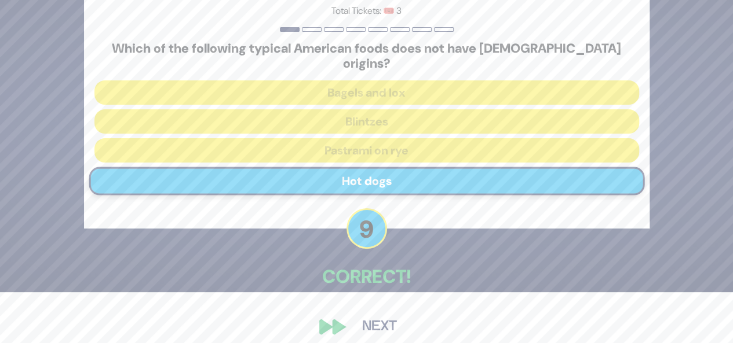
scroll to position [53, 0]
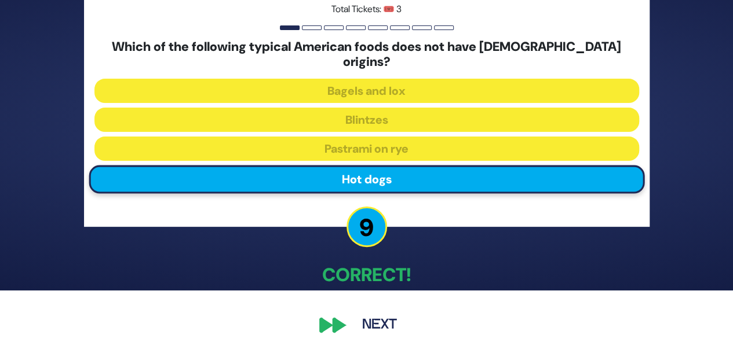
click at [364, 315] on button "Next" at bounding box center [379, 325] width 67 height 27
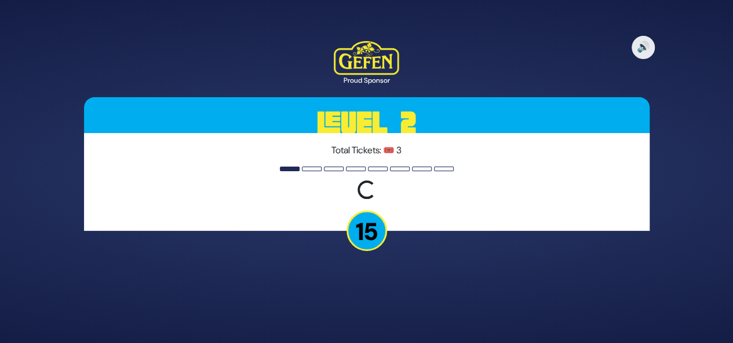
scroll to position [0, 0]
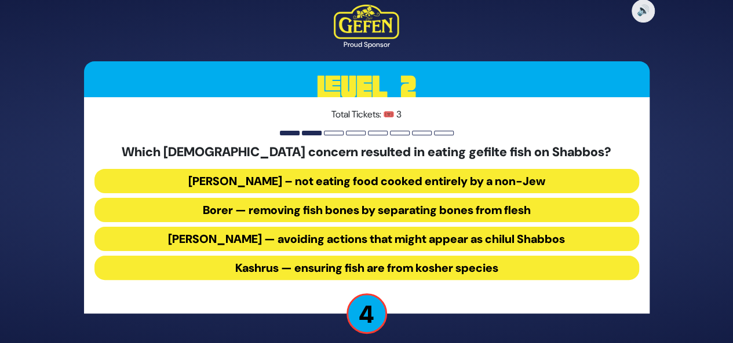
drag, startPoint x: 469, startPoint y: 216, endPoint x: 250, endPoint y: 211, distance: 219.0
click at [250, 227] on button "Borer — removing fish bones by separating bones from flesh" at bounding box center [366, 239] width 544 height 24
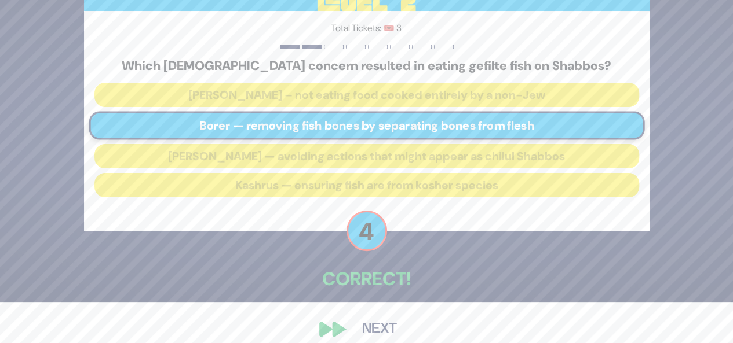
scroll to position [54, 0]
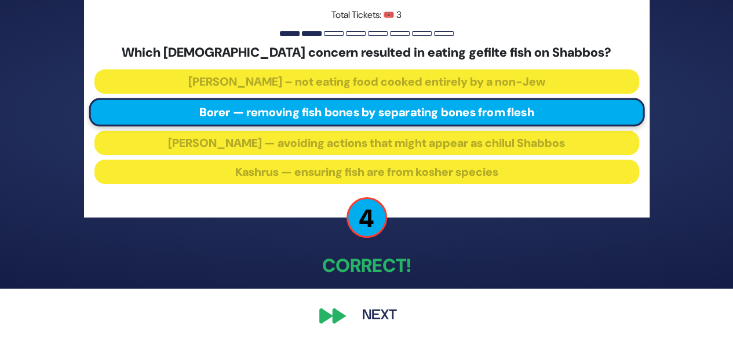
click at [390, 313] on button "Next" at bounding box center [379, 316] width 67 height 27
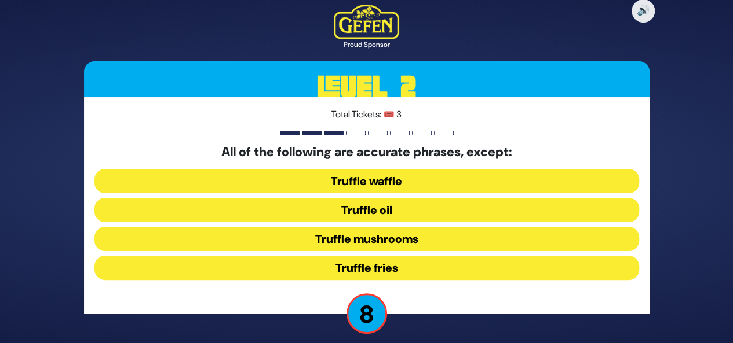
click at [399, 198] on button "Truffle waffle" at bounding box center [366, 210] width 544 height 24
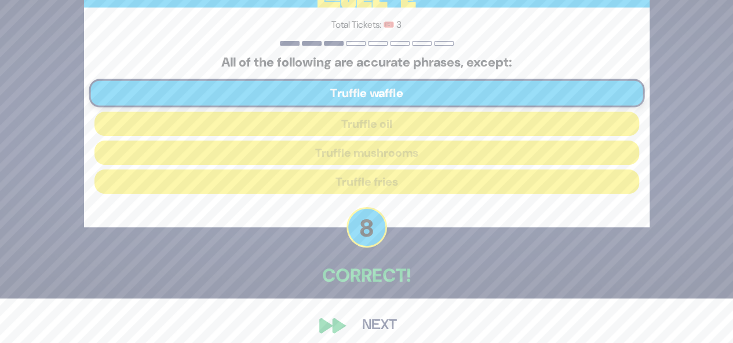
scroll to position [54, 0]
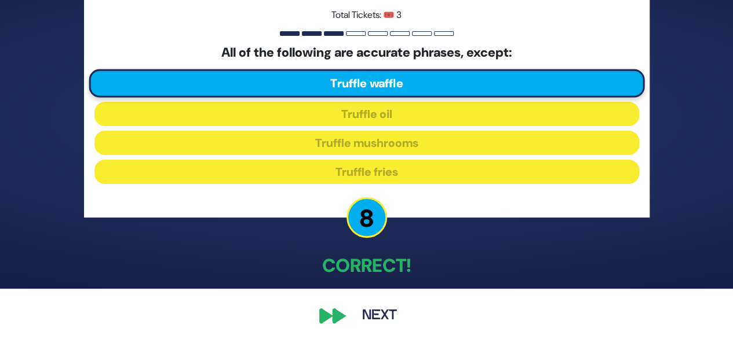
click at [392, 314] on button "Next" at bounding box center [379, 316] width 67 height 27
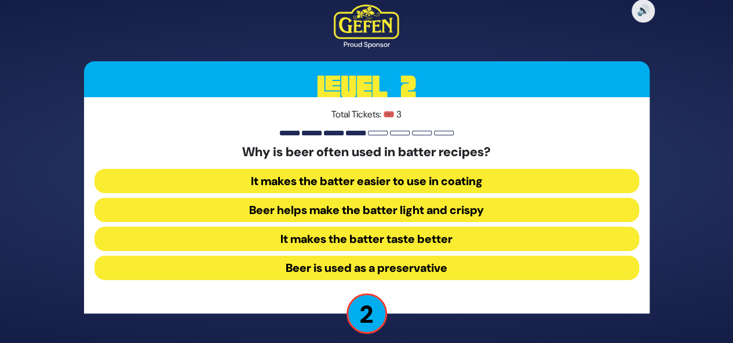
click at [373, 256] on button "It makes the batter taste better" at bounding box center [366, 268] width 544 height 24
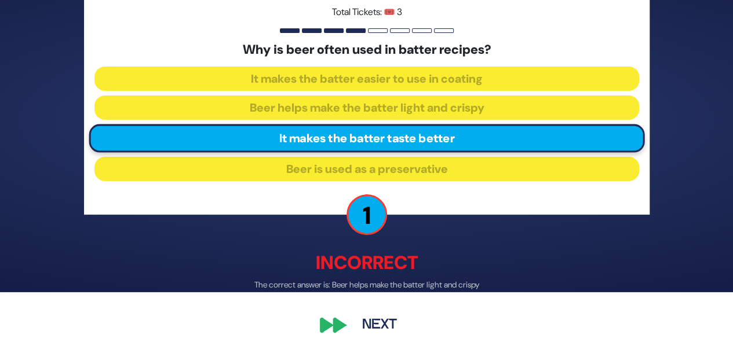
scroll to position [53, 0]
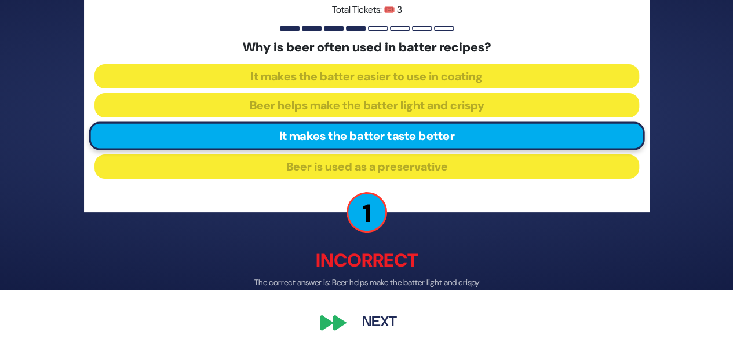
click at [379, 319] on button "Next" at bounding box center [379, 323] width 67 height 27
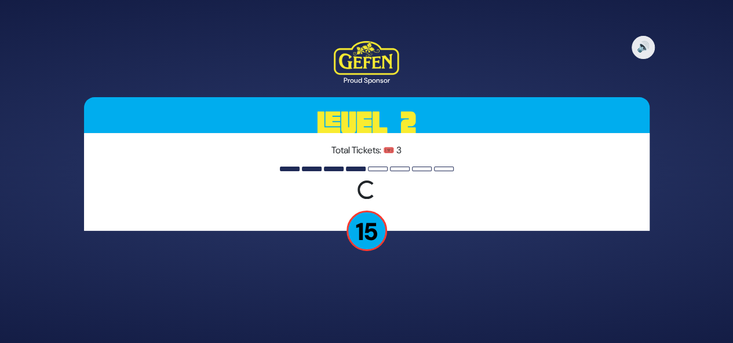
scroll to position [0, 0]
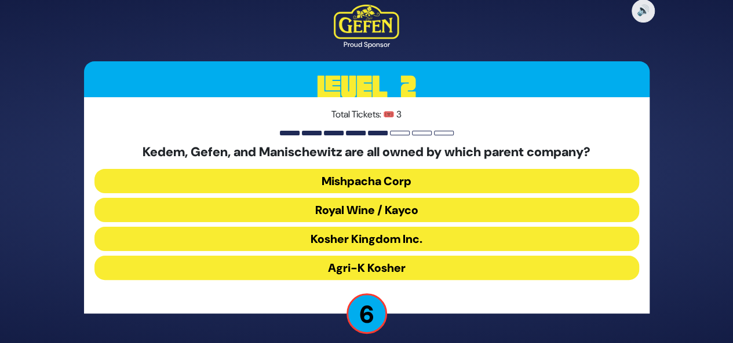
click at [432, 256] on button "Kosher Kingdom Inc." at bounding box center [366, 268] width 544 height 24
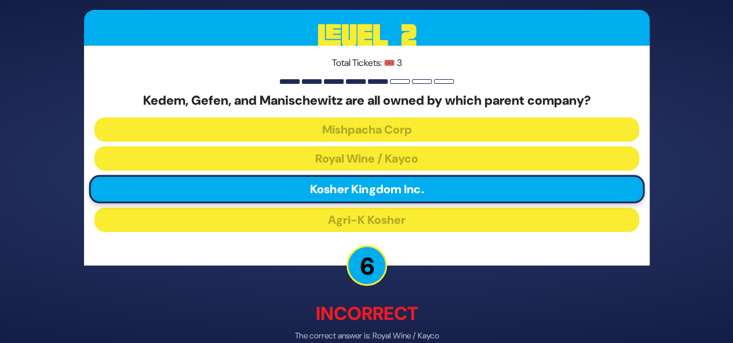
drag, startPoint x: 729, startPoint y: 239, endPoint x: 737, endPoint y: 255, distance: 17.9
click at [733, 255] on html "🔊 Proud Sponsor Level 2 Total Tickets: 🎟️ 3 Kedem, Gefen, and Manischewitz are …" at bounding box center [366, 171] width 733 height 343
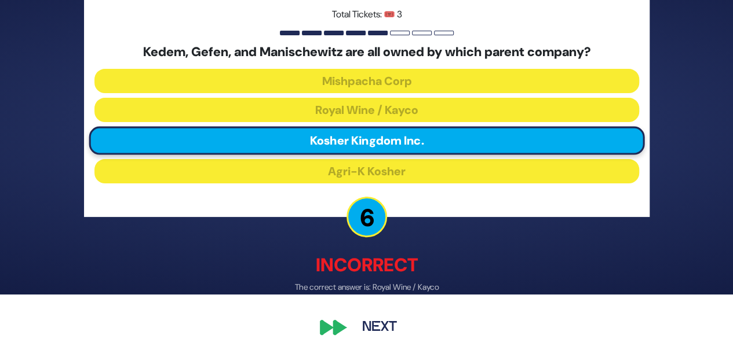
scroll to position [53, 0]
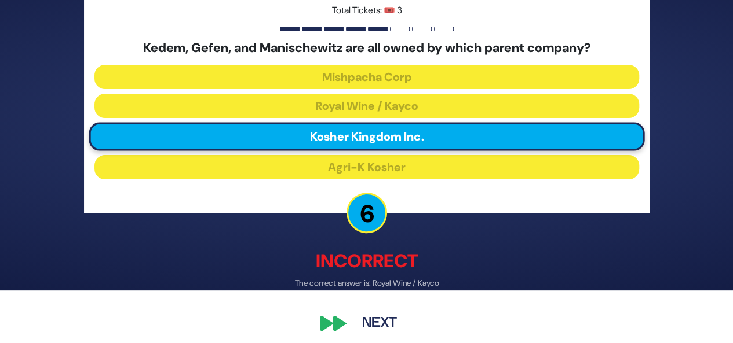
click at [381, 319] on button "Next" at bounding box center [379, 324] width 67 height 27
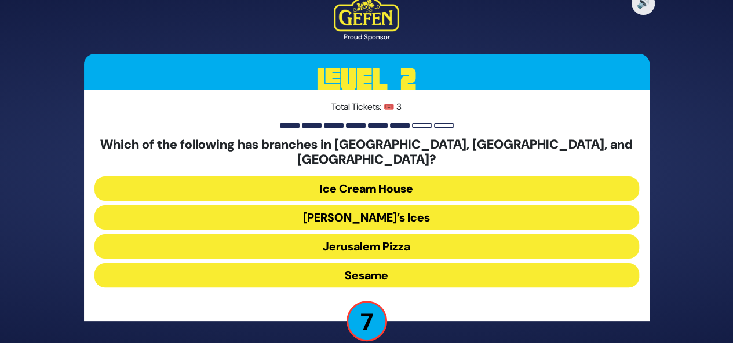
click at [440, 206] on button "Ice Cream House" at bounding box center [366, 218] width 544 height 24
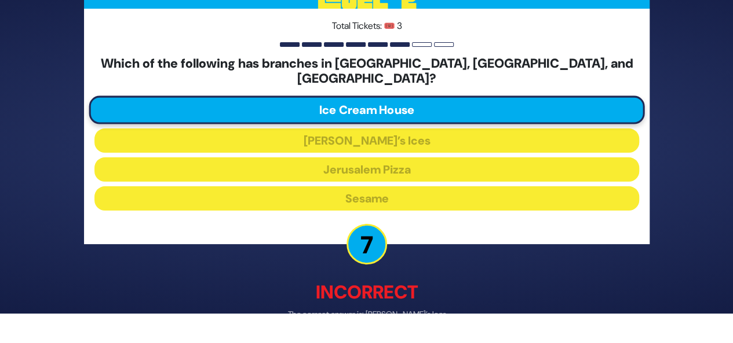
scroll to position [60, 0]
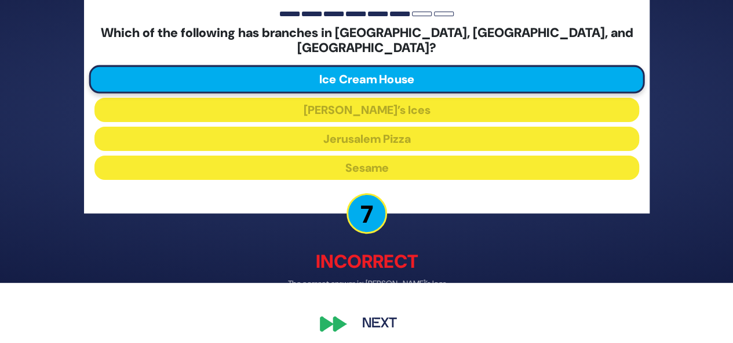
click at [377, 323] on button "Next" at bounding box center [379, 324] width 67 height 27
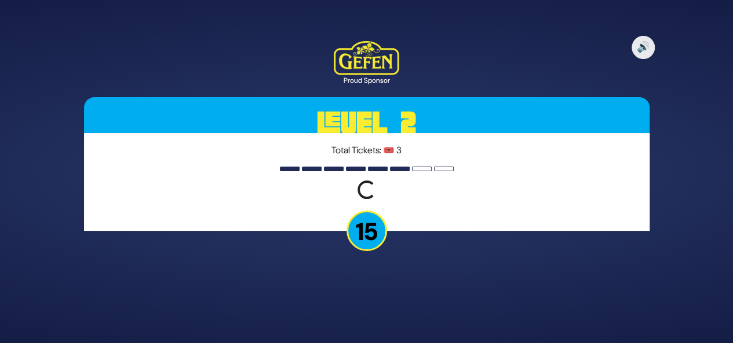
scroll to position [0, 0]
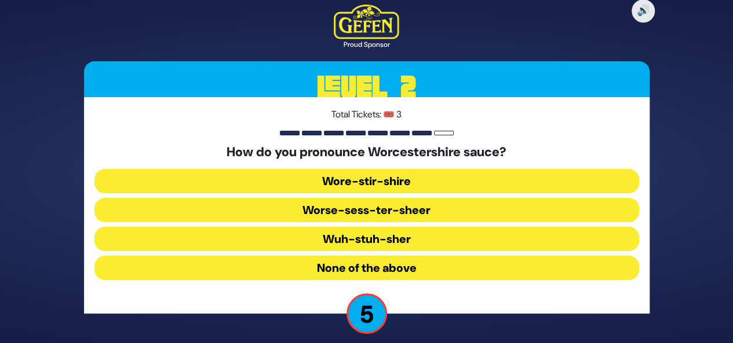
click at [432, 198] on button "Wore-stir-shire" at bounding box center [366, 210] width 544 height 24
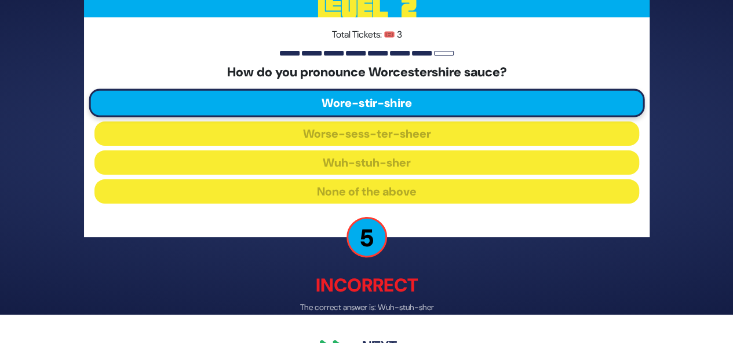
scroll to position [42, 0]
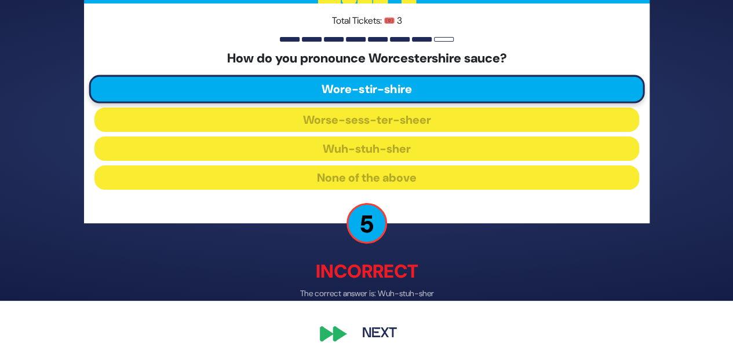
click at [383, 333] on button "Next" at bounding box center [379, 334] width 67 height 27
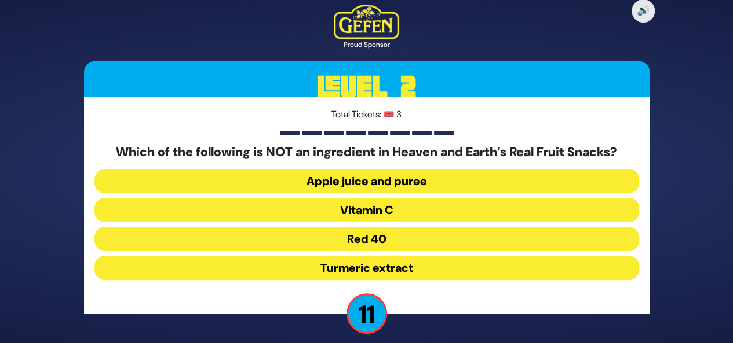
click at [419, 256] on button "Red 40" at bounding box center [366, 268] width 544 height 24
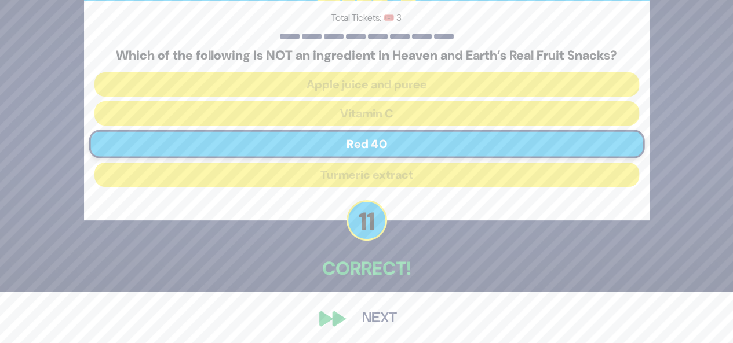
scroll to position [54, 0]
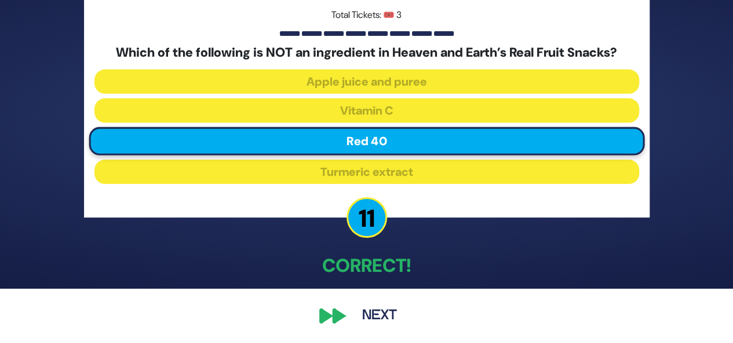
click at [377, 316] on button "Next" at bounding box center [379, 316] width 67 height 27
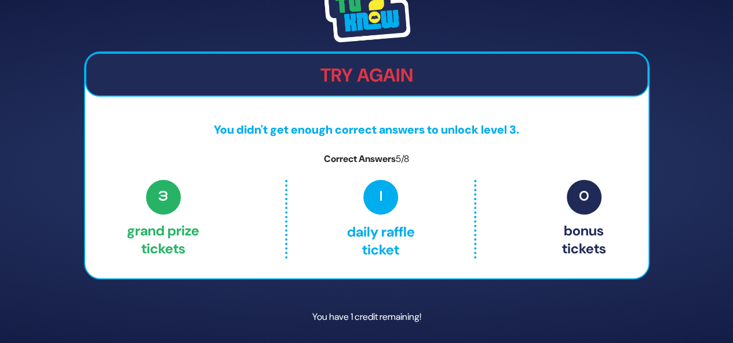
scroll to position [36, 0]
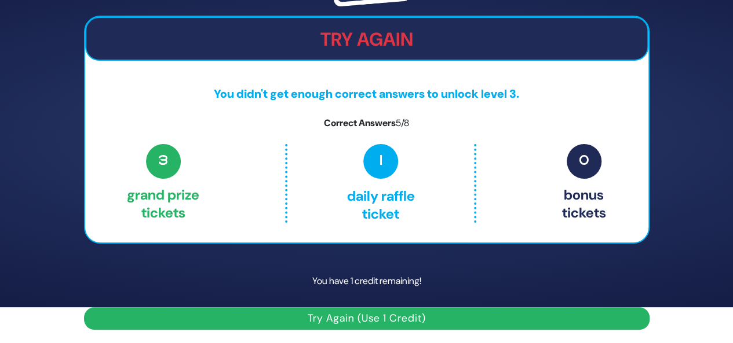
click at [503, 321] on button "Try Again (Use 1 Credit)" at bounding box center [366, 319] width 565 height 23
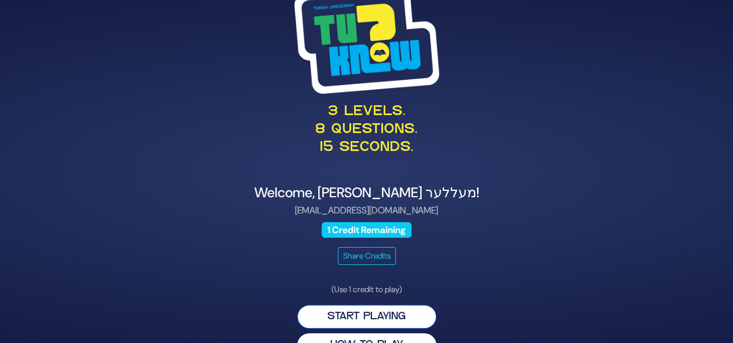
click at [404, 316] on button "Start Playing" at bounding box center [366, 317] width 139 height 24
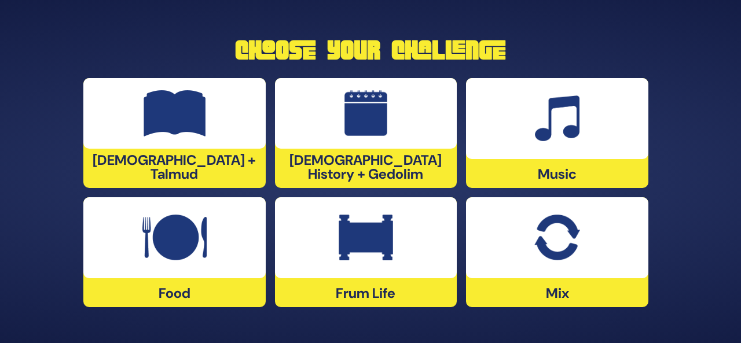
click at [571, 269] on div at bounding box center [557, 238] width 182 height 81
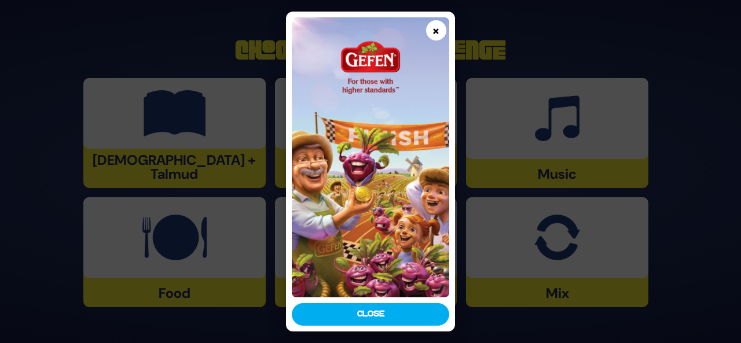
click at [436, 33] on button "×" at bounding box center [436, 30] width 20 height 20
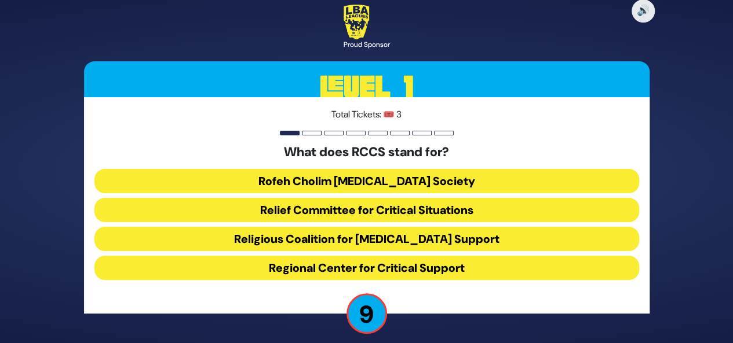
click at [411, 198] on button "Rofeh Cholim Cancer Society" at bounding box center [366, 210] width 544 height 24
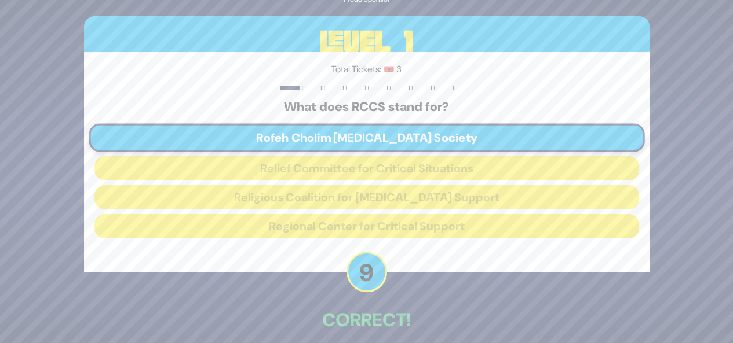
scroll to position [54, 0]
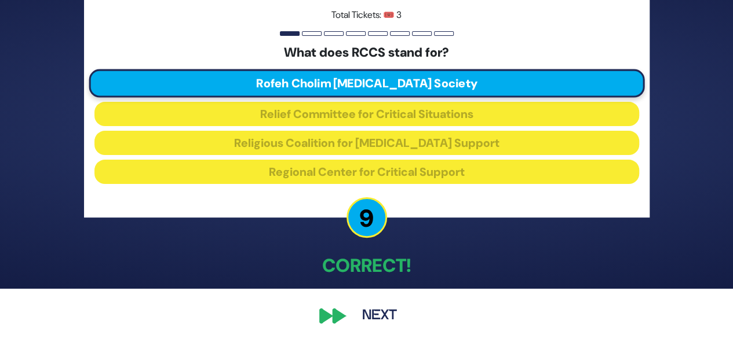
click at [379, 309] on button "Next" at bounding box center [379, 316] width 67 height 27
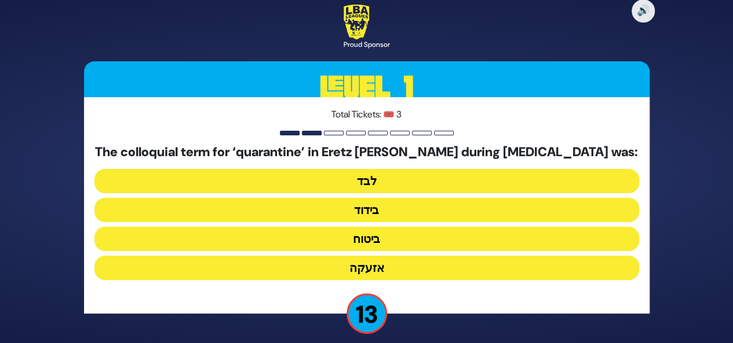
click at [381, 227] on button "בידוד" at bounding box center [366, 239] width 544 height 24
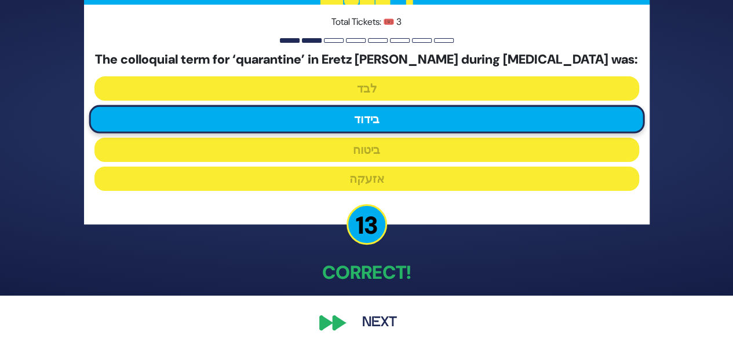
scroll to position [54, 0]
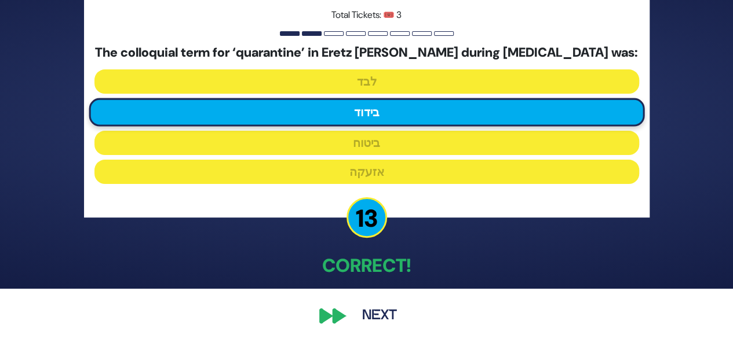
click at [360, 313] on button "Next" at bounding box center [379, 316] width 67 height 27
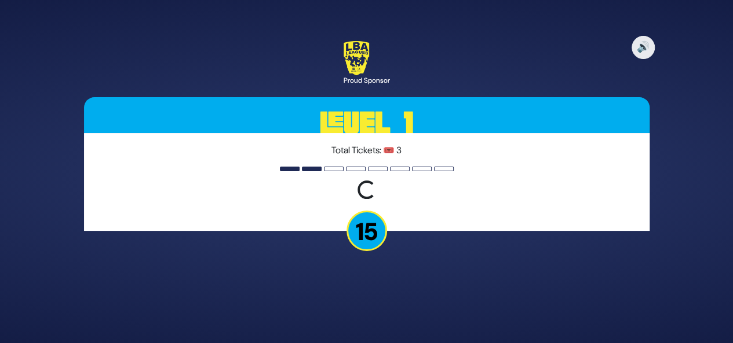
scroll to position [0, 0]
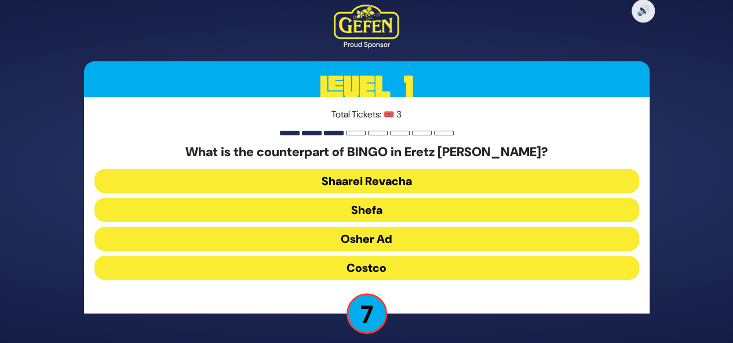
drag, startPoint x: 403, startPoint y: 247, endPoint x: 405, endPoint y: 240, distance: 7.5
click at [405, 256] on button "Osher Ad" at bounding box center [366, 268] width 544 height 24
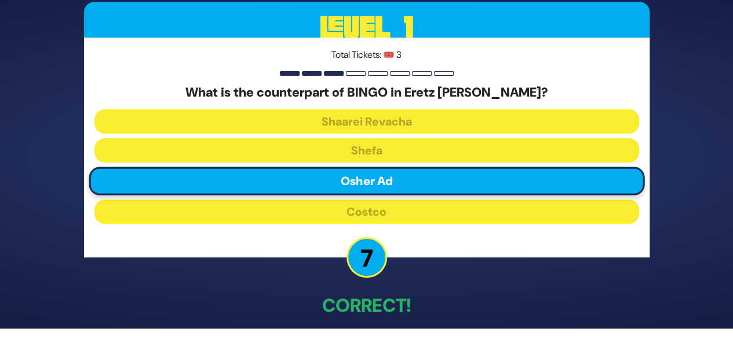
scroll to position [54, 0]
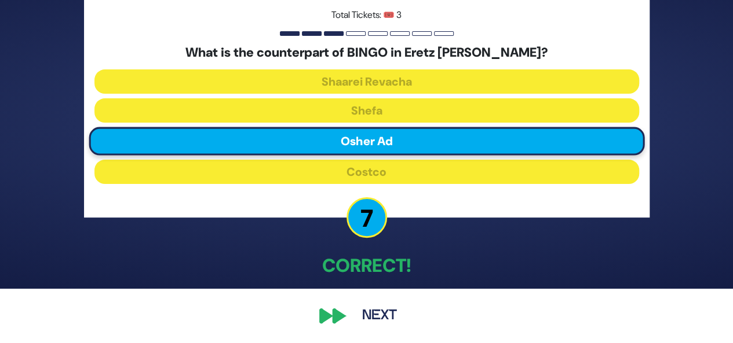
click at [380, 317] on button "Next" at bounding box center [379, 316] width 67 height 27
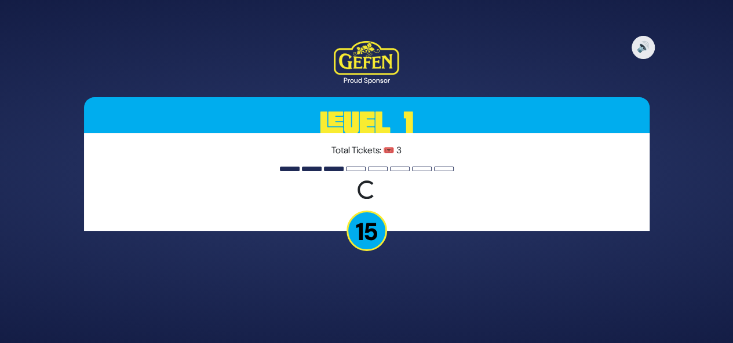
scroll to position [0, 0]
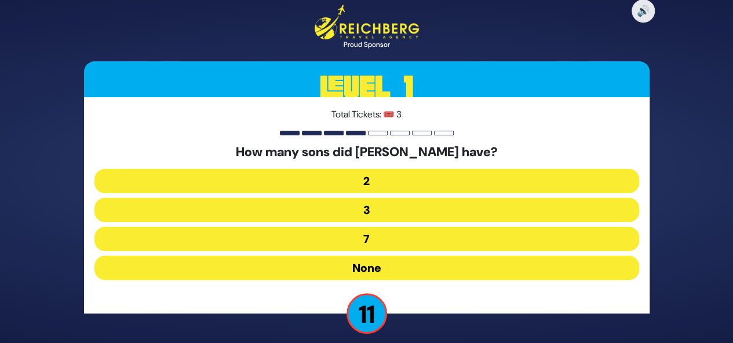
click at [404, 198] on button "2" at bounding box center [366, 210] width 544 height 24
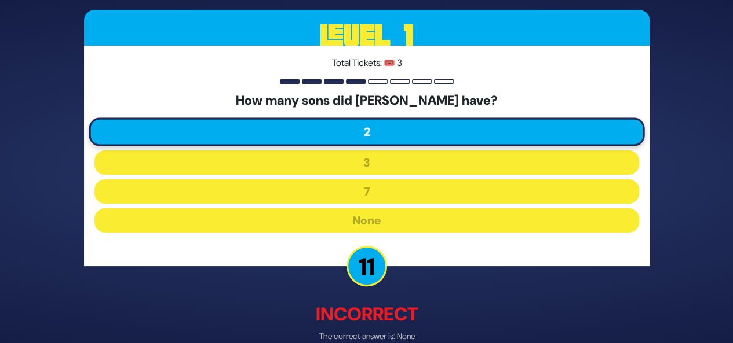
scroll to position [53, 0]
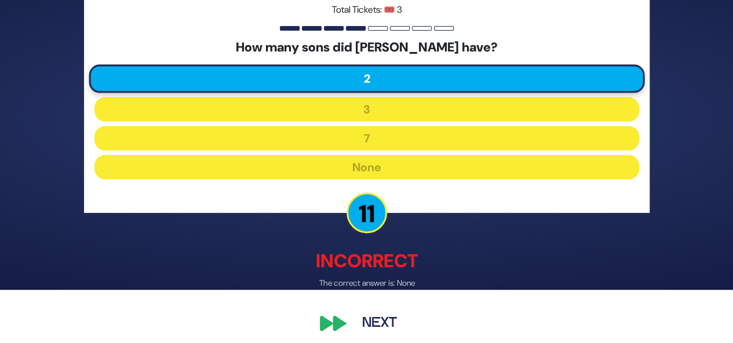
click at [402, 316] on button "Next" at bounding box center [379, 323] width 67 height 27
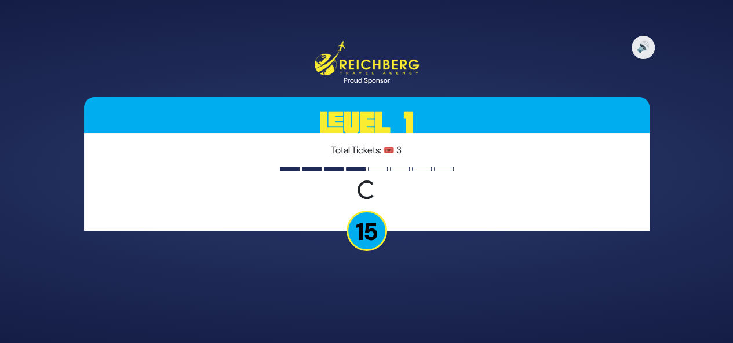
scroll to position [0, 0]
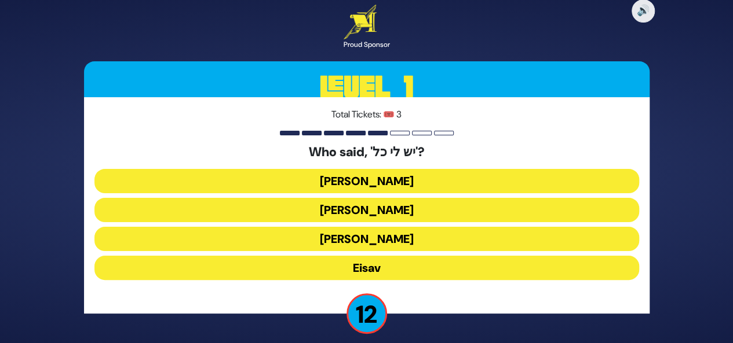
click at [403, 264] on button "Eisav" at bounding box center [366, 268] width 544 height 24
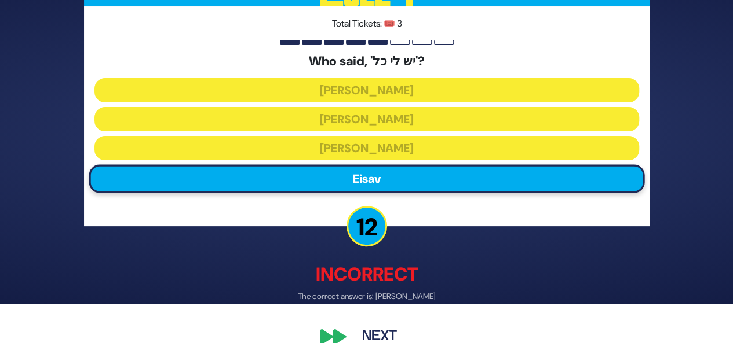
scroll to position [60, 0]
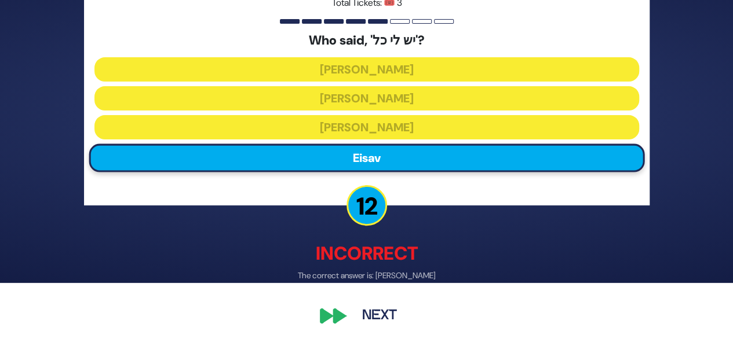
click at [389, 320] on button "Next" at bounding box center [379, 317] width 67 height 27
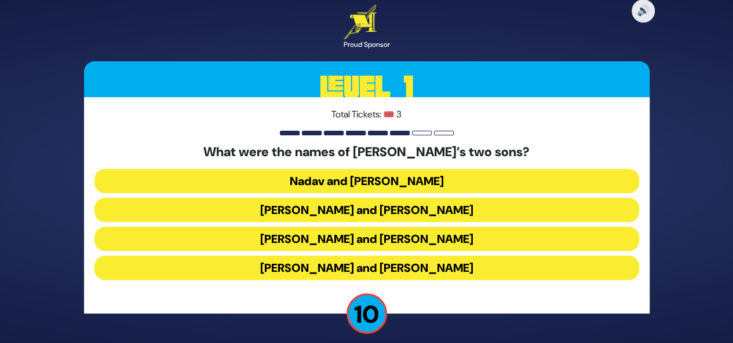
click at [376, 269] on button "Gershom and Eliezer" at bounding box center [366, 268] width 544 height 24
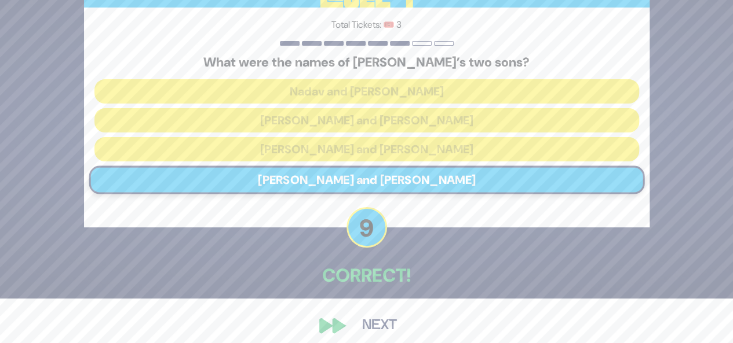
scroll to position [54, 0]
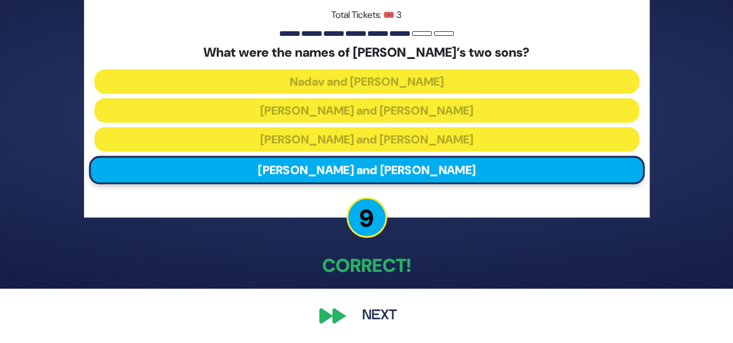
click at [377, 310] on button "Next" at bounding box center [379, 316] width 67 height 27
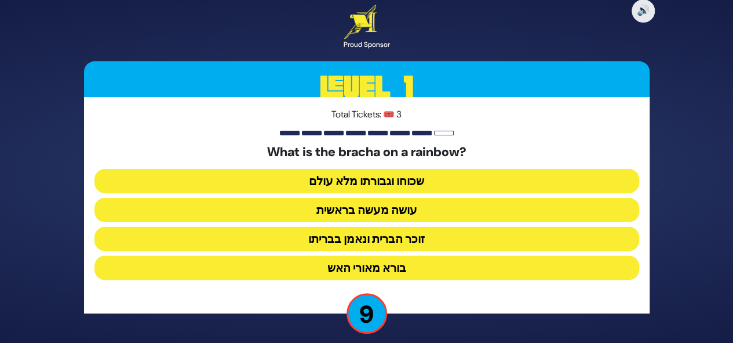
click at [395, 256] on button "זוכר הברית ונאמן בבריתו" at bounding box center [366, 268] width 544 height 24
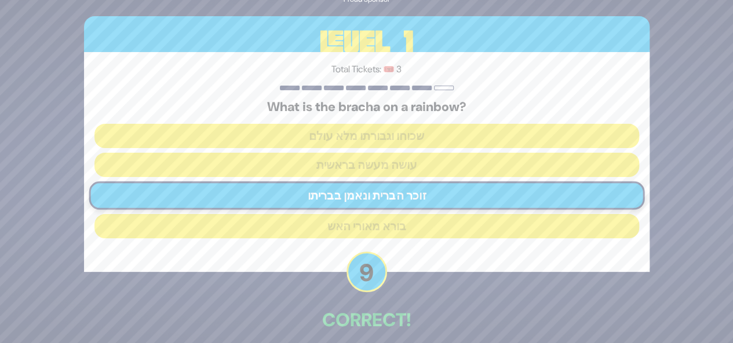
scroll to position [54, 0]
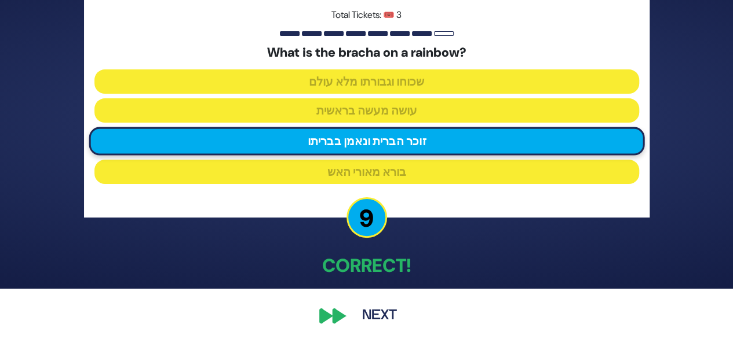
click at [375, 313] on button "Next" at bounding box center [379, 316] width 67 height 27
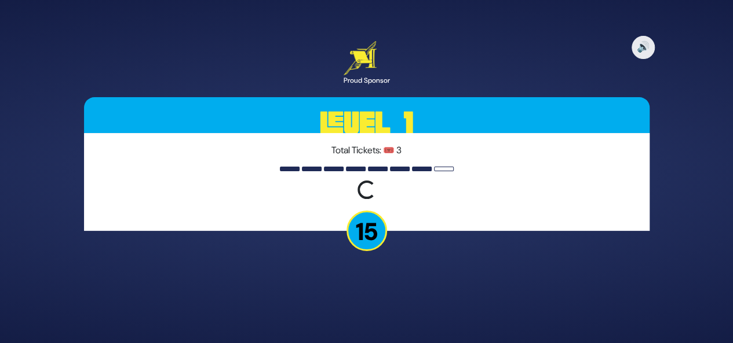
scroll to position [0, 0]
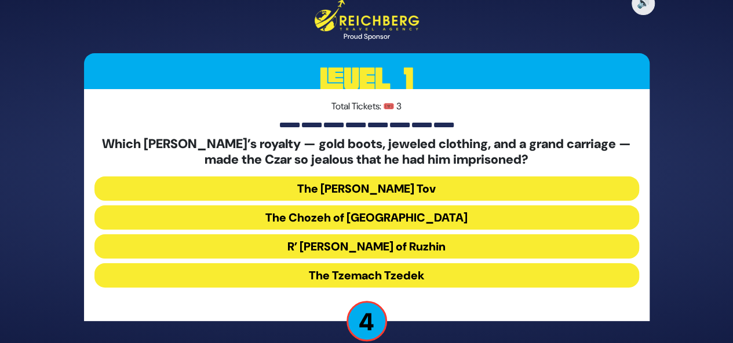
click at [398, 235] on button "The Chozeh of Lublin" at bounding box center [366, 247] width 544 height 24
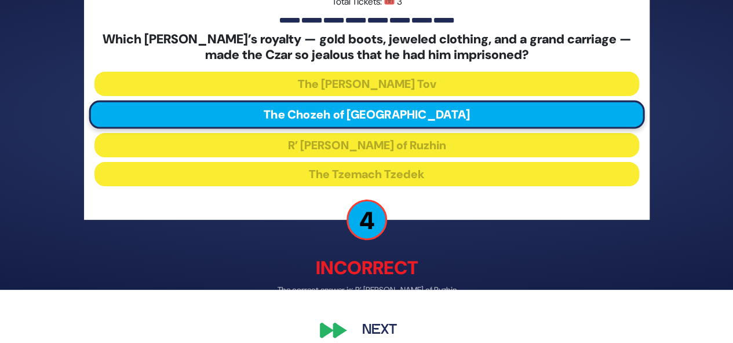
scroll to position [59, 0]
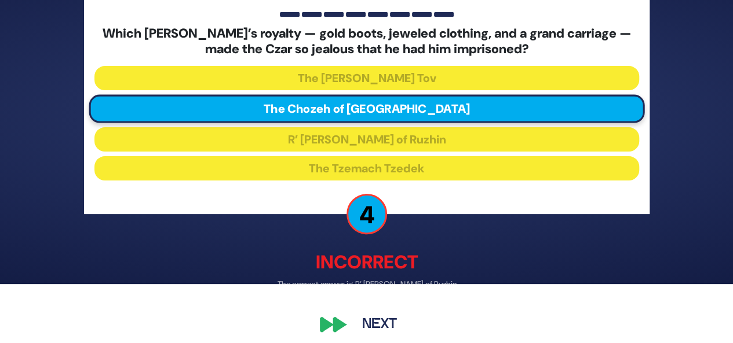
click at [354, 325] on button "Next" at bounding box center [379, 325] width 67 height 27
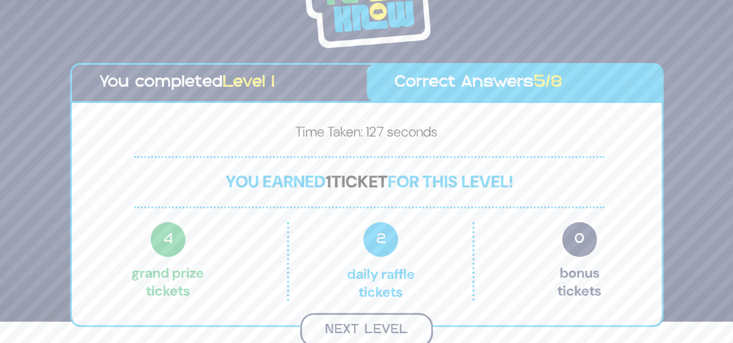
scroll to position [20, 0]
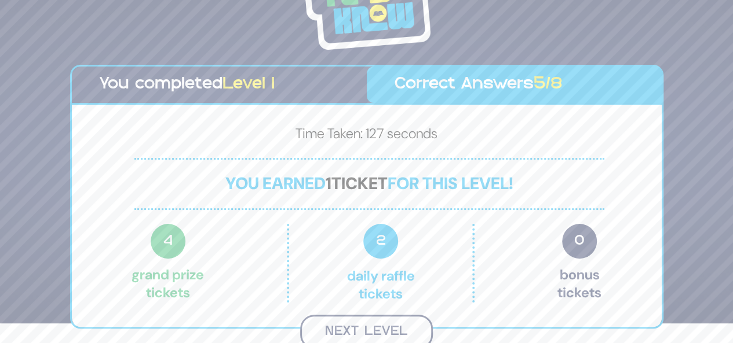
click at [398, 326] on button "Next Level" at bounding box center [366, 332] width 133 height 34
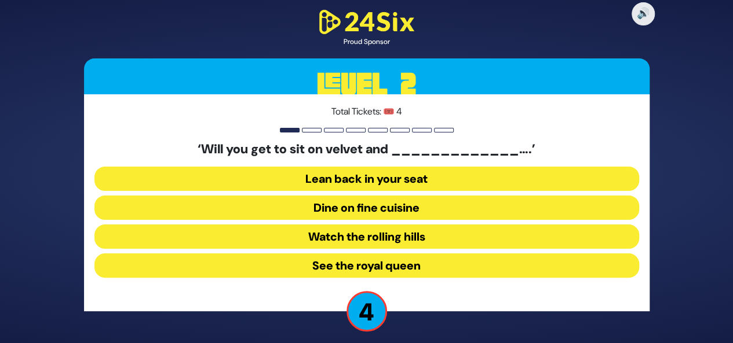
click at [451, 225] on button "Dine on fine cuisine" at bounding box center [366, 237] width 544 height 24
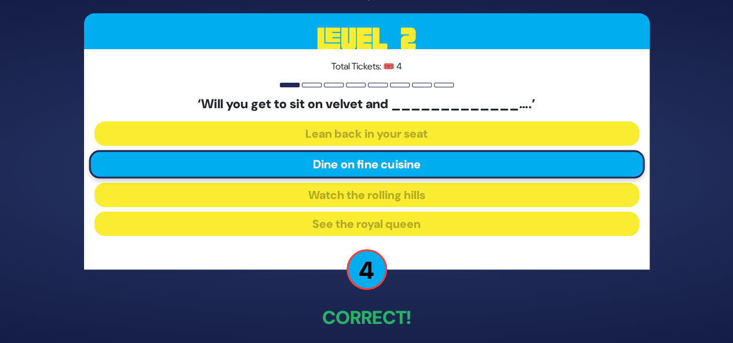
scroll to position [52, 0]
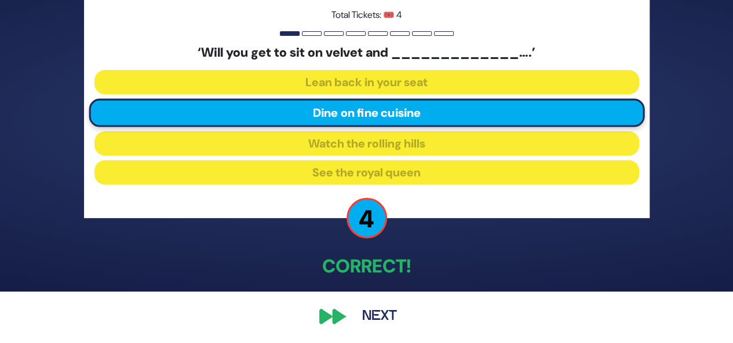
click at [371, 326] on button "Next" at bounding box center [379, 317] width 67 height 27
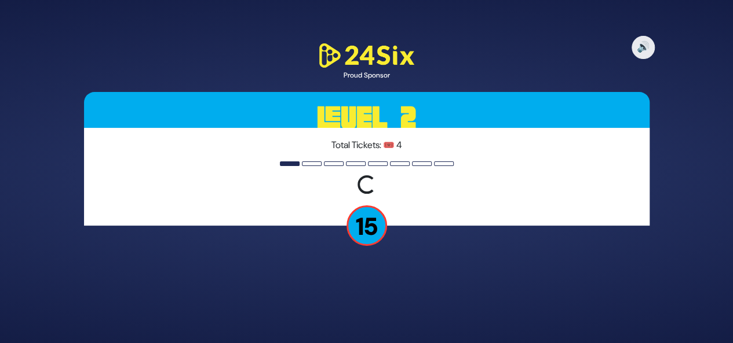
scroll to position [0, 0]
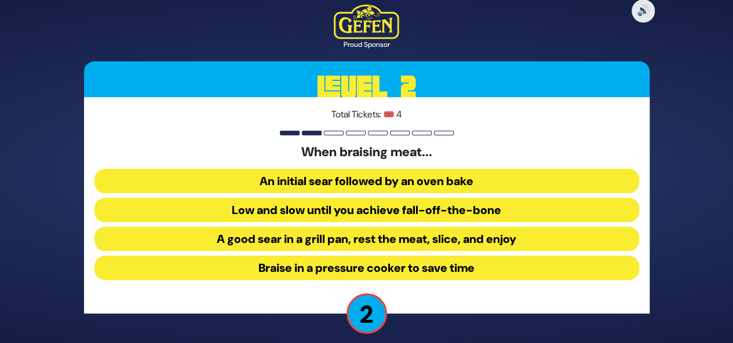
click at [344, 198] on button "An initial sear followed by an oven bake" at bounding box center [366, 210] width 544 height 24
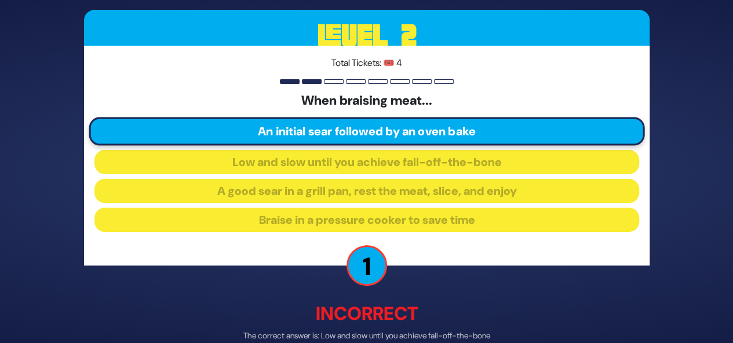
scroll to position [60, 0]
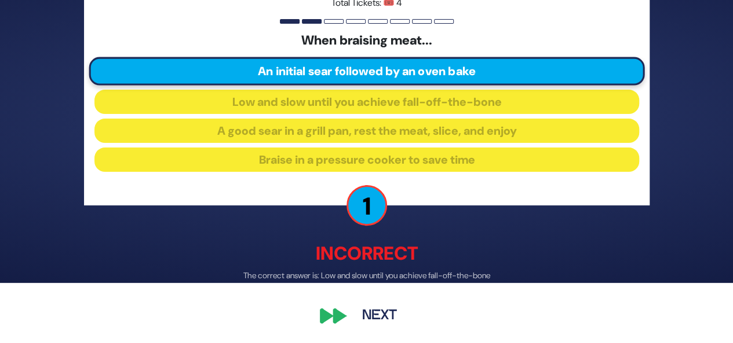
click at [370, 321] on button "Next" at bounding box center [379, 317] width 67 height 27
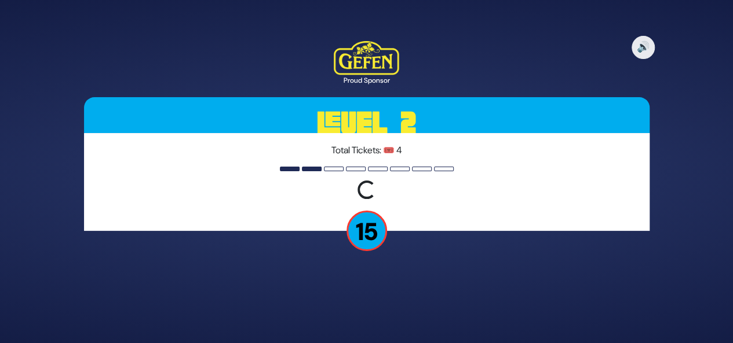
scroll to position [0, 0]
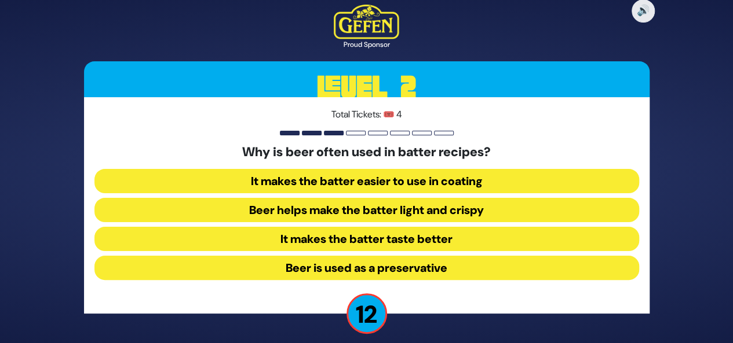
click at [427, 227] on button "Beer helps make the batter light and crispy" at bounding box center [366, 239] width 544 height 24
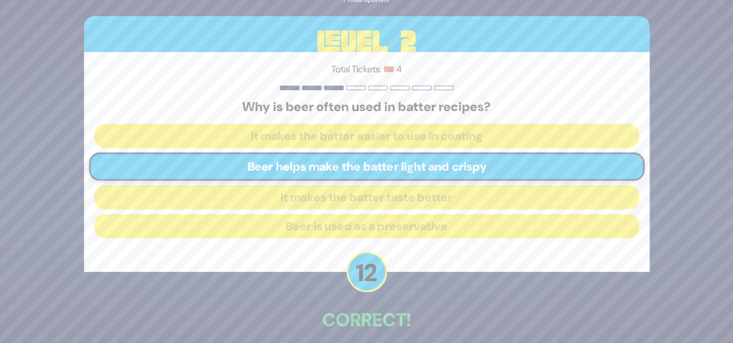
scroll to position [54, 0]
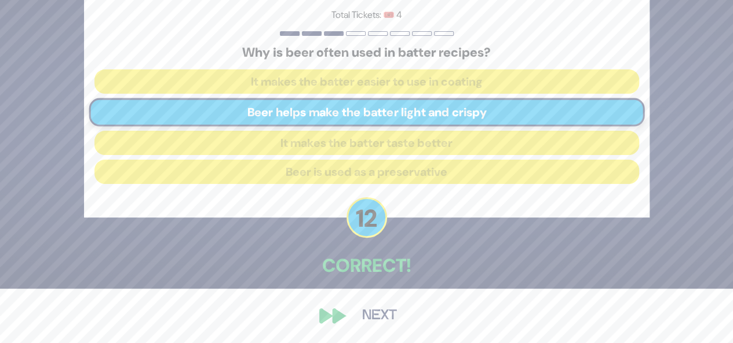
click at [383, 312] on button "Next" at bounding box center [379, 316] width 67 height 27
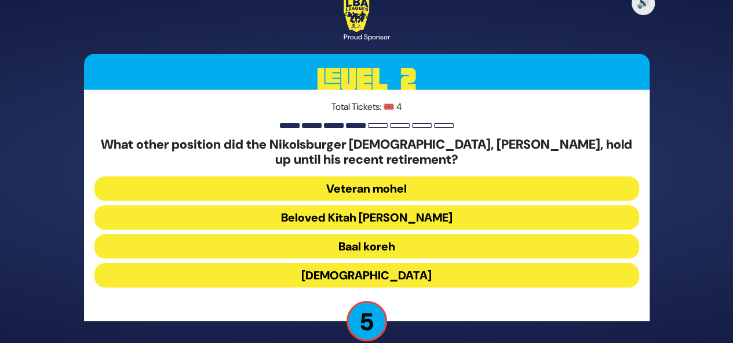
click at [465, 235] on button "Beloved Kitah Aleph Rebbi" at bounding box center [366, 247] width 544 height 24
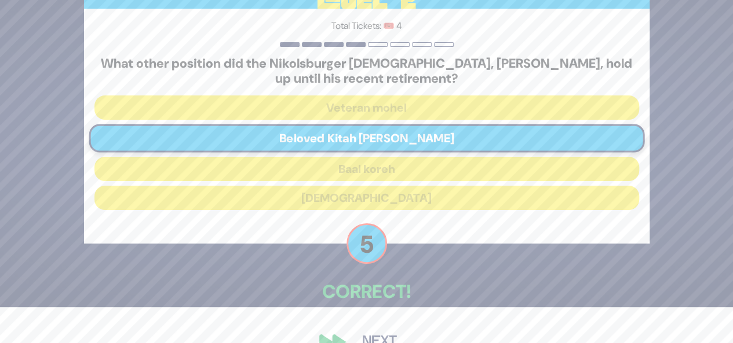
scroll to position [61, 0]
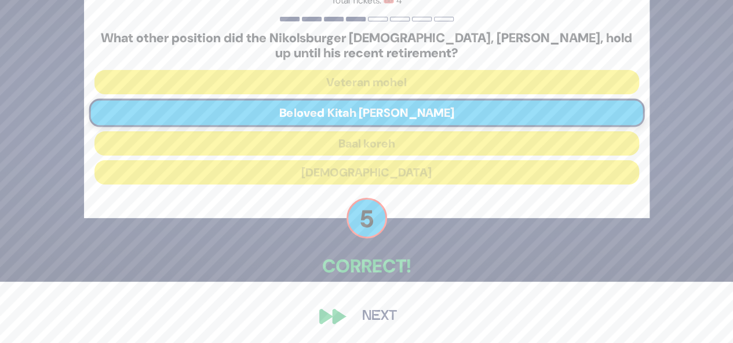
click at [374, 311] on button "Next" at bounding box center [379, 317] width 67 height 27
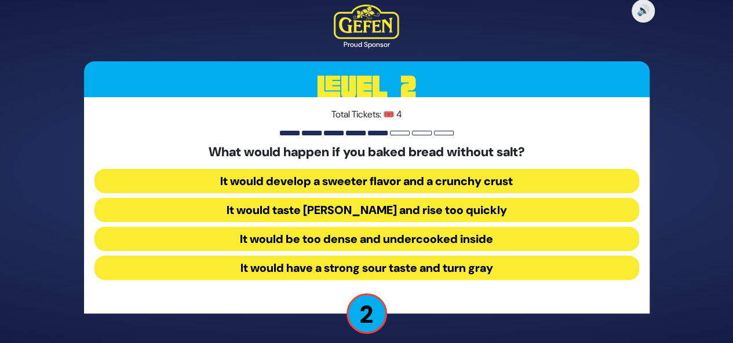
drag, startPoint x: 382, startPoint y: 273, endPoint x: 346, endPoint y: 256, distance: 39.1
click at [346, 256] on div "What would happen if you baked bread without salt? It would develop a sweeter f…" at bounding box center [366, 215] width 544 height 140
click at [349, 260] on button "It would have a strong sour taste and turn gray" at bounding box center [366, 268] width 544 height 24
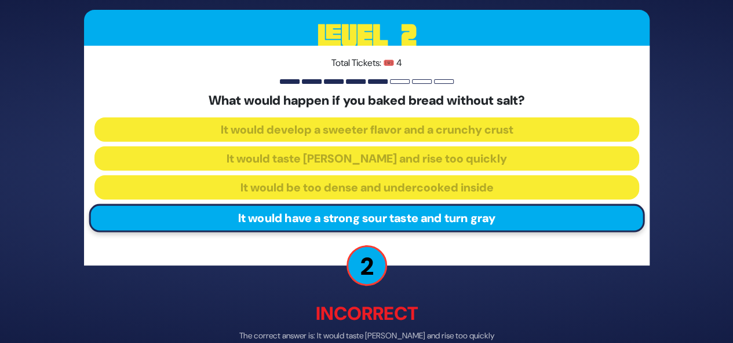
scroll to position [60, 0]
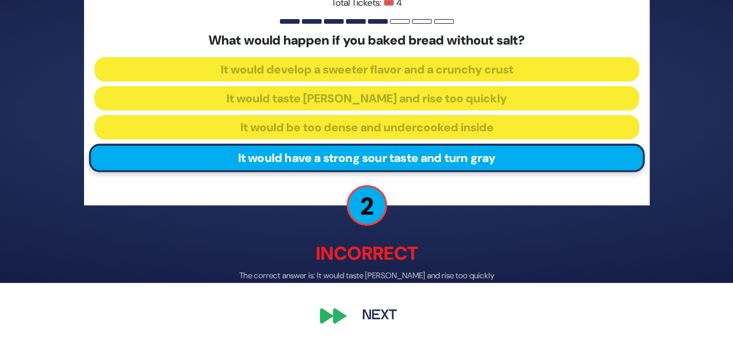
click at [502, 316] on div "🔊 Proud Sponsor Level 2 Total Tickets: 🎟️ 4 What would happen if you baked brea…" at bounding box center [366, 111] width 593 height 465
click at [392, 304] on button "Next" at bounding box center [379, 317] width 67 height 27
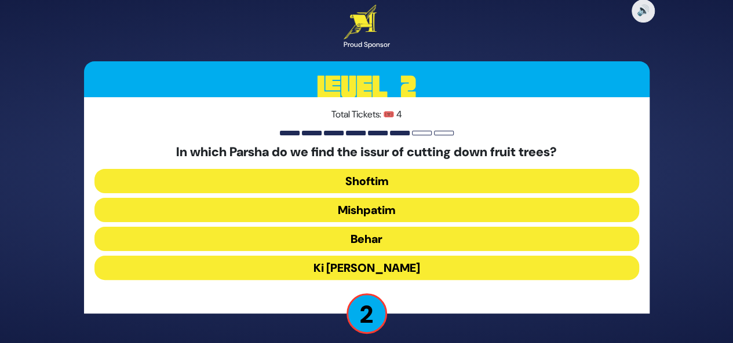
click at [412, 272] on button "Ki Savo" at bounding box center [366, 268] width 544 height 24
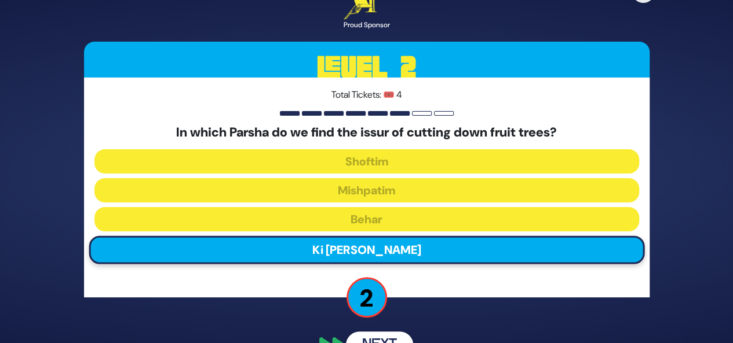
click at [412, 272] on div "Total Tickets: 🎟️ 4 In which Parsha do we find the issur of cutting down fruit …" at bounding box center [366, 188] width 565 height 220
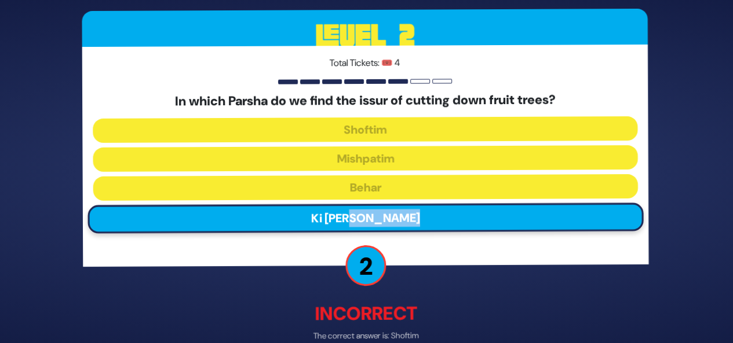
scroll to position [60, 0]
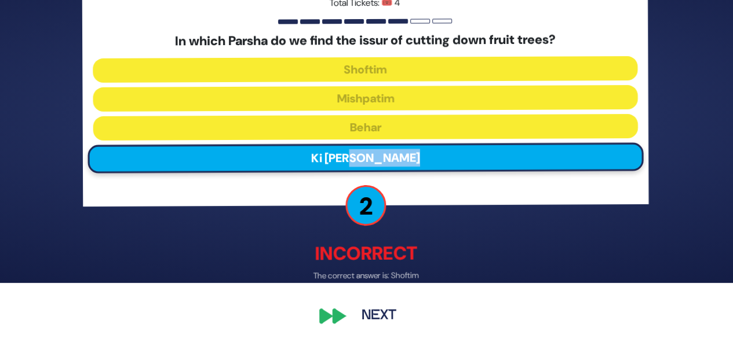
click at [391, 322] on button "Next" at bounding box center [379, 317] width 67 height 27
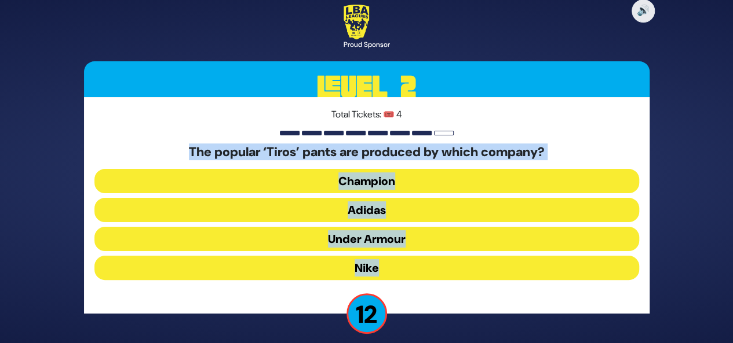
click at [404, 227] on button "Adidas" at bounding box center [366, 239] width 544 height 24
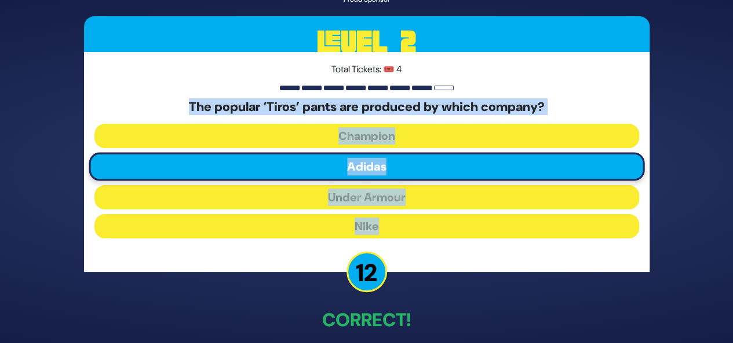
scroll to position [54, 0]
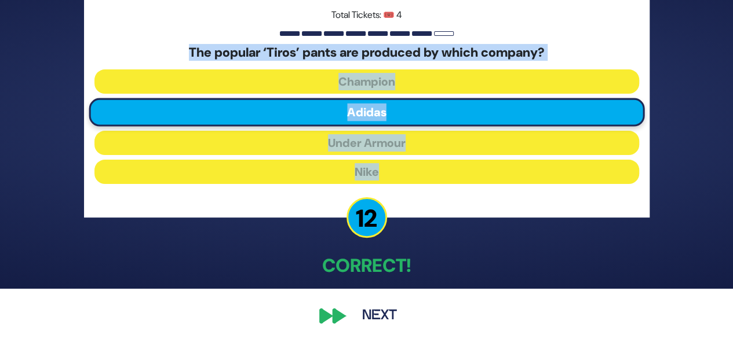
click at [377, 315] on button "Next" at bounding box center [379, 316] width 67 height 27
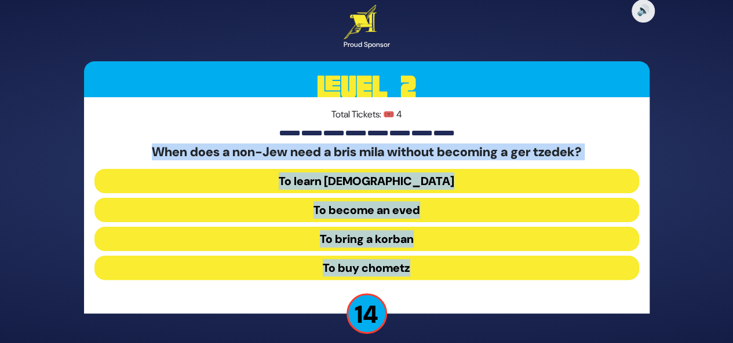
click at [663, 187] on div "🔊 Proud Sponsor Level 2 Total Tickets: 🎟️ 4 When does a non-Jew need a bris mil…" at bounding box center [366, 171] width 733 height 343
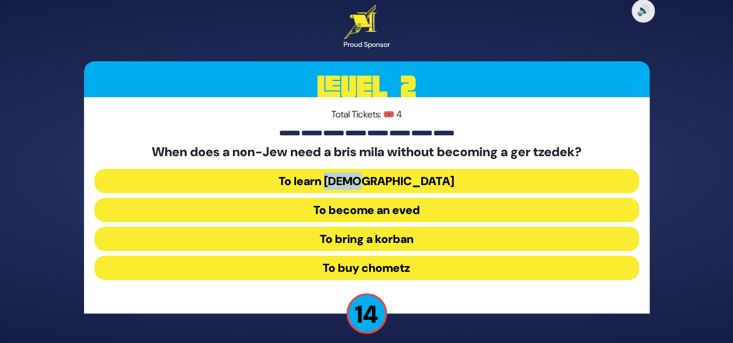
click at [663, 187] on div "🔊 Proud Sponsor Level 2 Total Tickets: 🎟️ 4 When does a non-Jew need a bris mil…" at bounding box center [366, 171] width 733 height 343
drag, startPoint x: 423, startPoint y: 206, endPoint x: 400, endPoint y: 213, distance: 24.2
click at [400, 227] on button "To become an eved" at bounding box center [366, 239] width 544 height 24
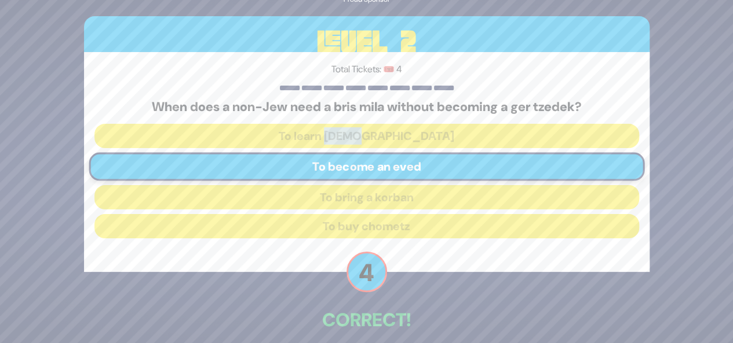
scroll to position [54, 0]
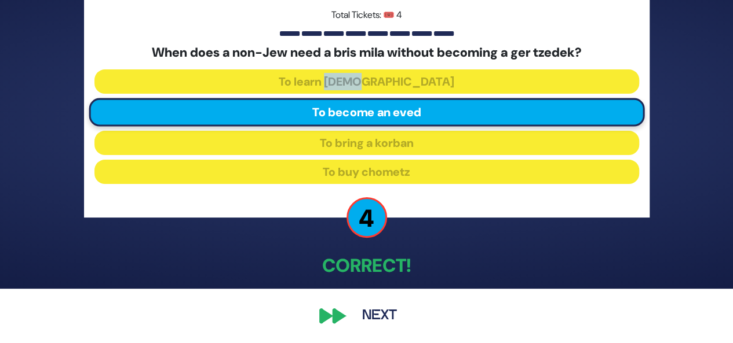
click at [365, 315] on button "Next" at bounding box center [379, 316] width 67 height 27
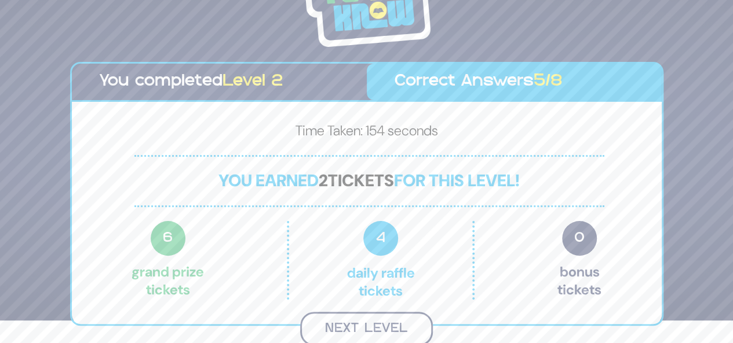
scroll to position [21, 0]
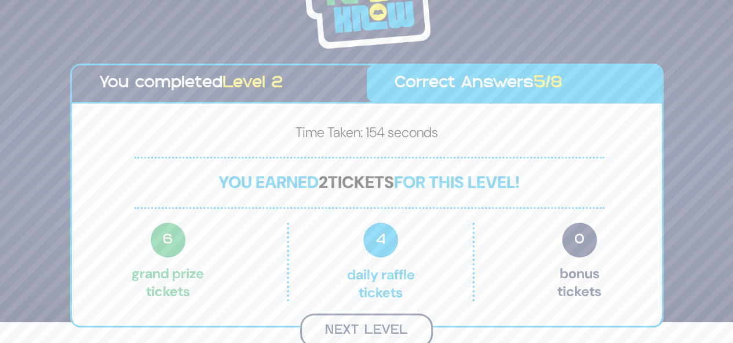
click at [373, 324] on button "Next Level" at bounding box center [366, 331] width 133 height 34
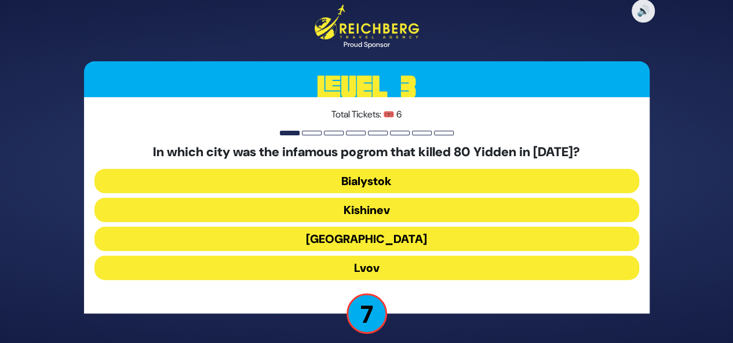
click at [387, 274] on button "Lvov" at bounding box center [366, 268] width 544 height 24
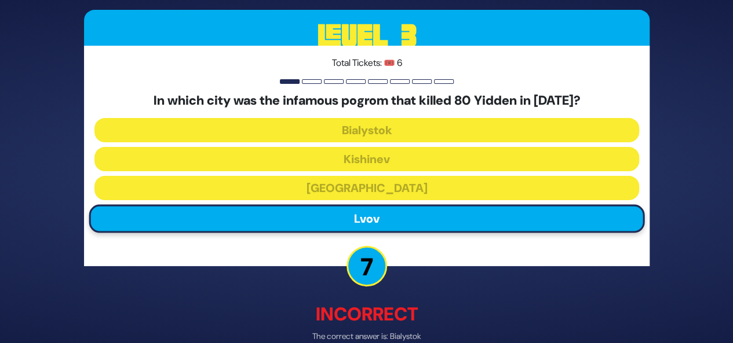
scroll to position [60, 0]
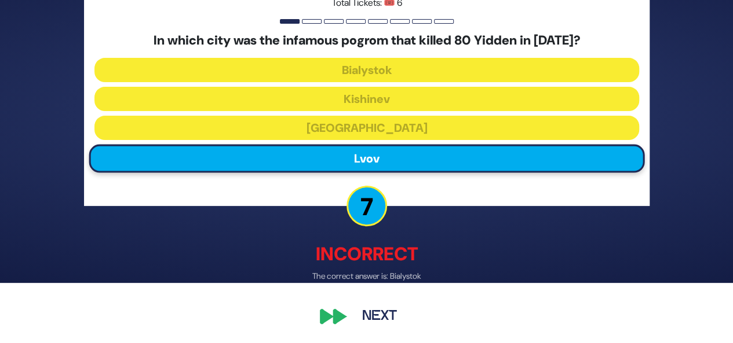
click at [377, 317] on button "Next" at bounding box center [379, 316] width 67 height 27
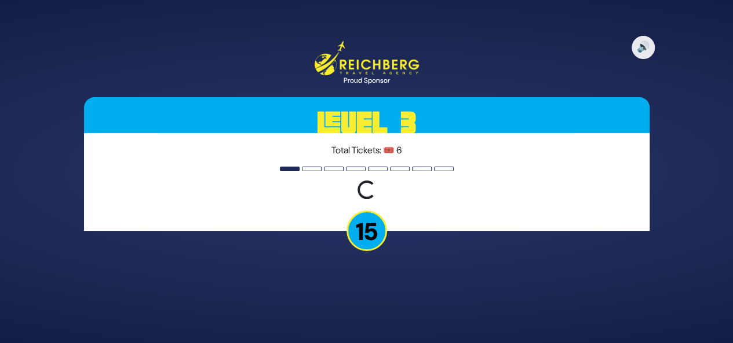
scroll to position [0, 0]
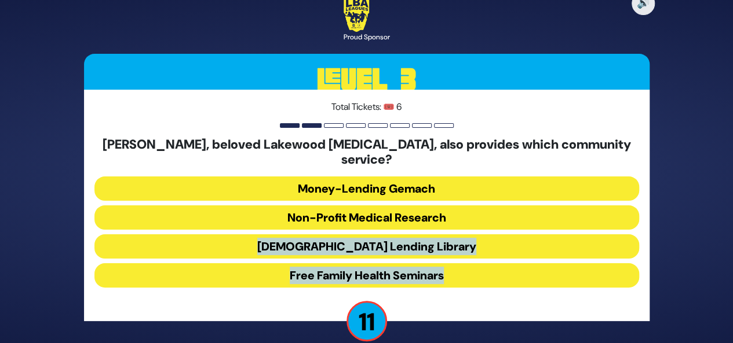
drag, startPoint x: 274, startPoint y: 297, endPoint x: 440, endPoint y: 204, distance: 189.5
click at [440, 204] on div "Total Tickets: 🎟️ 6 Dr. Shanik, beloved Lakewood pediatrician, also provides wh…" at bounding box center [366, 206] width 565 height 232
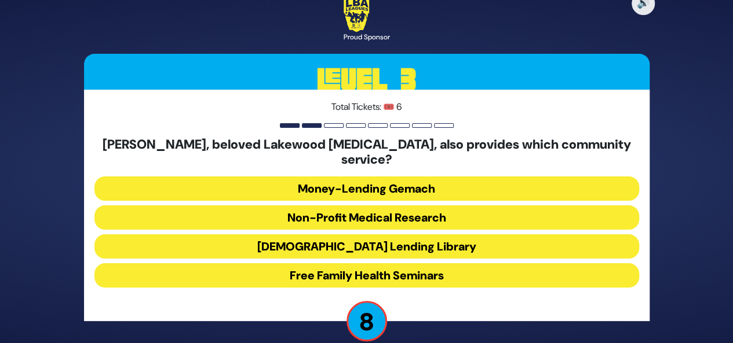
click at [483, 302] on div "Total Tickets: 🎟️ 6 Dr. Shanik, beloved Lakewood pediatrician, also provides wh…" at bounding box center [366, 206] width 565 height 232
click at [411, 273] on button "Free Family Health Seminars" at bounding box center [366, 276] width 544 height 24
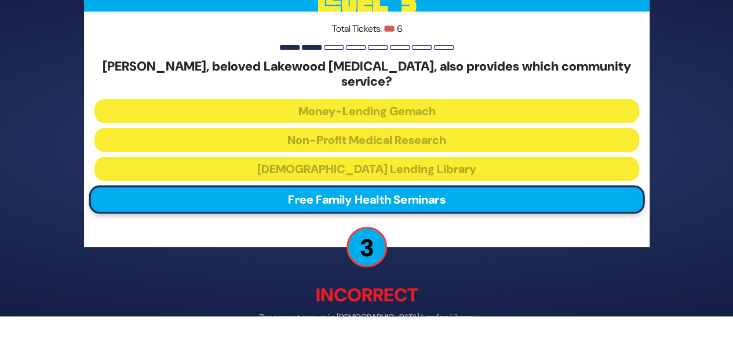
scroll to position [60, 0]
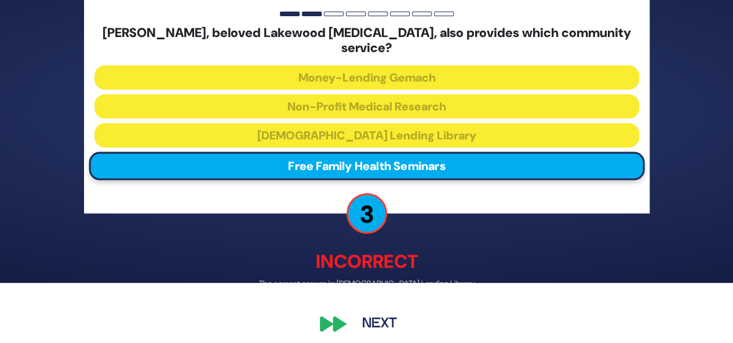
click at [381, 320] on button "Next" at bounding box center [379, 324] width 67 height 27
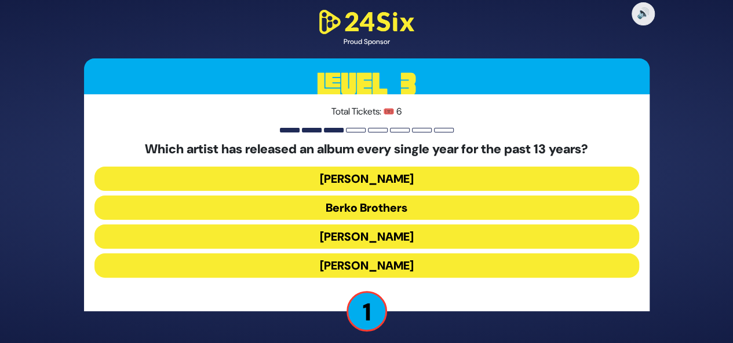
click at [384, 254] on button "Baruch Levine" at bounding box center [366, 266] width 544 height 24
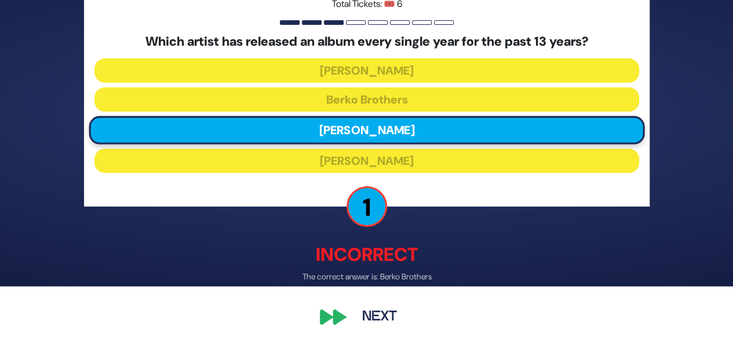
scroll to position [57, 0]
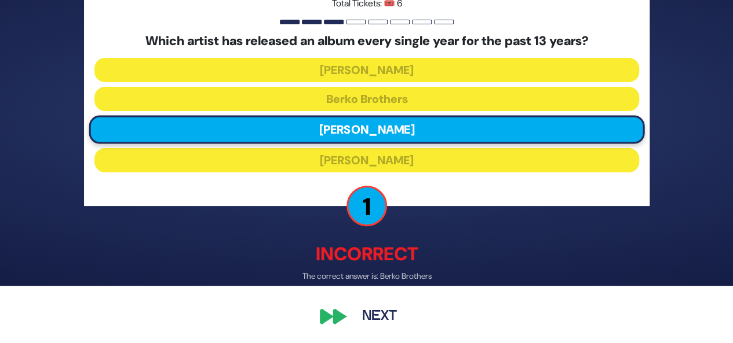
drag, startPoint x: 736, startPoint y: 236, endPoint x: 682, endPoint y: 21, distance: 221.7
click at [682, 21] on div "🔊 Proud Sponsor Level 3 Total Tickets: 🎟️ 6 Which artist has released an album …" at bounding box center [366, 114] width 733 height 343
click at [380, 319] on button "Next" at bounding box center [379, 317] width 67 height 27
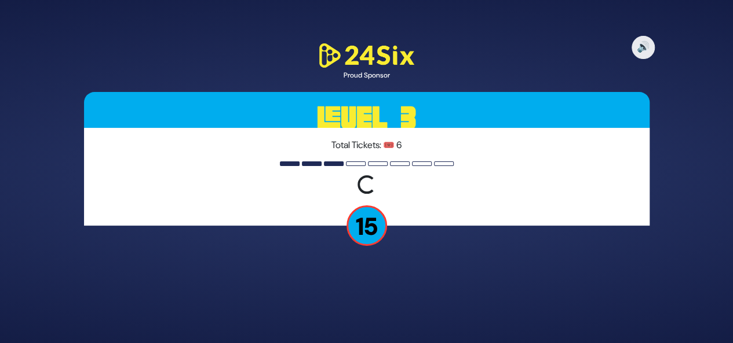
scroll to position [0, 0]
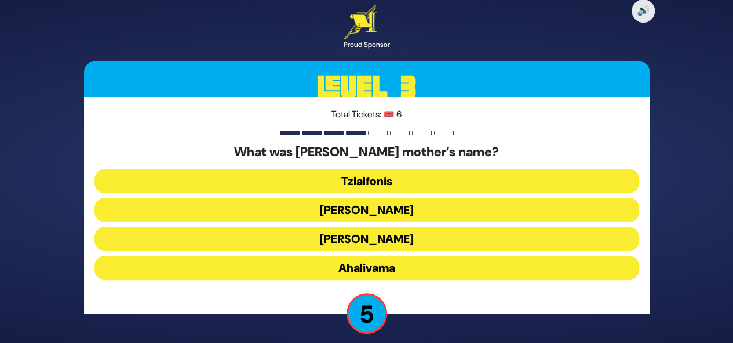
click at [404, 227] on button "Amaslai Bas Karnevo" at bounding box center [366, 239] width 544 height 24
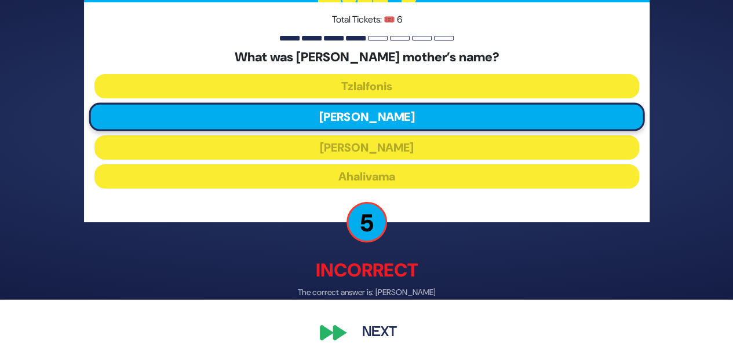
scroll to position [60, 0]
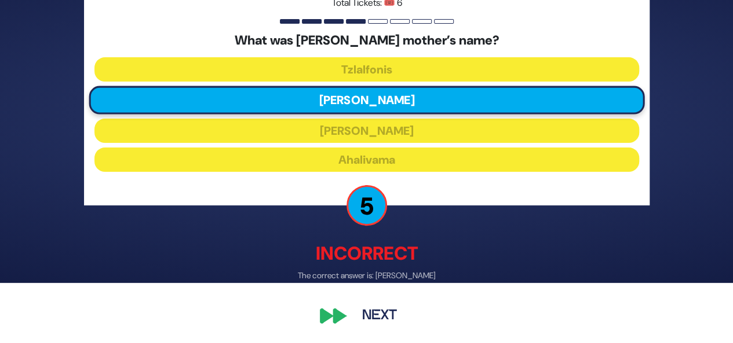
click at [394, 326] on button "Next" at bounding box center [379, 317] width 67 height 27
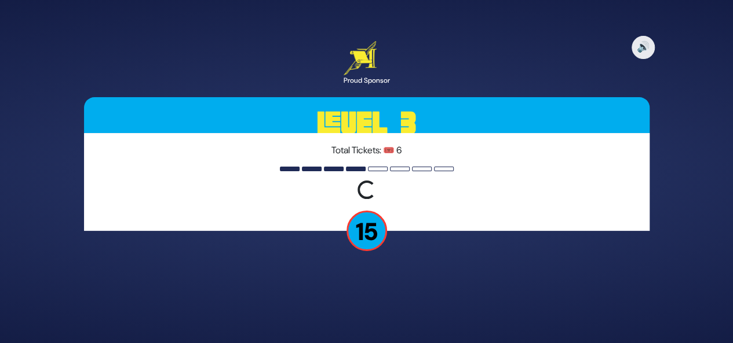
scroll to position [0, 0]
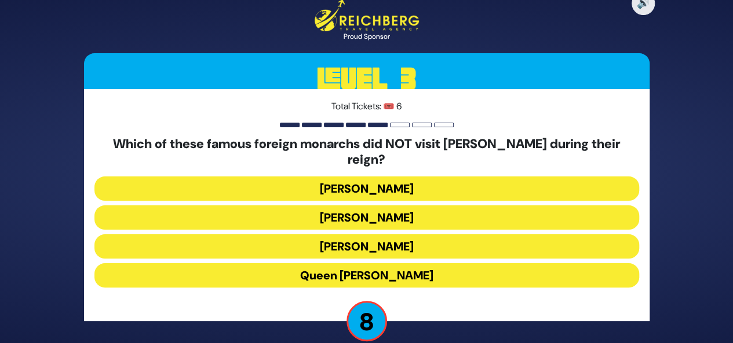
click at [438, 272] on button "Queen Elizabeth II" at bounding box center [366, 276] width 544 height 24
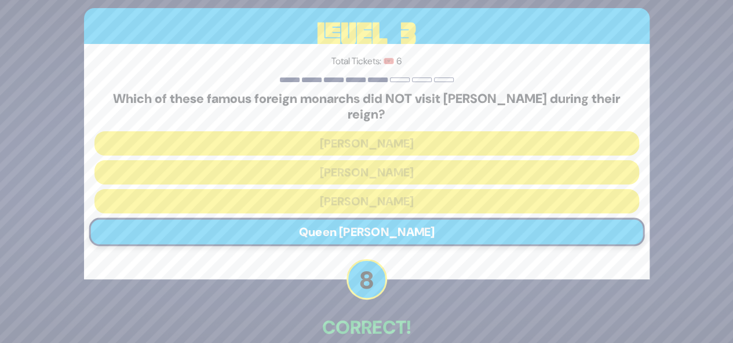
scroll to position [54, 0]
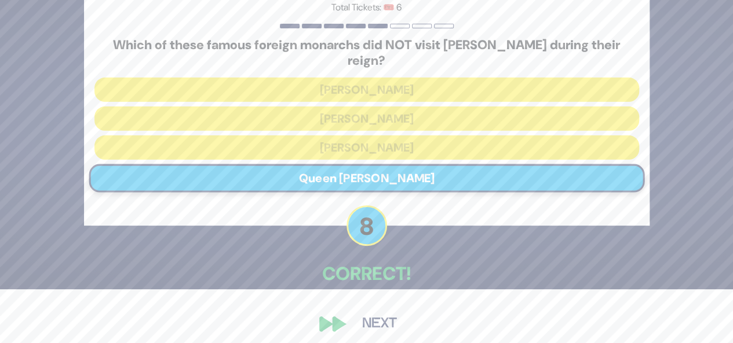
drag, startPoint x: 459, startPoint y: 332, endPoint x: 371, endPoint y: 316, distance: 89.5
click at [371, 316] on div "🔊 Proud Sponsor Level 3 Total Tickets: 🎟️ 6 Which of these famous foreign monar…" at bounding box center [366, 117] width 593 height 467
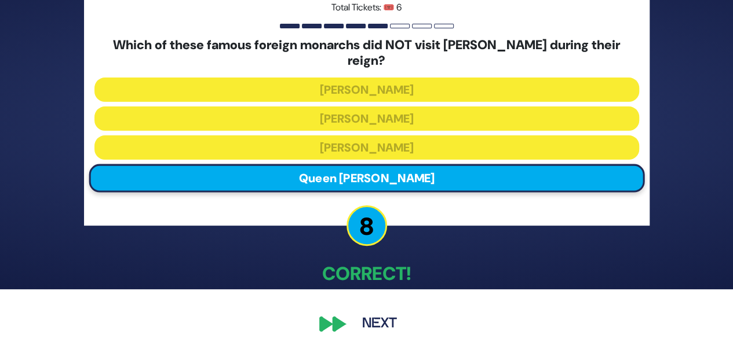
click at [371, 316] on button "Next" at bounding box center [379, 324] width 67 height 27
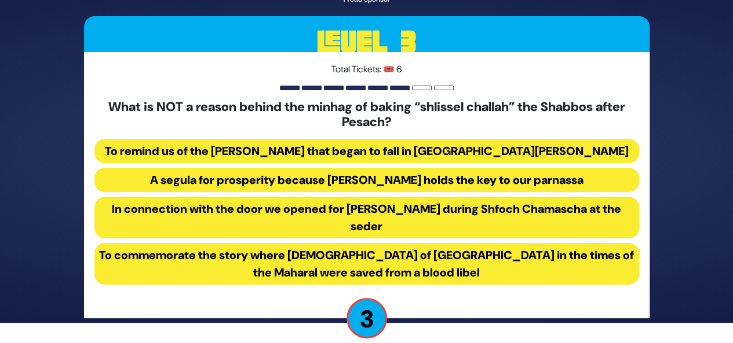
scroll to position [25, 0]
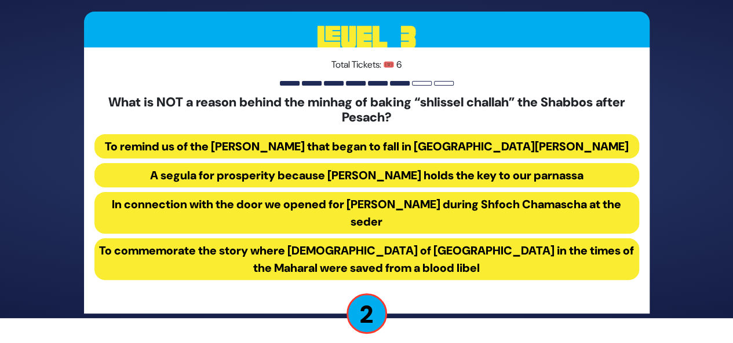
click at [526, 239] on button "In connection with the door we opened for Eliyahu Hanavi during Shfoch Chamasch…" at bounding box center [366, 260] width 544 height 42
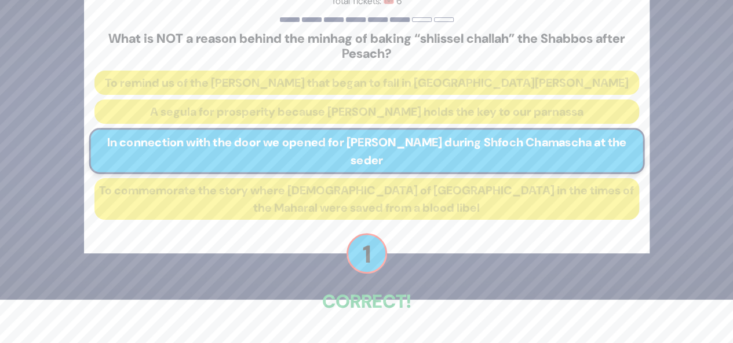
scroll to position [79, 0]
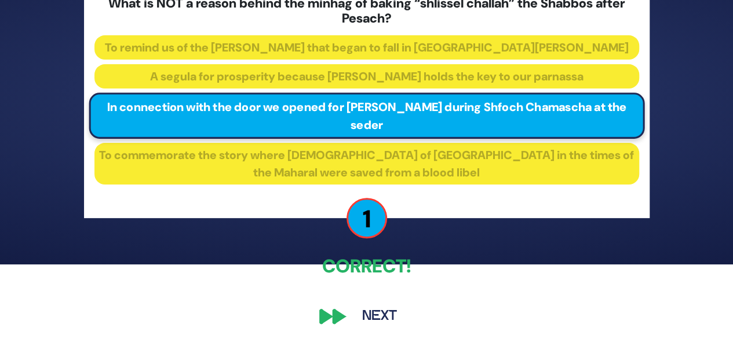
click at [377, 317] on button "Next" at bounding box center [379, 317] width 67 height 27
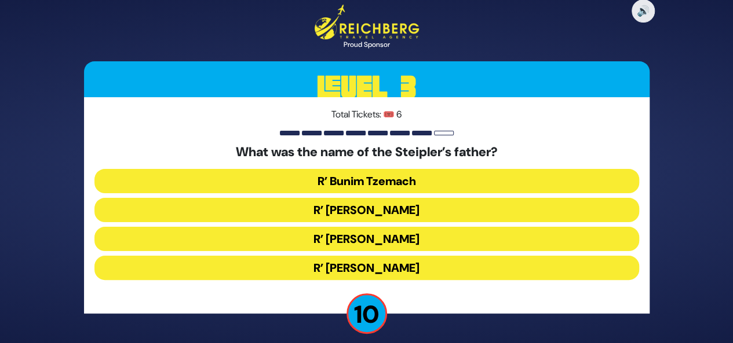
click at [436, 256] on button "R’ Shmaryahu Yosef Chaim" at bounding box center [366, 268] width 544 height 24
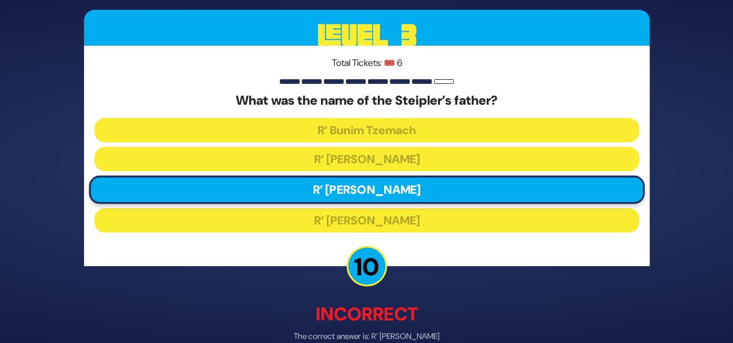
scroll to position [60, 0]
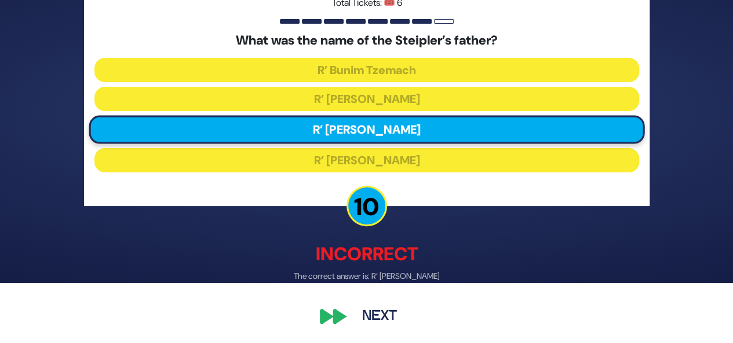
click at [420, 294] on div "🔊 Proud Sponsor Level 3 Total Tickets: 🎟️ 6 What was the name of the Steipler’s…" at bounding box center [366, 112] width 593 height 465
click at [383, 315] on button "Next" at bounding box center [379, 316] width 67 height 27
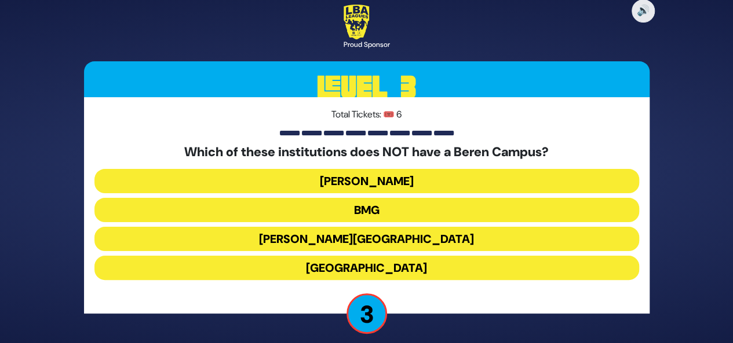
click at [387, 198] on button "Telshe Cleveland" at bounding box center [366, 210] width 544 height 24
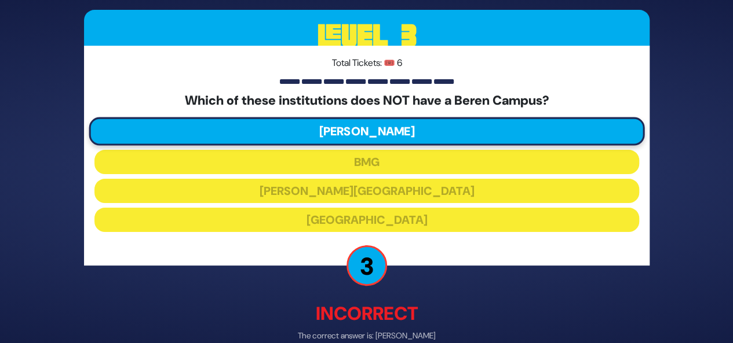
scroll to position [60, 0]
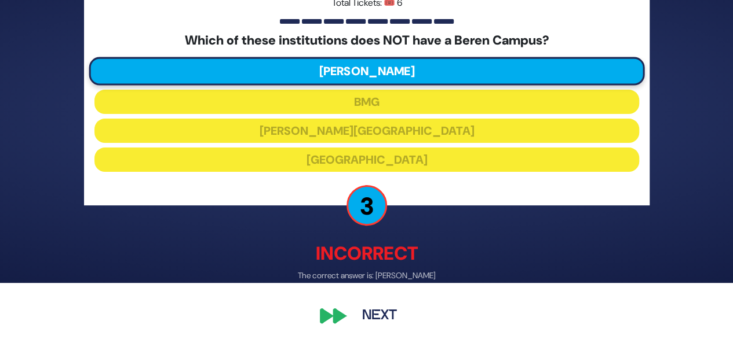
click at [377, 311] on button "Next" at bounding box center [379, 317] width 67 height 27
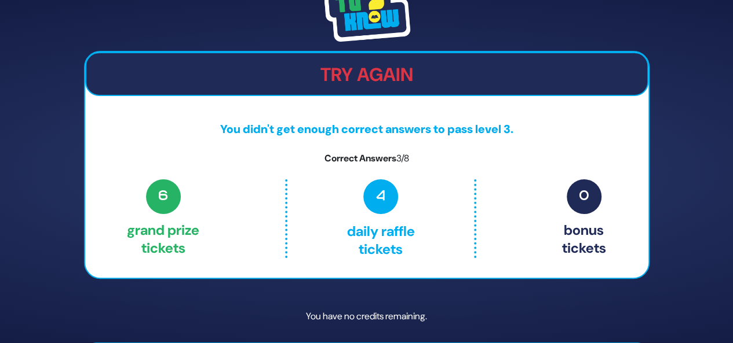
scroll to position [36, 0]
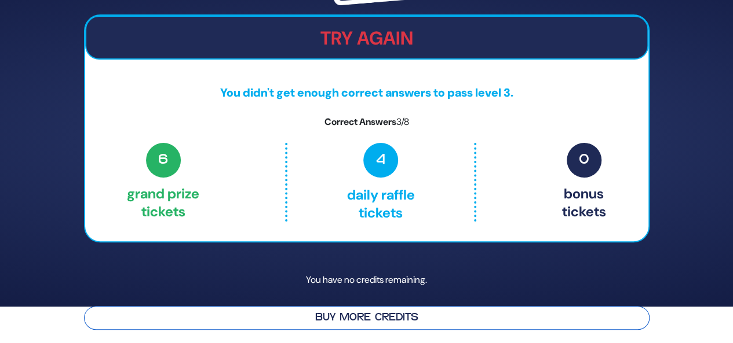
drag, startPoint x: 502, startPoint y: 324, endPoint x: 437, endPoint y: 324, distance: 64.9
drag, startPoint x: 437, startPoint y: 324, endPoint x: 360, endPoint y: 310, distance: 77.7
click at [360, 310] on button "Buy More Credits" at bounding box center [366, 318] width 565 height 24
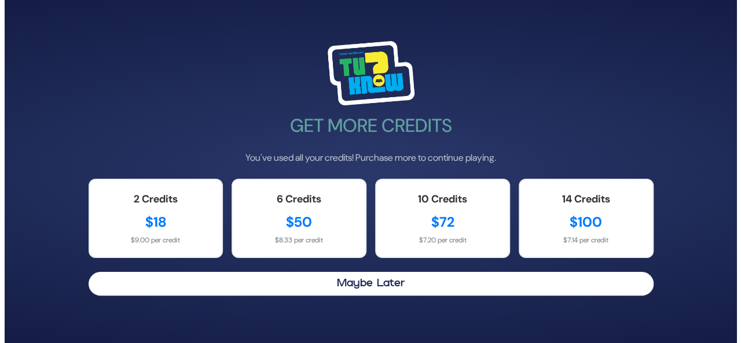
scroll to position [0, 0]
